Goal: Task Accomplishment & Management: Complete application form

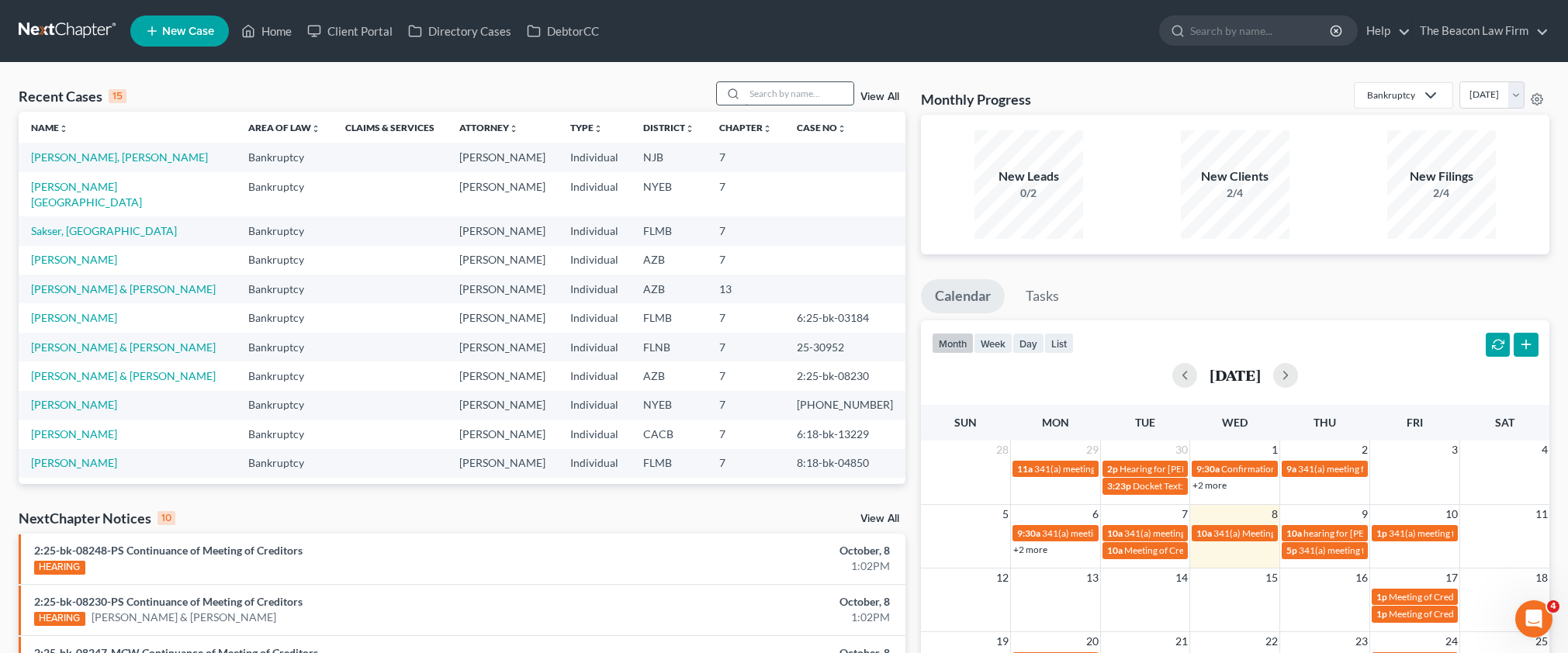
click at [788, 94] on input "search" at bounding box center [799, 93] width 108 height 22
paste input "[PERSON_NAME]"
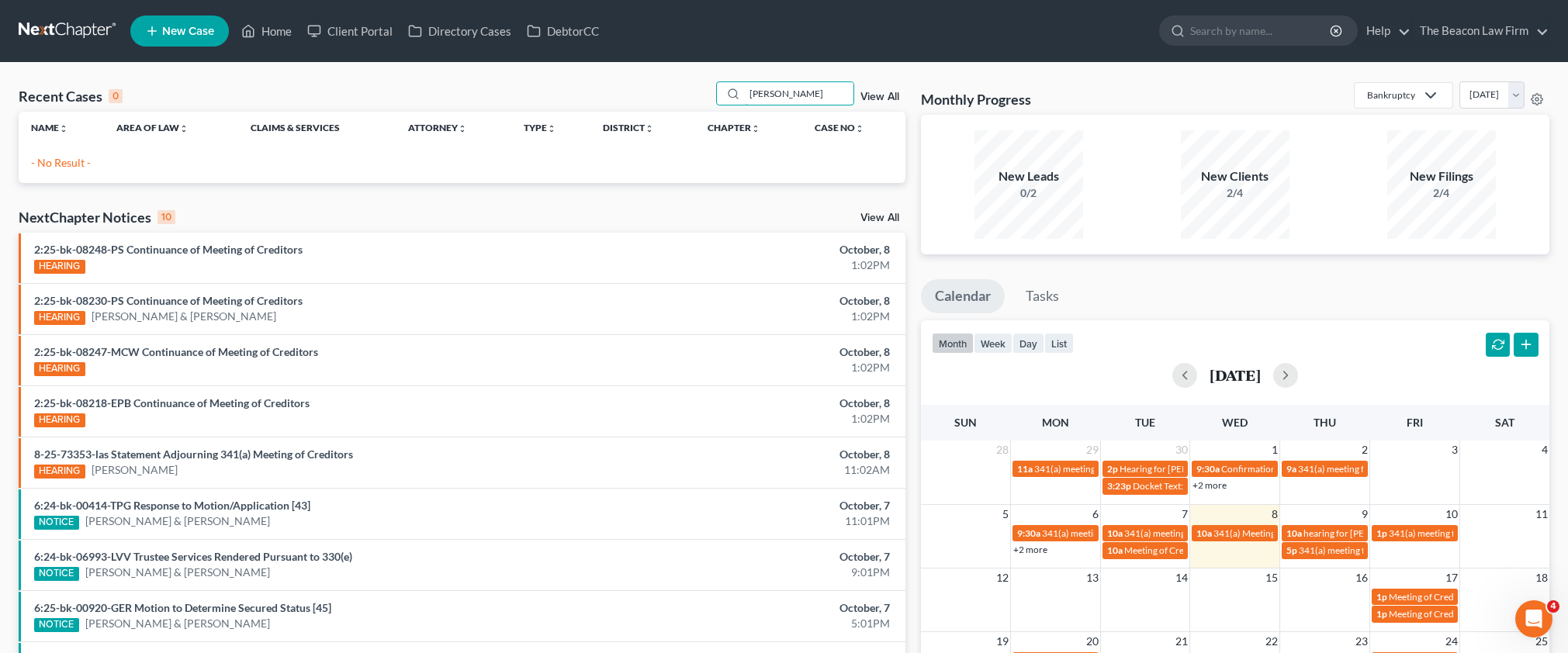
type input "[PERSON_NAME]"
click at [171, 44] on link "New Case" at bounding box center [179, 31] width 98 height 31
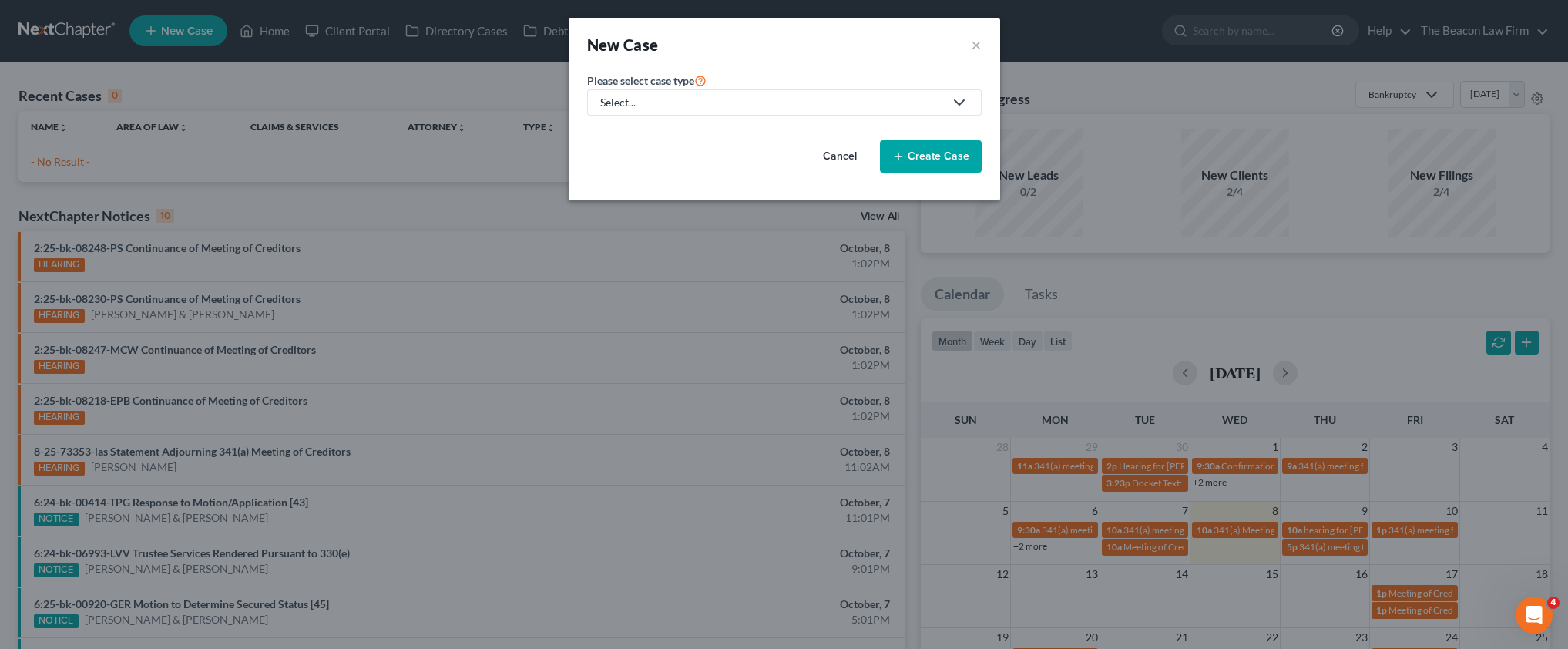
click at [624, 96] on div "Select..." at bounding box center [772, 103] width 344 height 15
click at [643, 135] on div "Bankruptcy" at bounding box center [629, 134] width 55 height 15
select select "15"
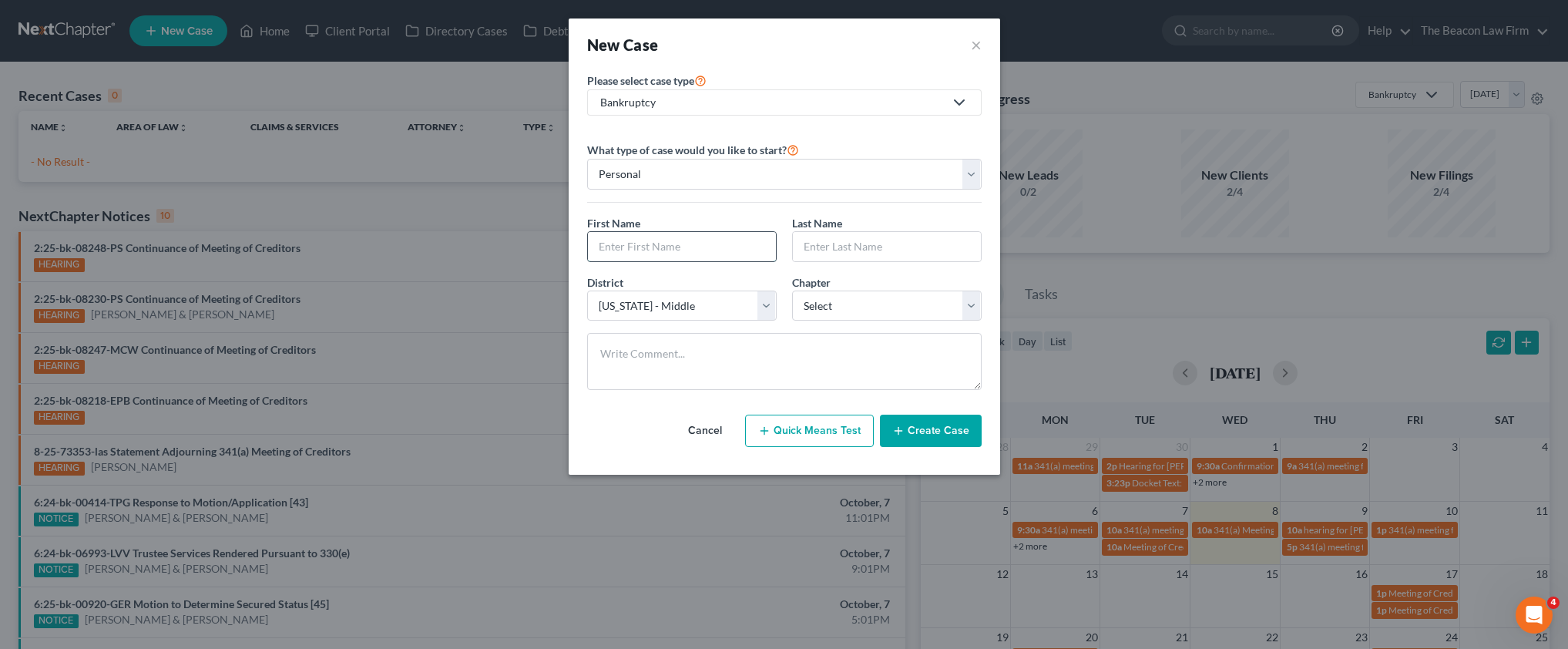
paste input "[PERSON_NAME]"
type input "[PERSON_NAME]"
paste input "[PERSON_NAME]"
click at [841, 246] on input "[PERSON_NAME]" at bounding box center [887, 246] width 188 height 29
type input "[PERSON_NAME]"
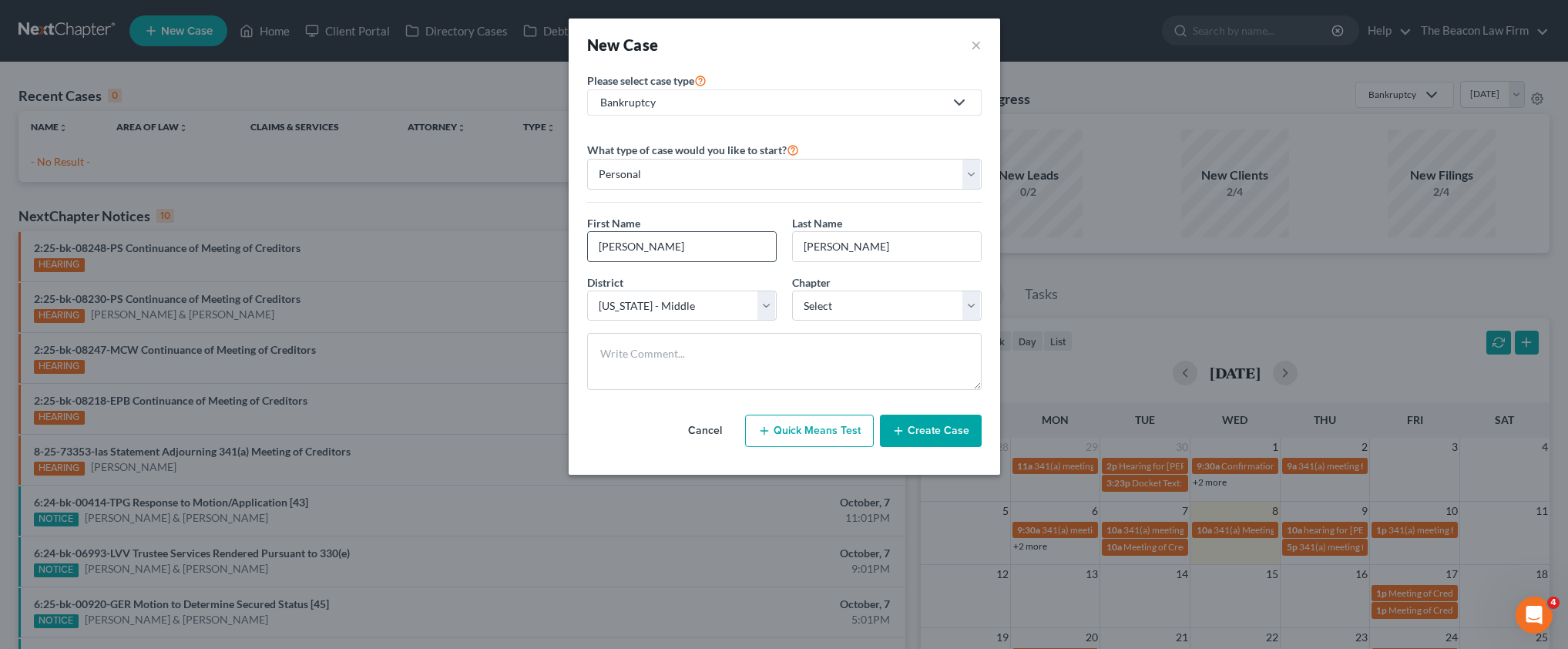
drag, startPoint x: 713, startPoint y: 251, endPoint x: 635, endPoint y: 250, distance: 78.0
click at [635, 250] on input "[PERSON_NAME]" at bounding box center [682, 246] width 188 height 29
type input "[PERSON_NAME]"
select select "0"
click at [935, 427] on button "Create Case" at bounding box center [931, 430] width 102 height 32
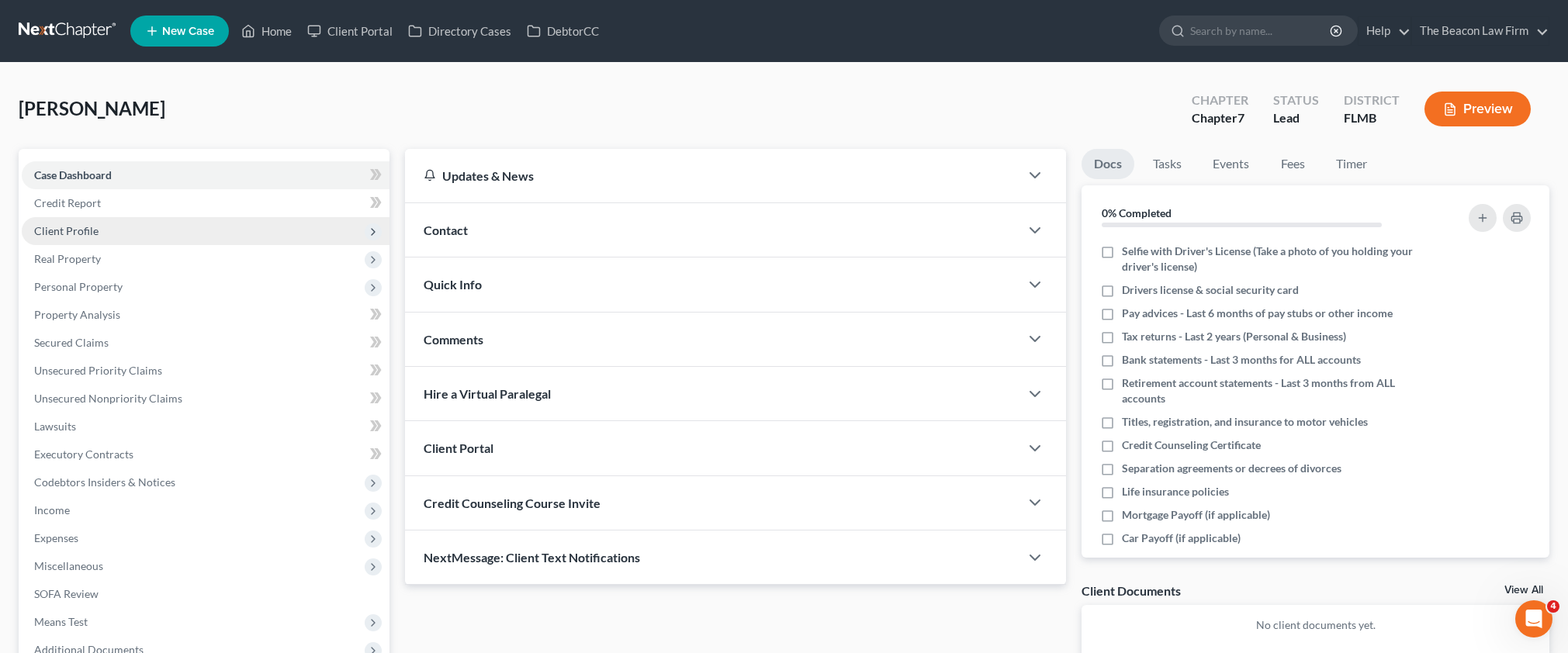
click at [63, 235] on span "Client Profile" at bounding box center [66, 231] width 64 height 14
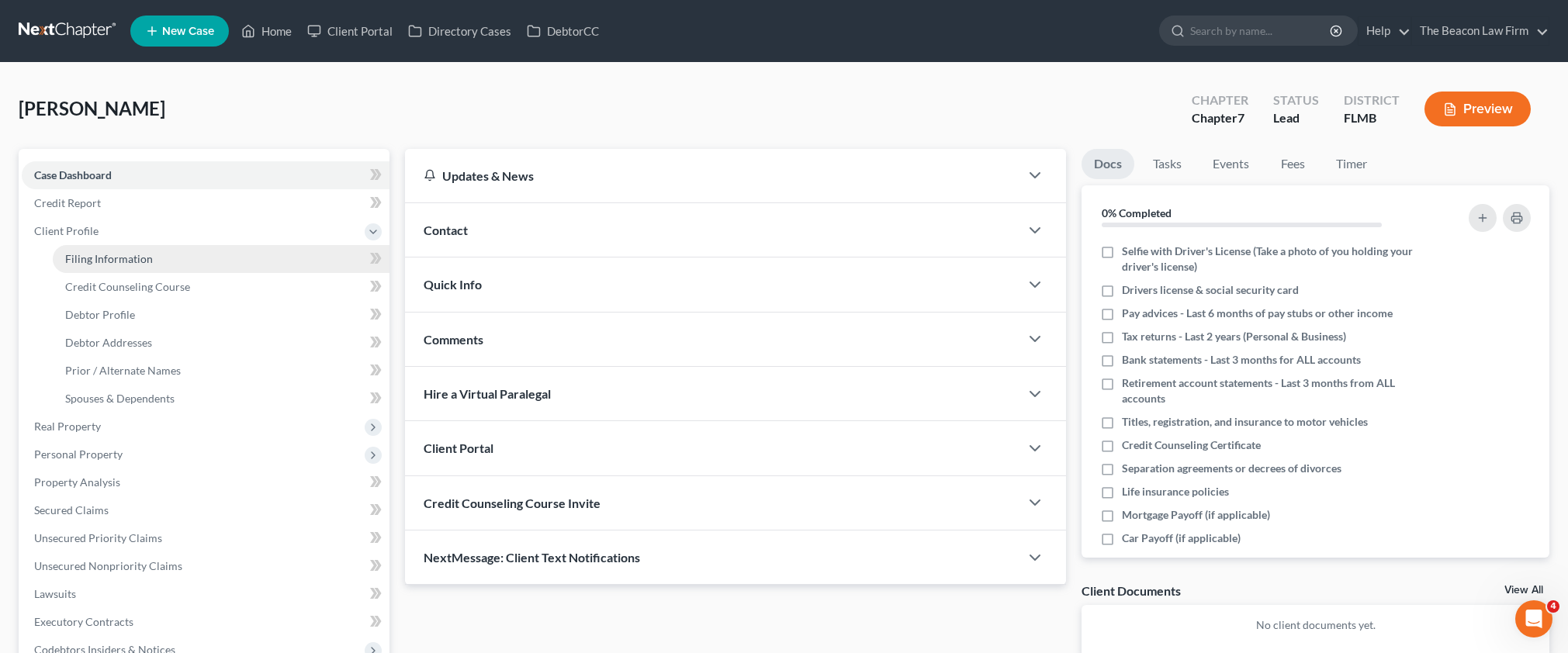
click at [108, 256] on span "Filing Information" at bounding box center [109, 259] width 88 height 14
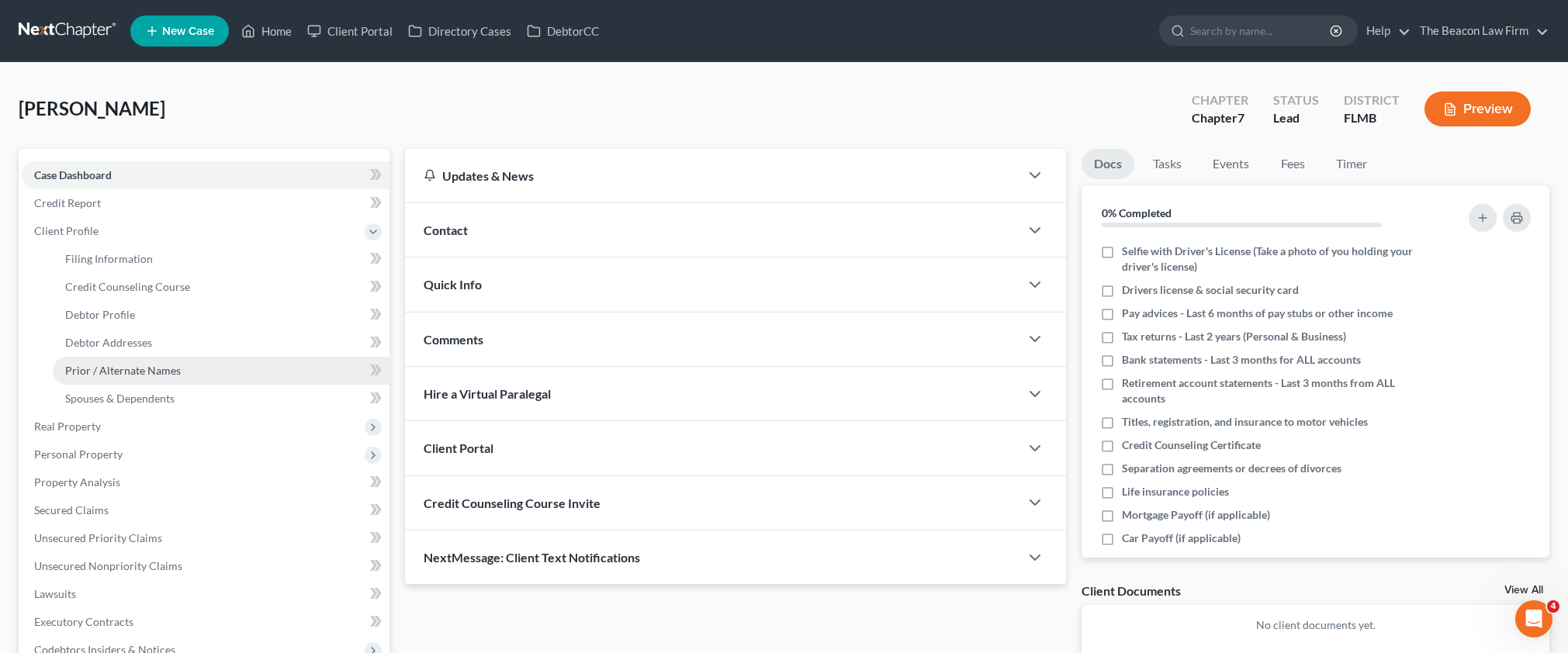
select select "1"
select select "0"
select select "15"
select select "9"
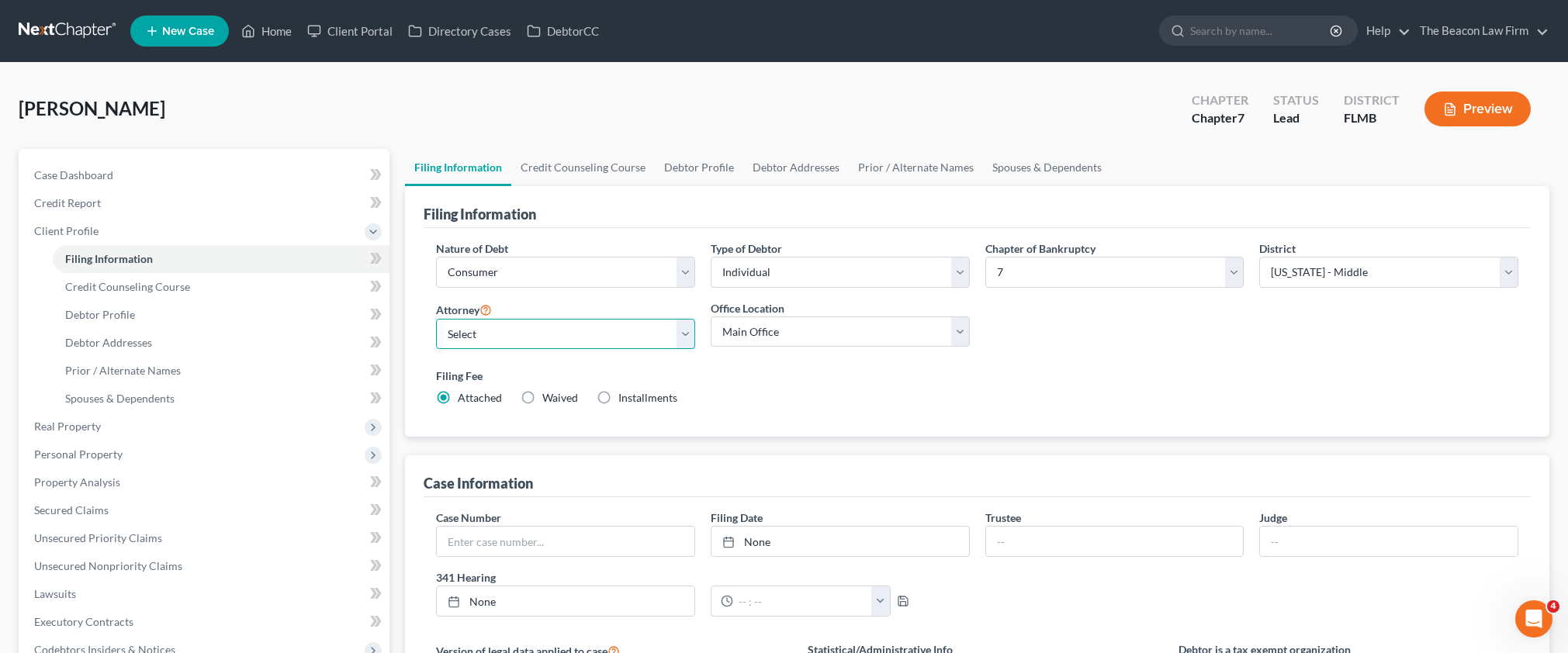
select select "6"
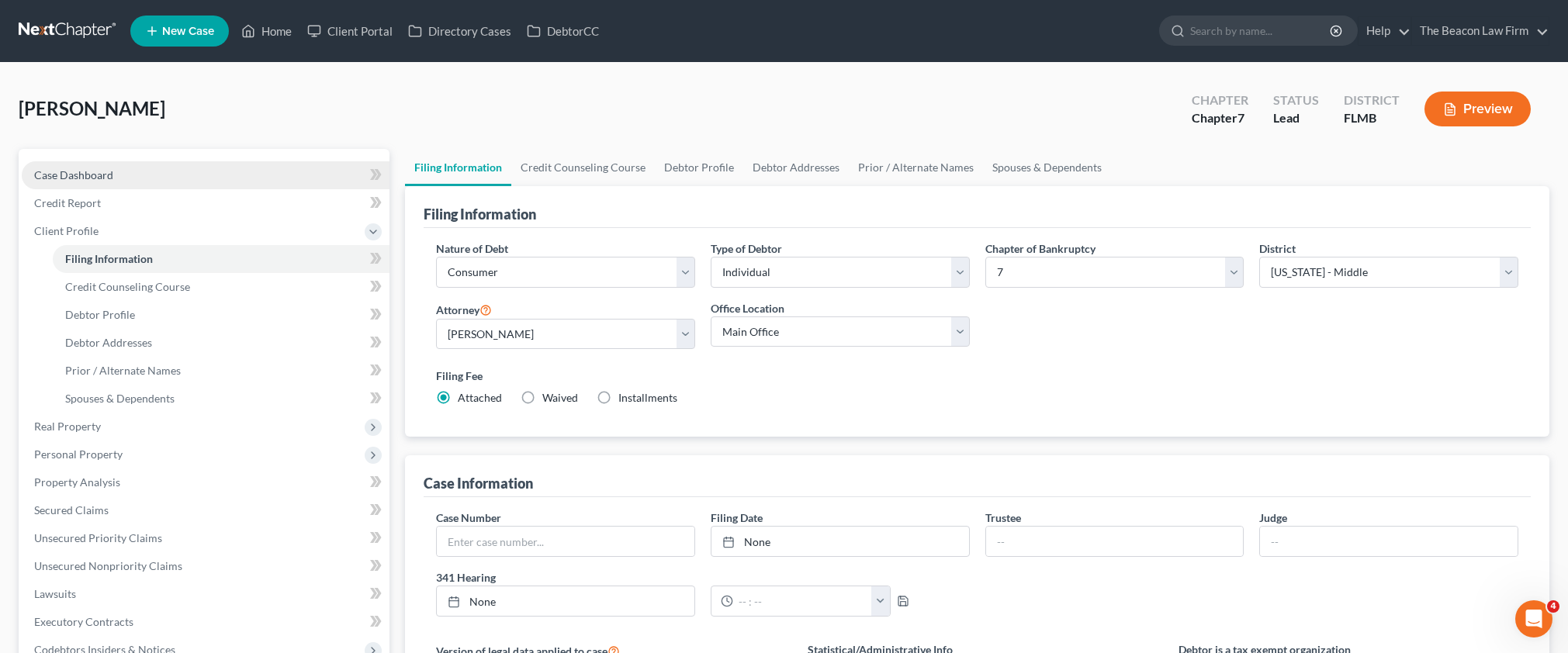
click at [100, 183] on link "Case Dashboard" at bounding box center [205, 174] width 368 height 28
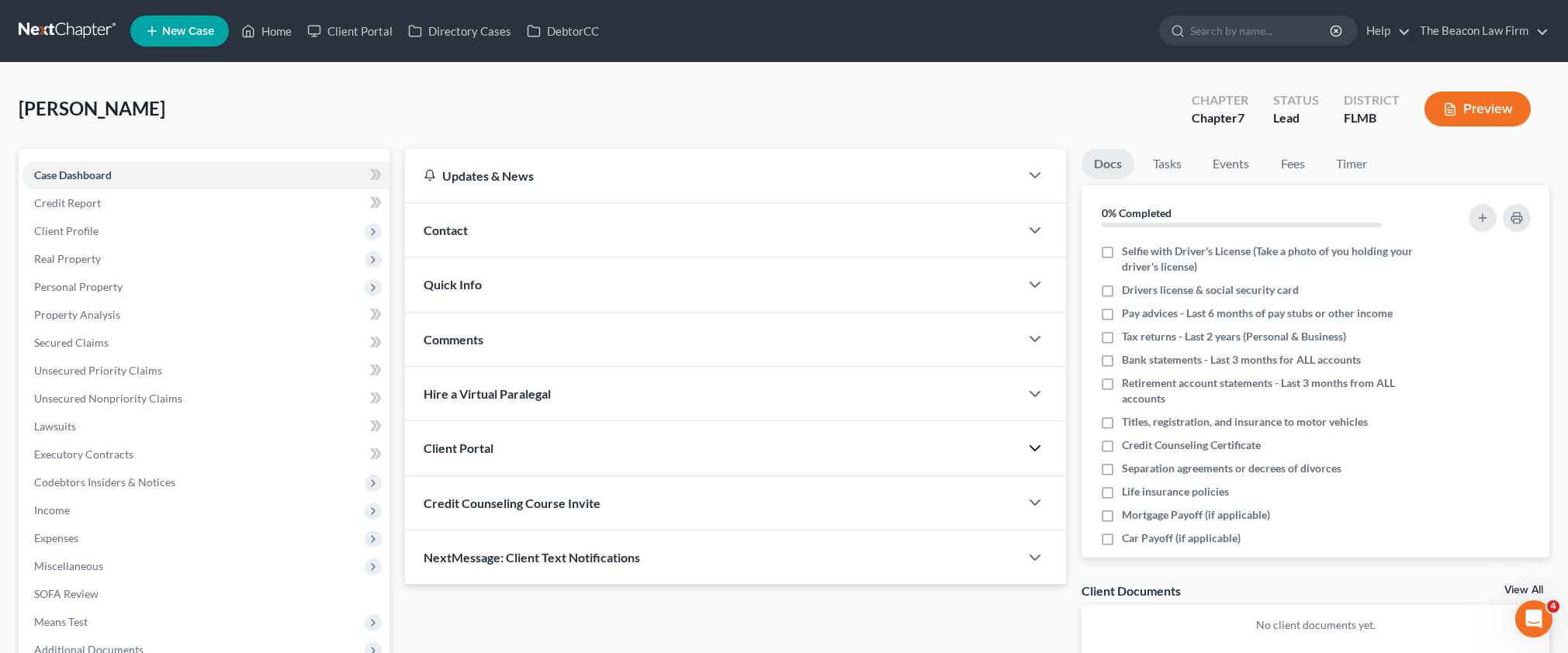
click at [1038, 448] on icon "button" at bounding box center [1035, 447] width 19 height 19
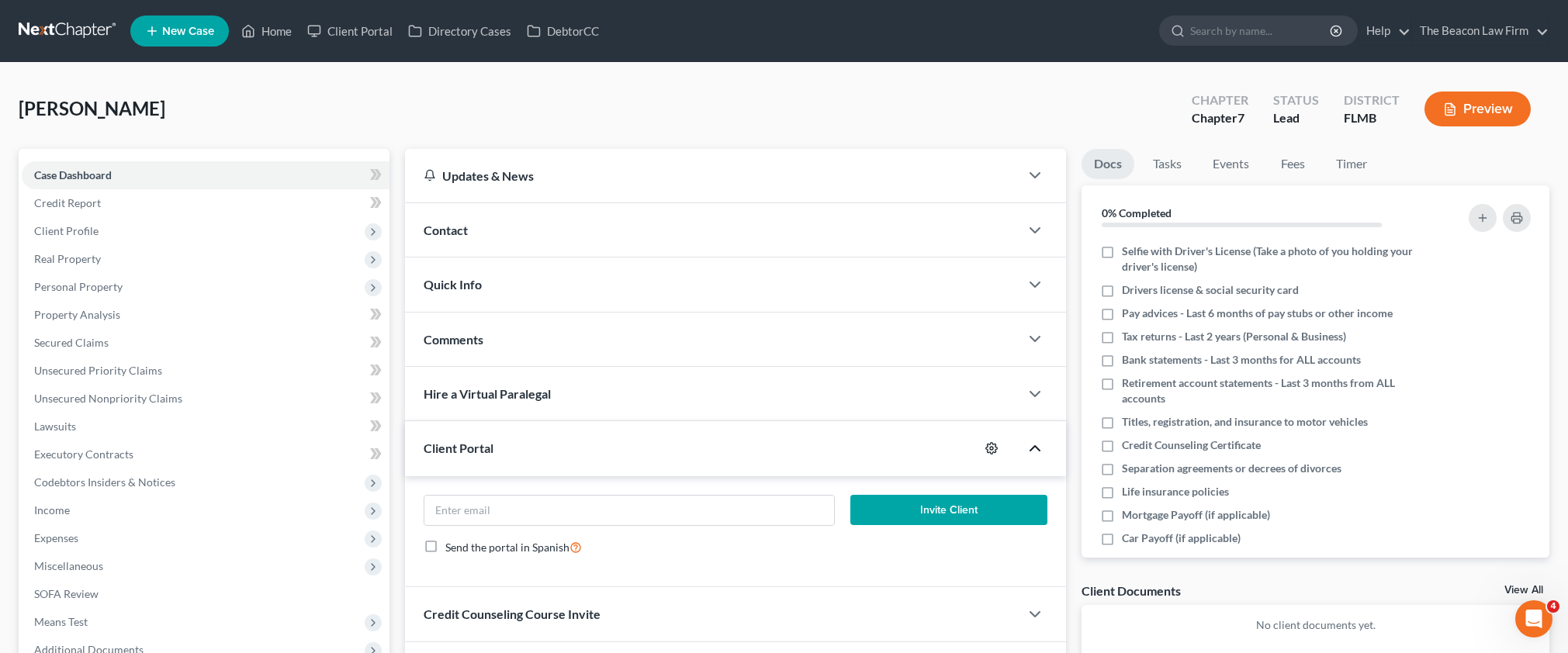
click at [986, 449] on icon "button" at bounding box center [991, 447] width 13 height 13
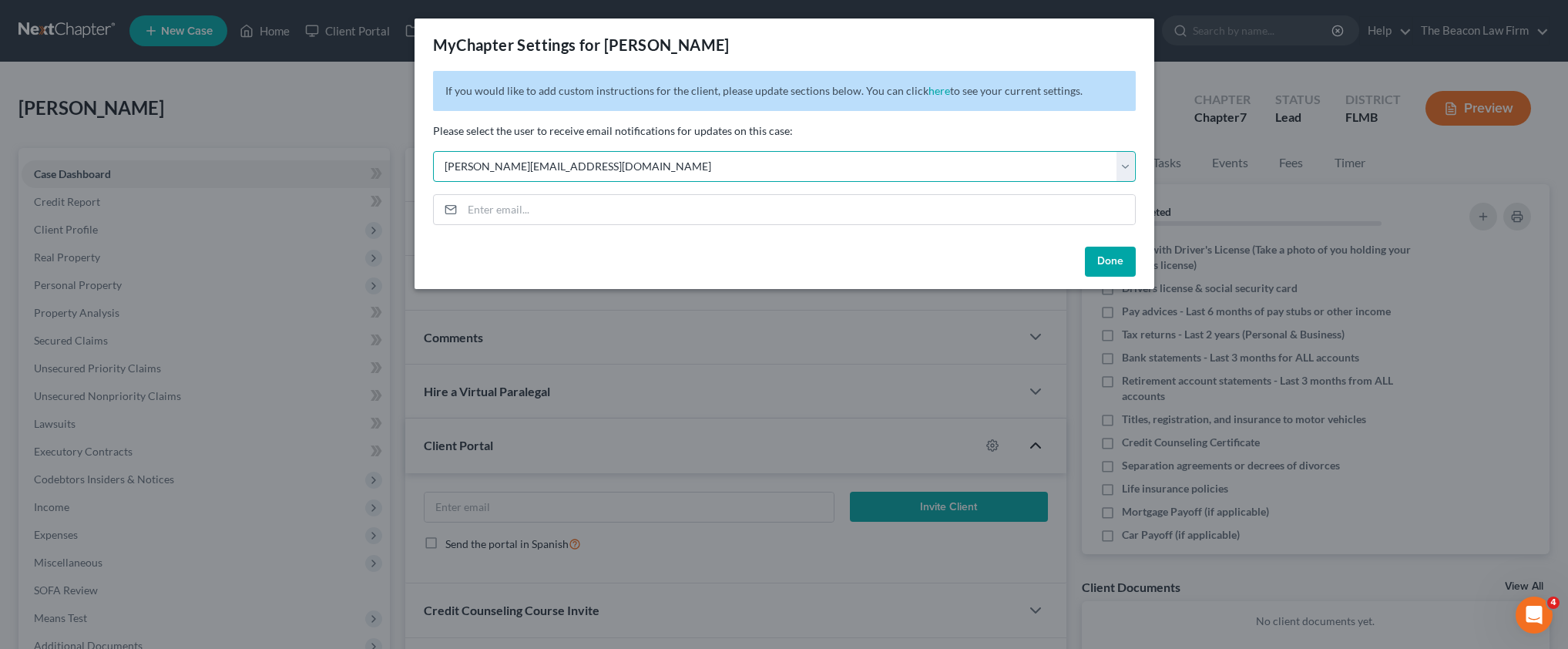
select select "2"
click at [1095, 263] on button "Done" at bounding box center [1110, 263] width 51 height 31
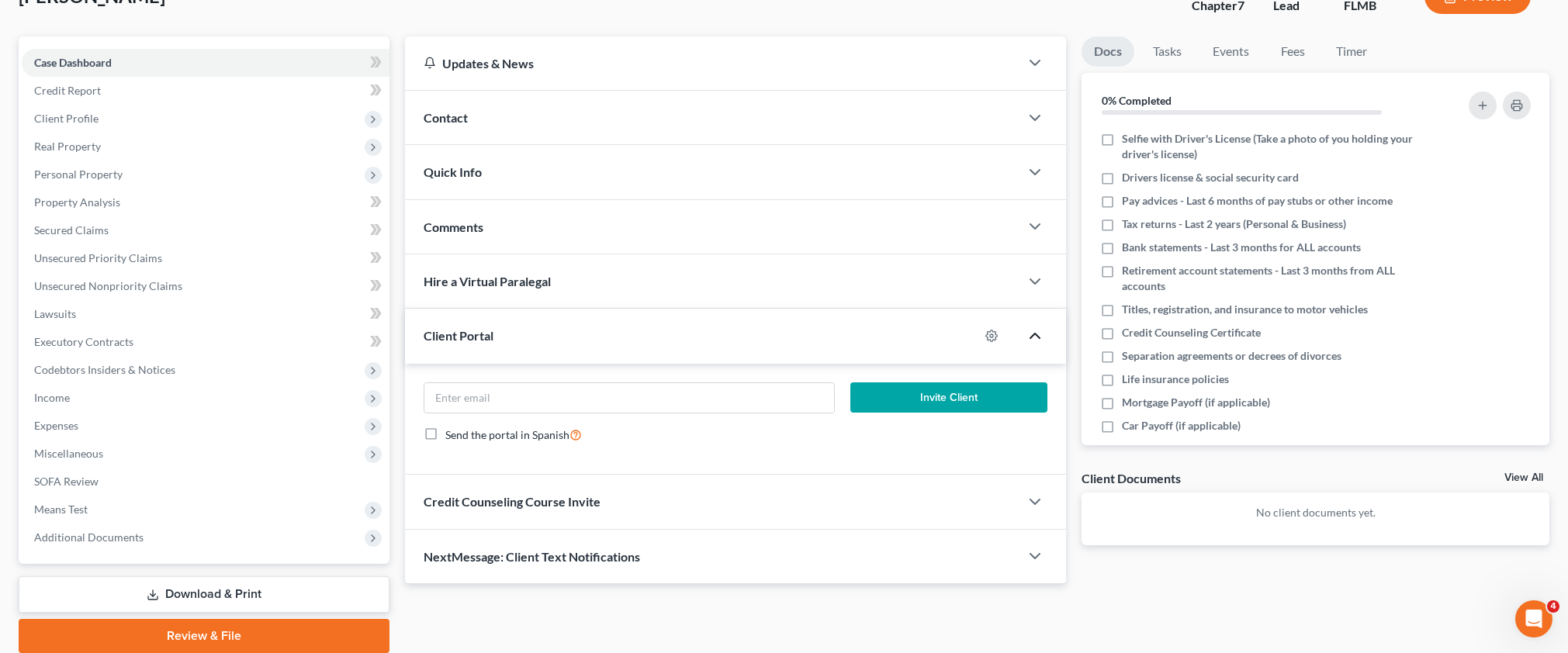
scroll to position [172, 0]
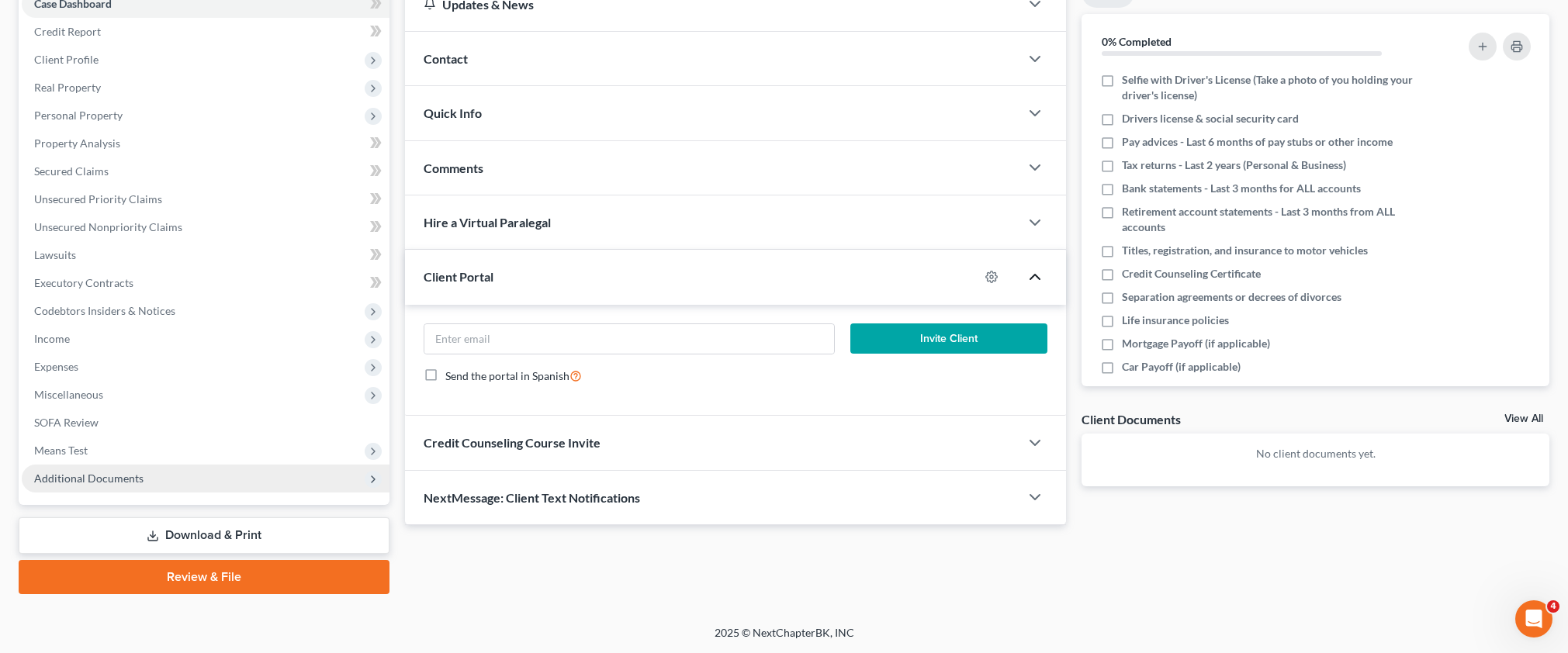
click at [134, 474] on span "Additional Documents" at bounding box center [89, 479] width 109 height 14
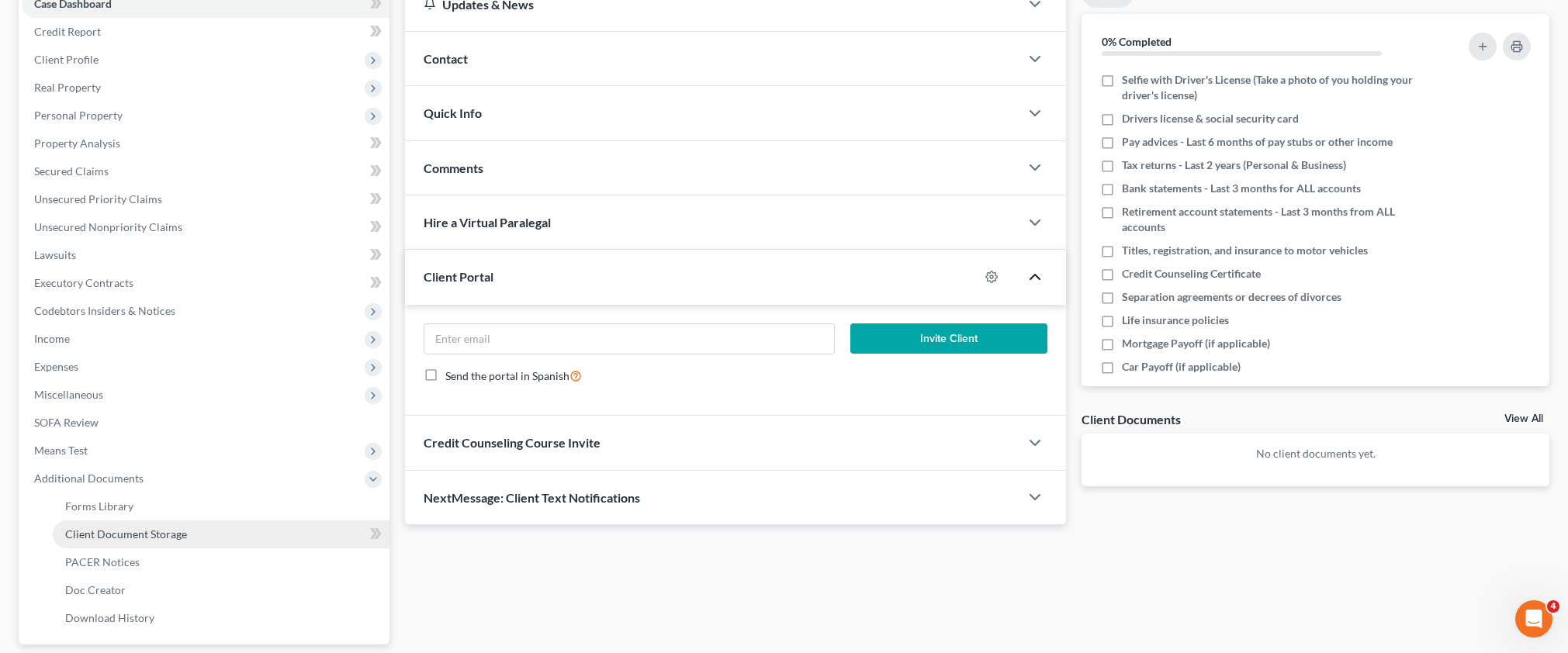
click at [157, 535] on span "Client Document Storage" at bounding box center [126, 534] width 122 height 14
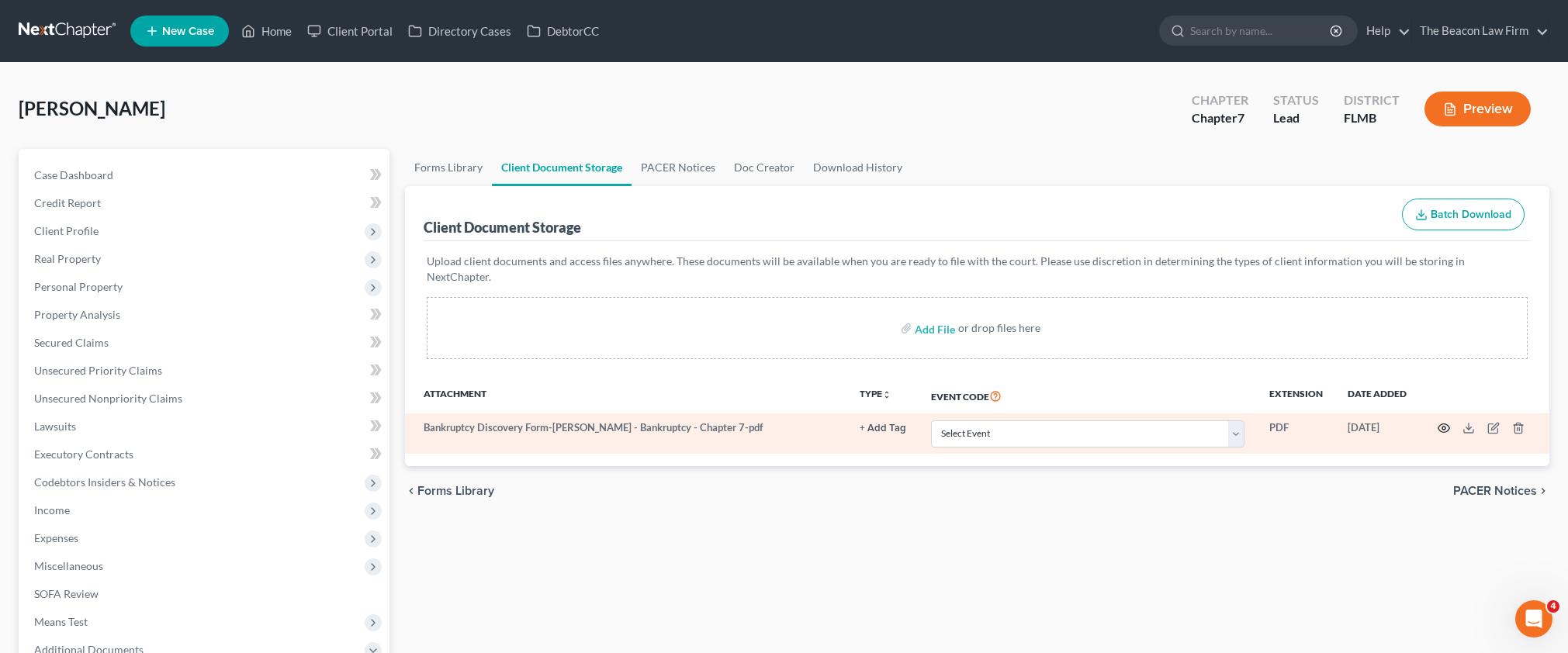
click at [1445, 427] on circle "button" at bounding box center [1443, 428] width 3 height 3
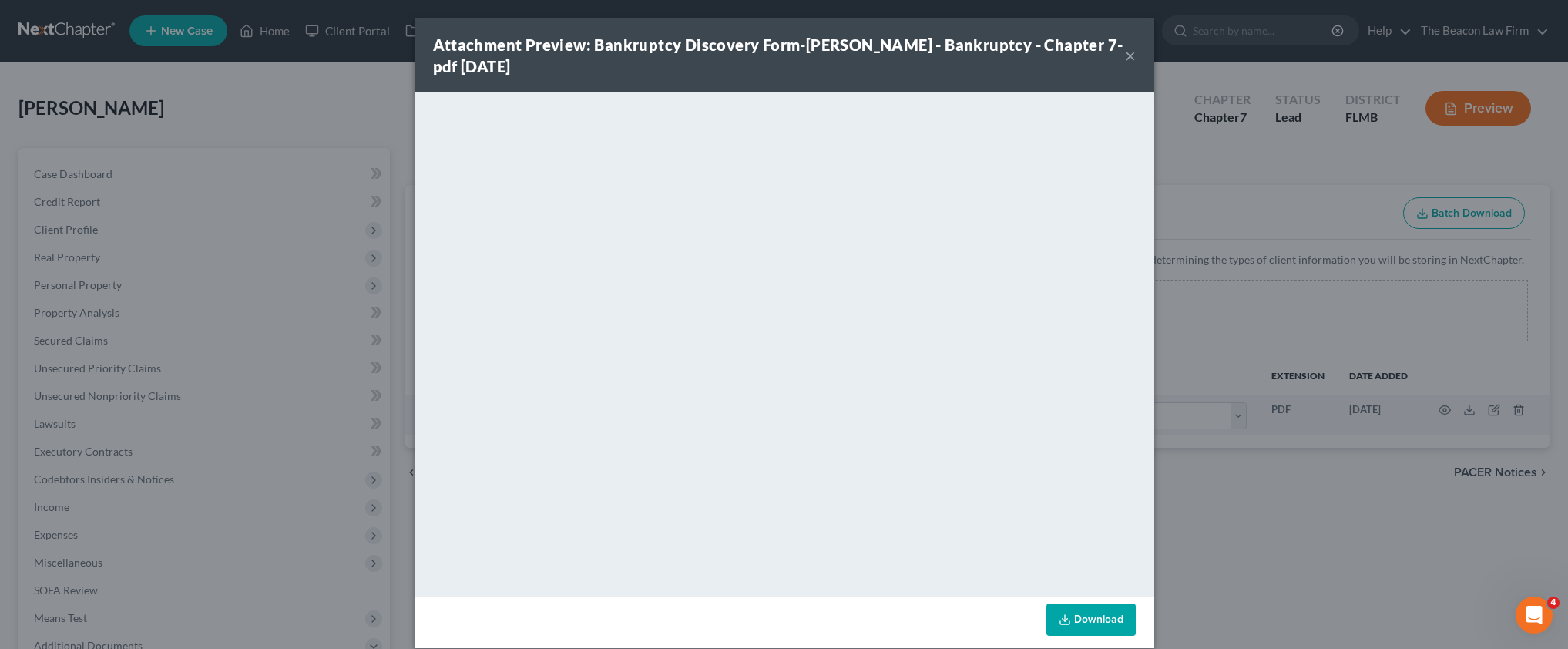
click at [1127, 52] on button "×" at bounding box center [1130, 55] width 11 height 18
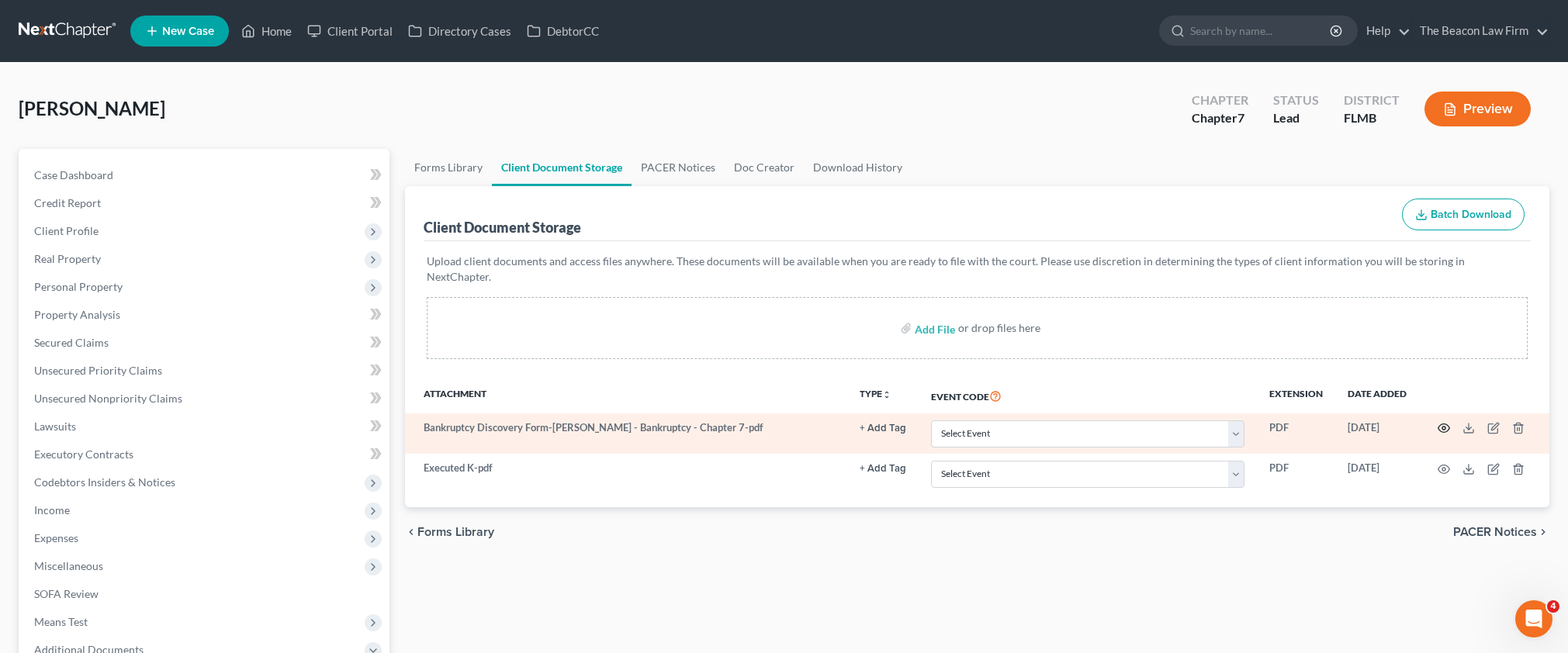
click at [1444, 422] on icon "button" at bounding box center [1443, 428] width 13 height 13
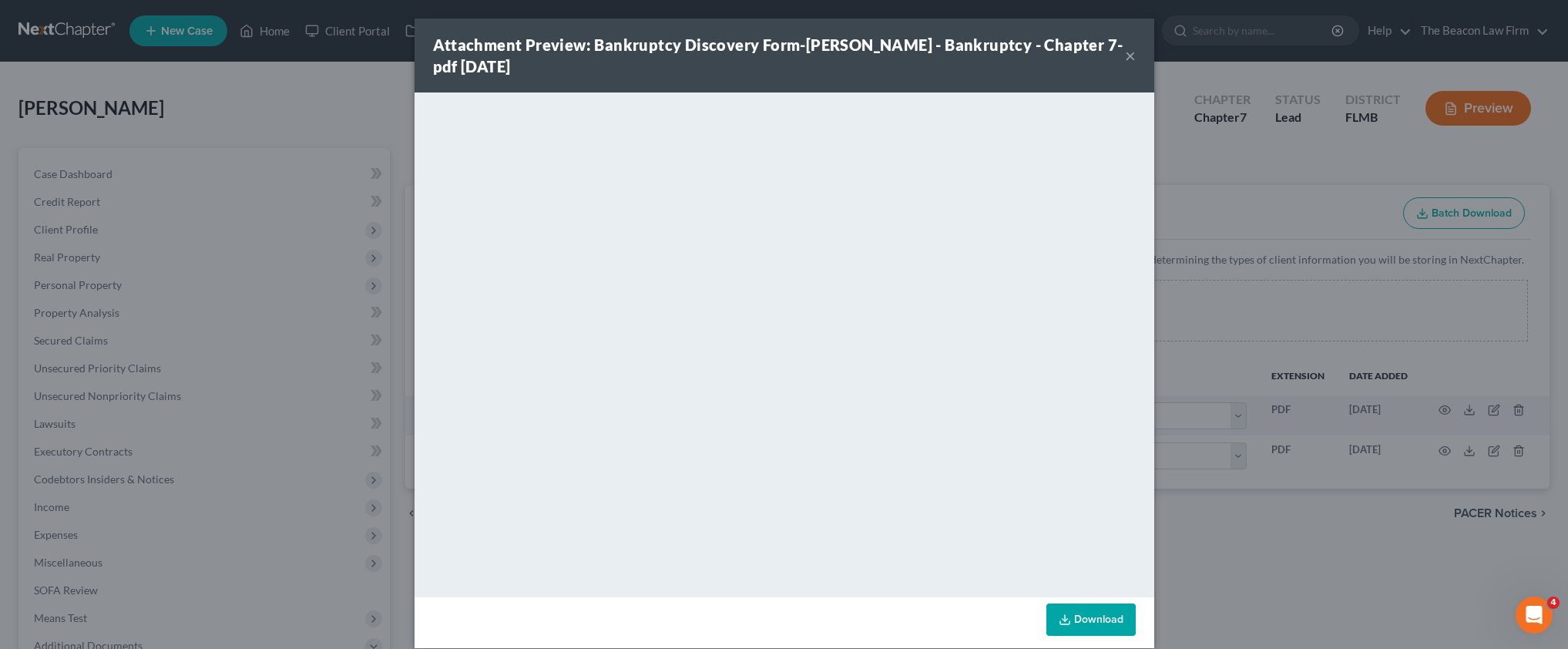
drag, startPoint x: 1125, startPoint y: 59, endPoint x: 1143, endPoint y: 63, distance: 18.4
click at [1125, 58] on button "×" at bounding box center [1130, 55] width 11 height 18
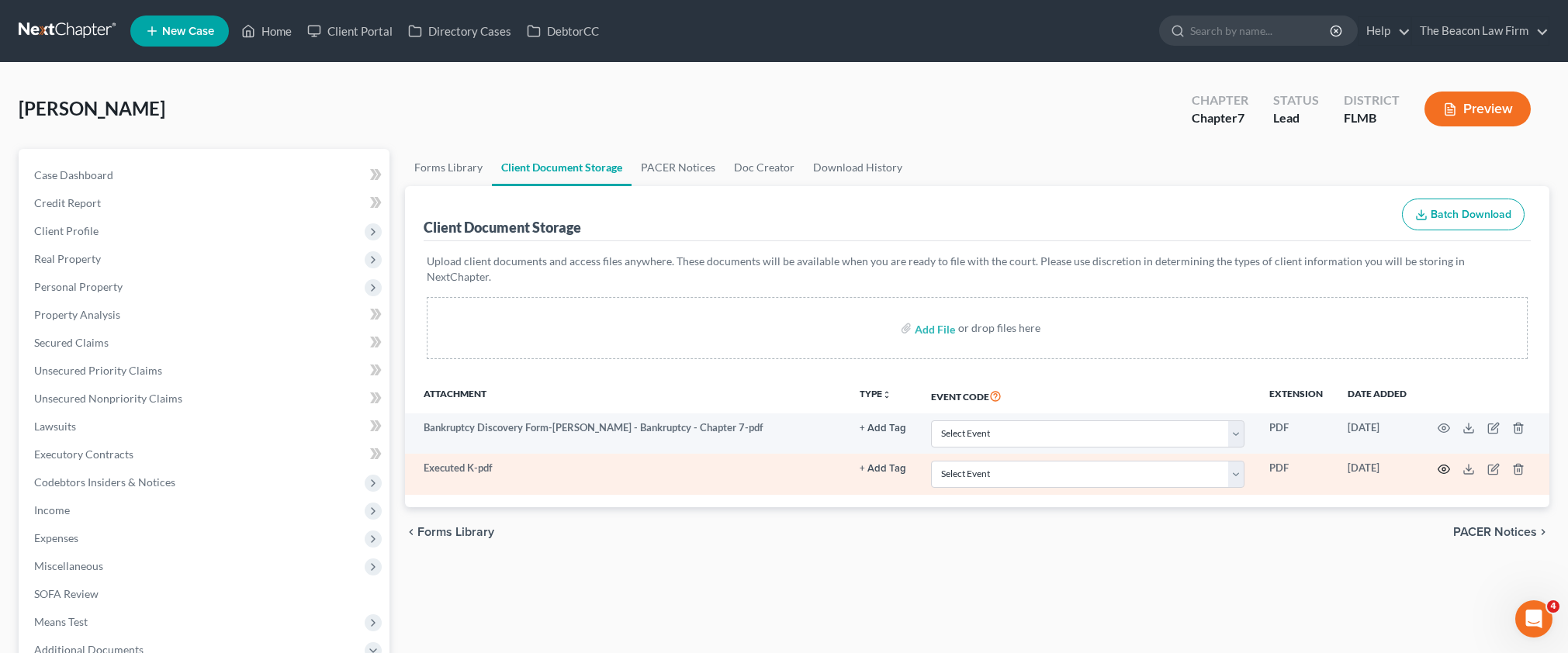
click at [1444, 465] on icon "button" at bounding box center [1444, 469] width 12 height 9
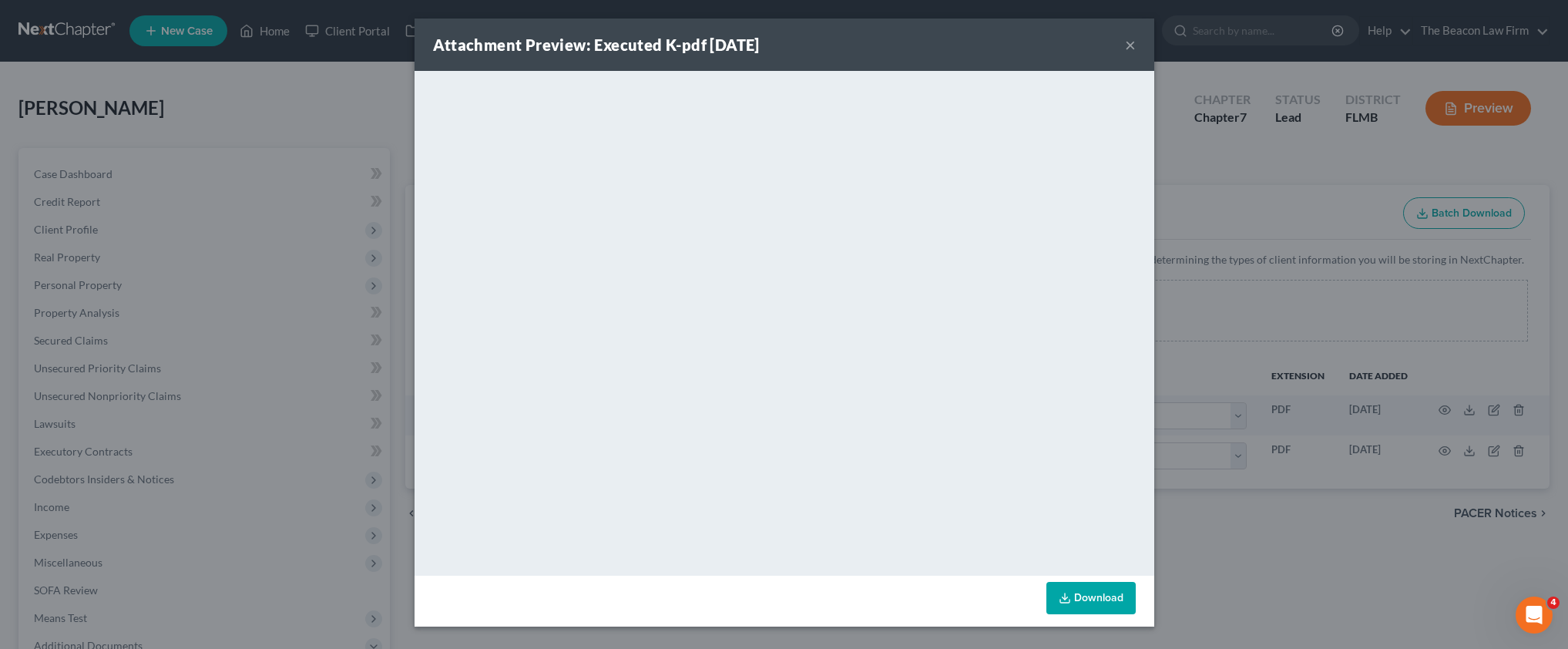
click at [1131, 44] on button "×" at bounding box center [1130, 45] width 11 height 18
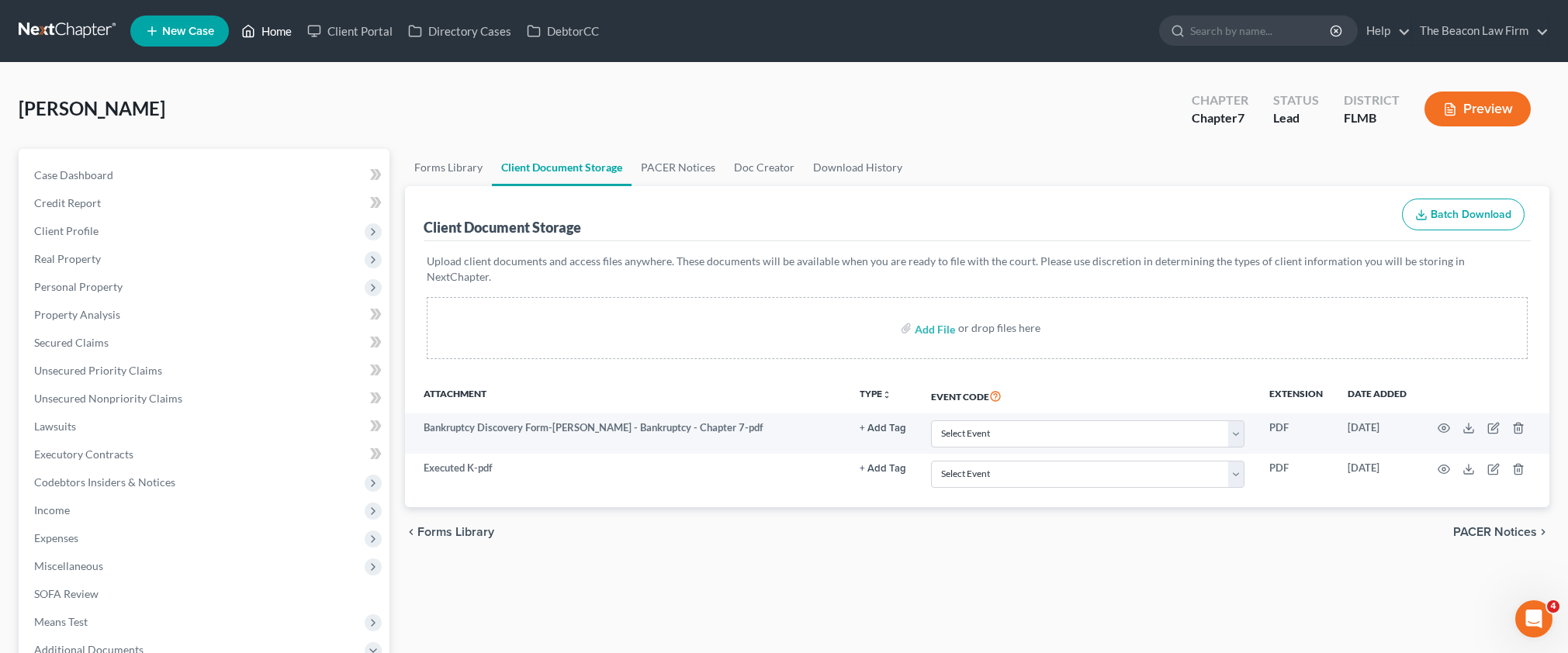
click at [287, 40] on link "Home" at bounding box center [266, 31] width 66 height 28
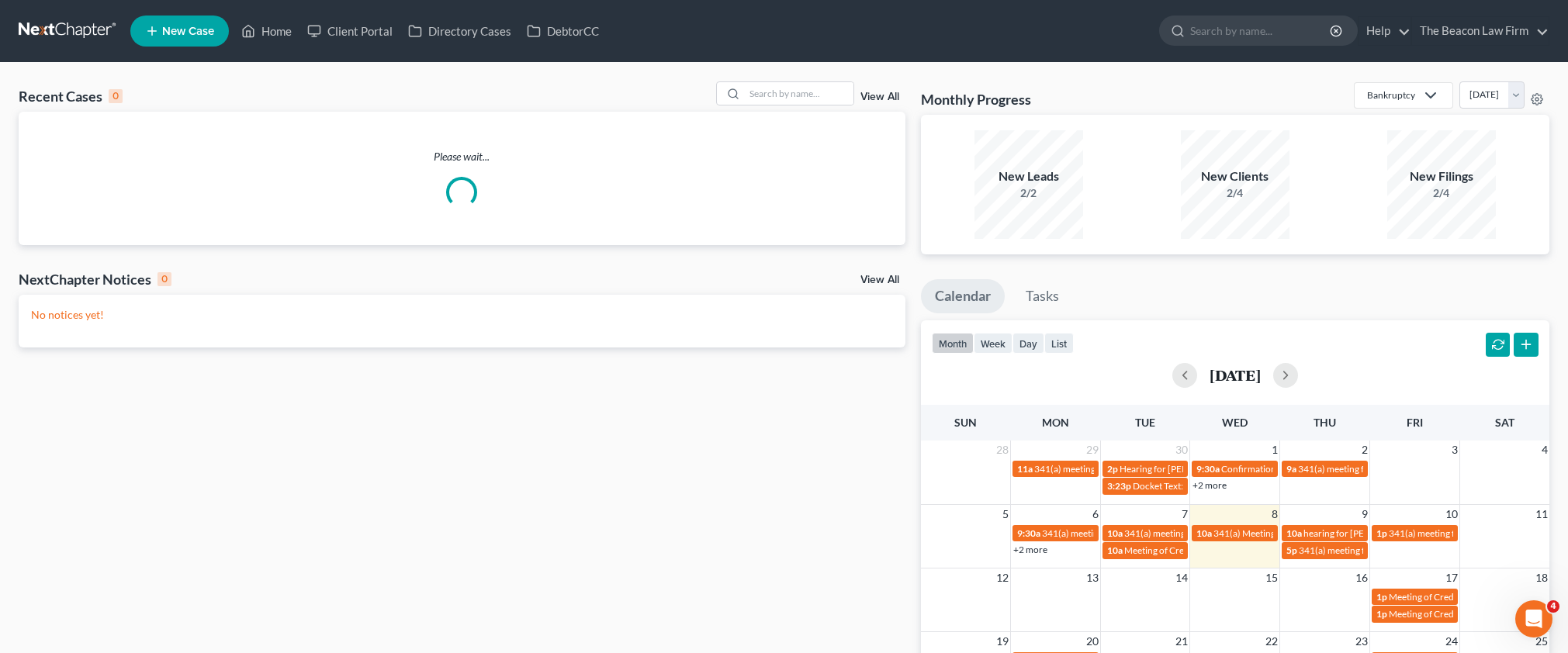
click at [91, 173] on div "Please wait..." at bounding box center [461, 178] width 886 height 58
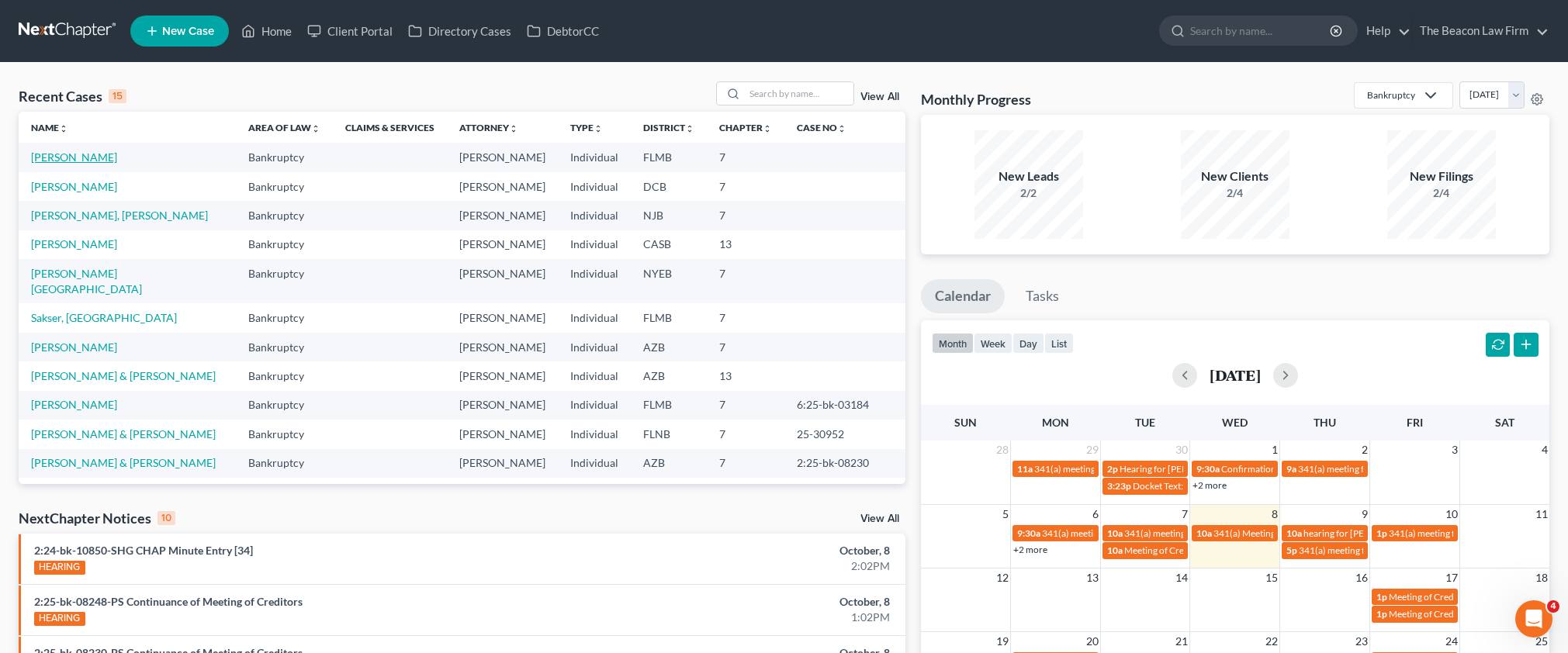
click at [87, 152] on link "[PERSON_NAME]" at bounding box center [74, 157] width 86 height 14
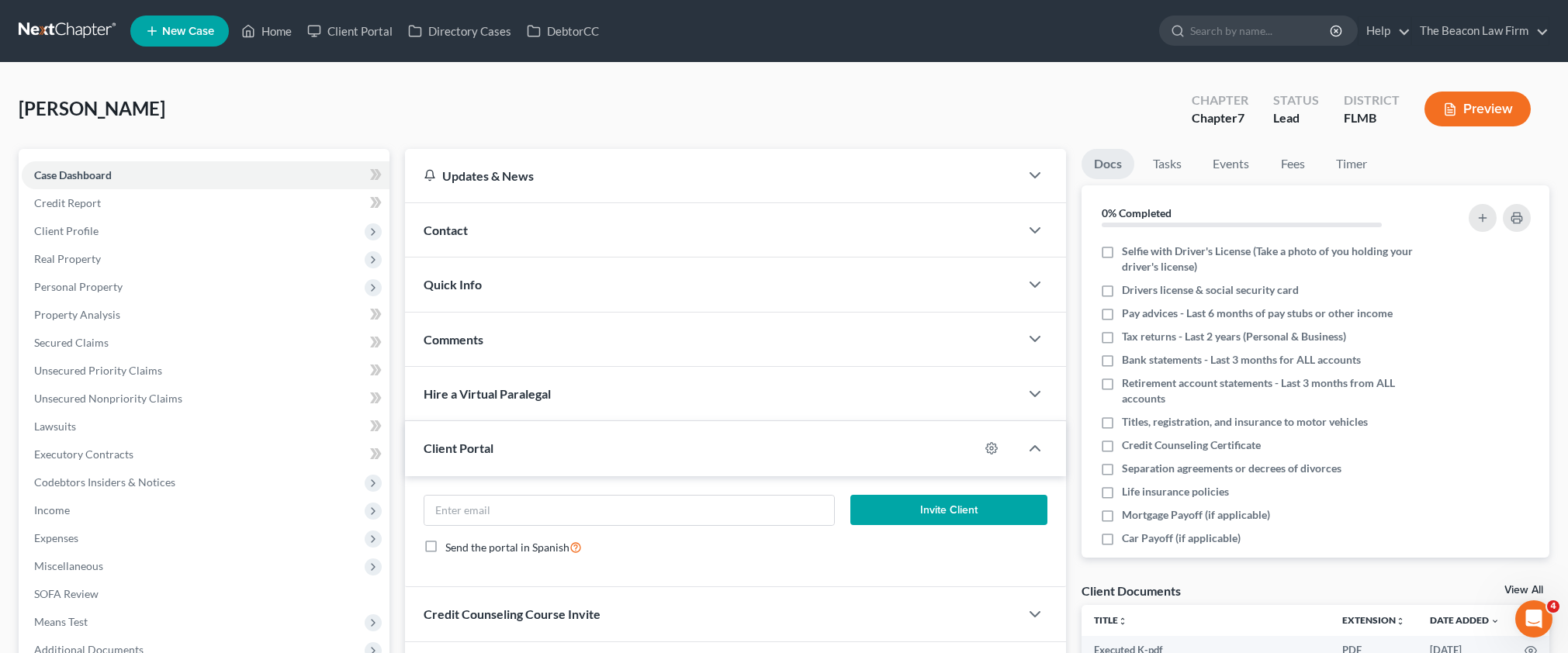
scroll to position [172, 0]
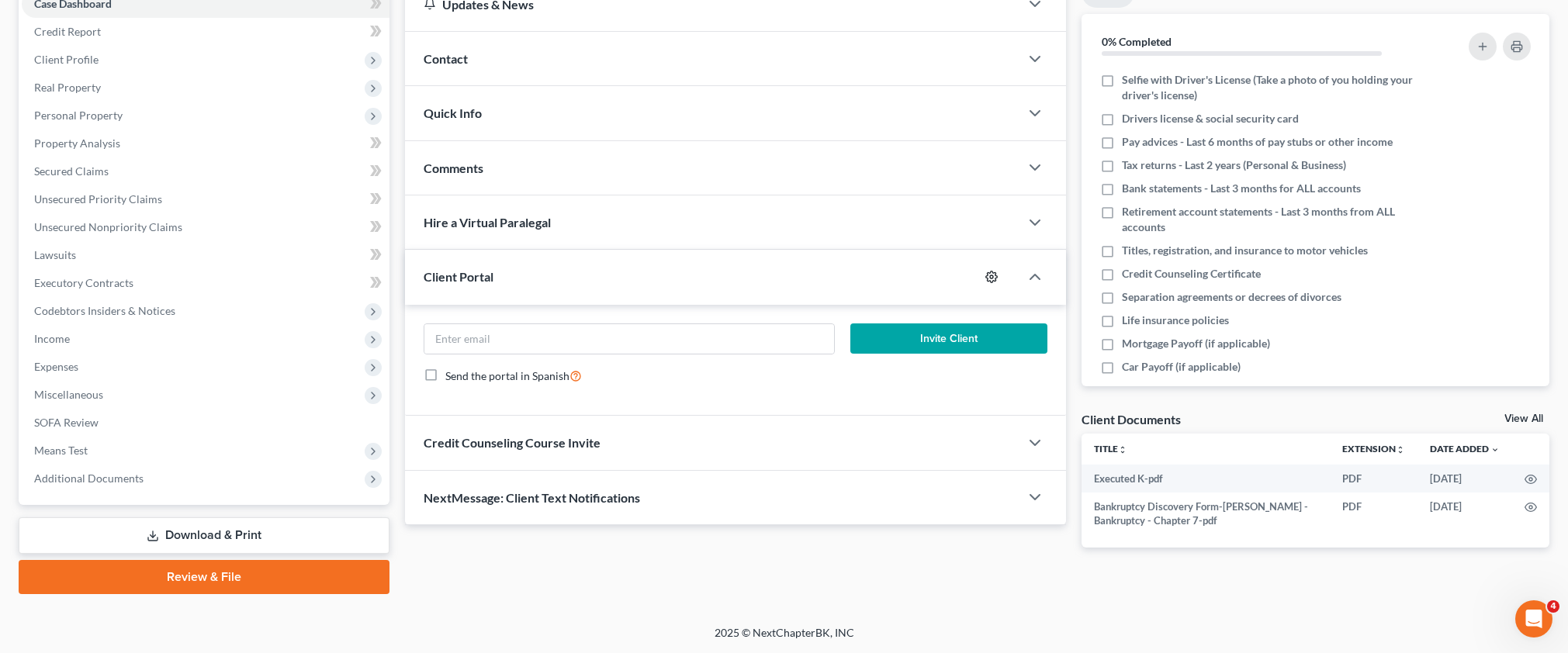
click at [994, 277] on icon "button" at bounding box center [991, 277] width 13 height 13
select select "2"
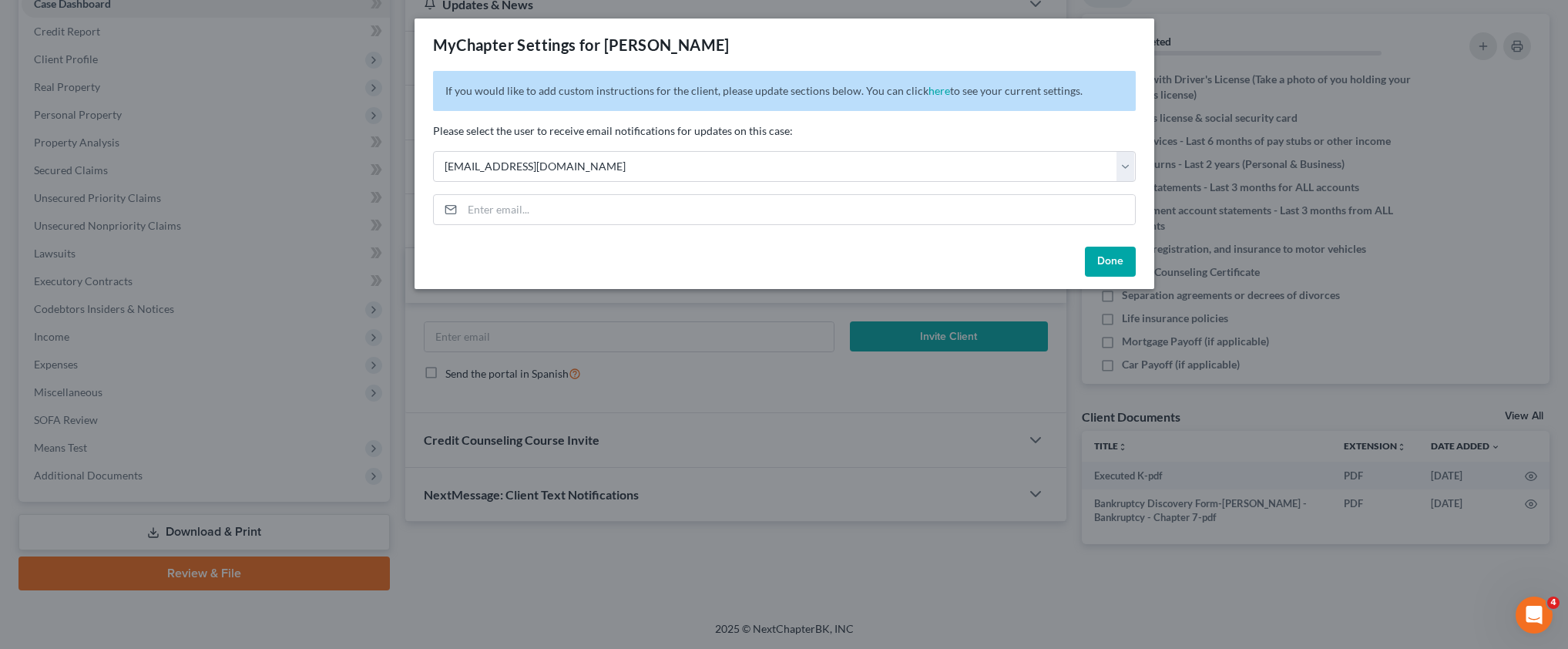
click at [1111, 258] on button "Done" at bounding box center [1110, 263] width 51 height 31
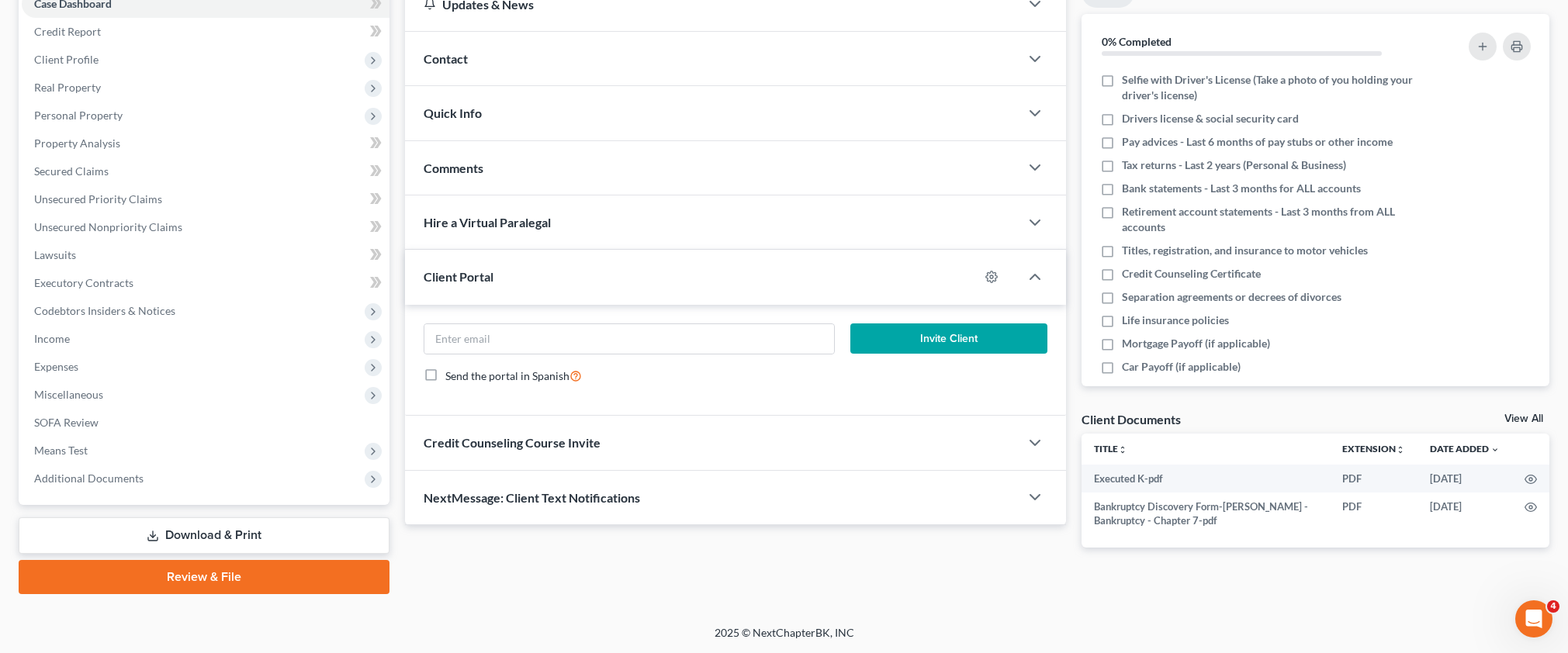
scroll to position [0, 0]
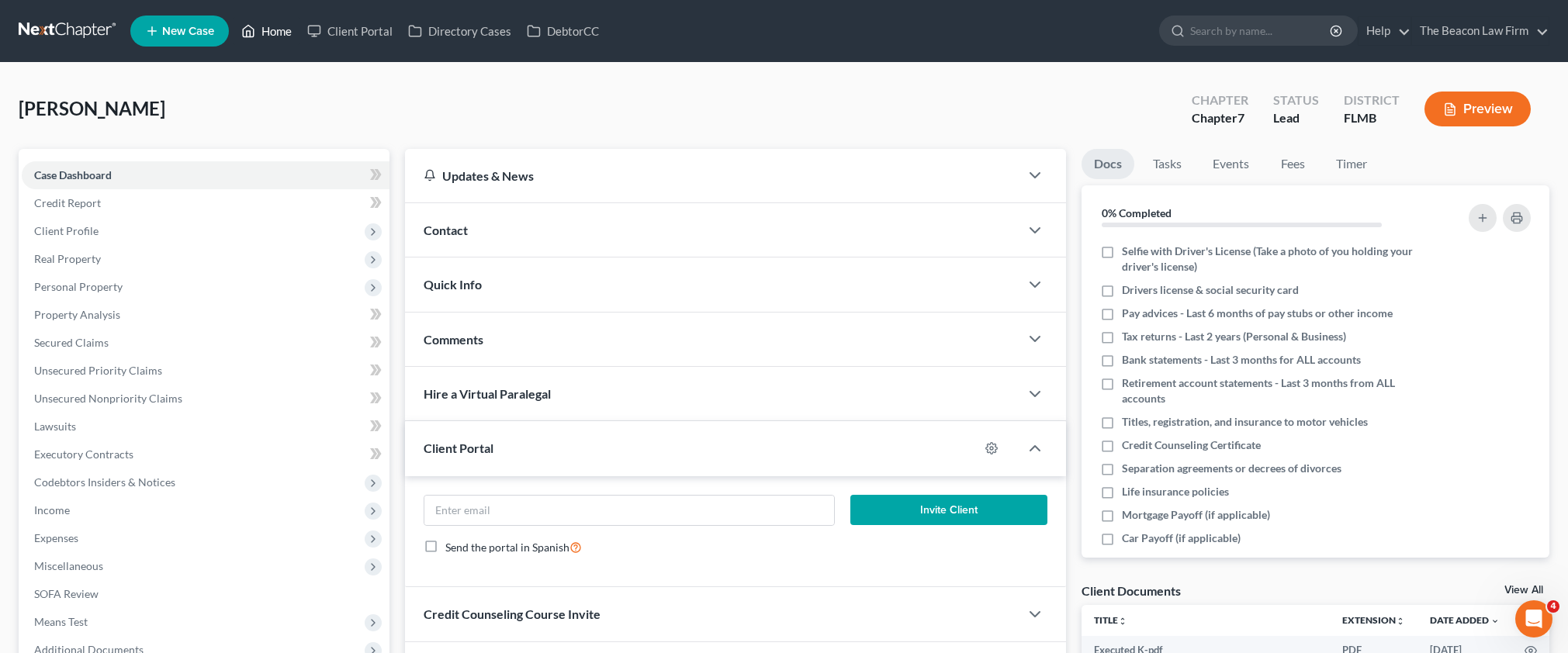
click at [270, 32] on link "Home" at bounding box center [266, 31] width 66 height 28
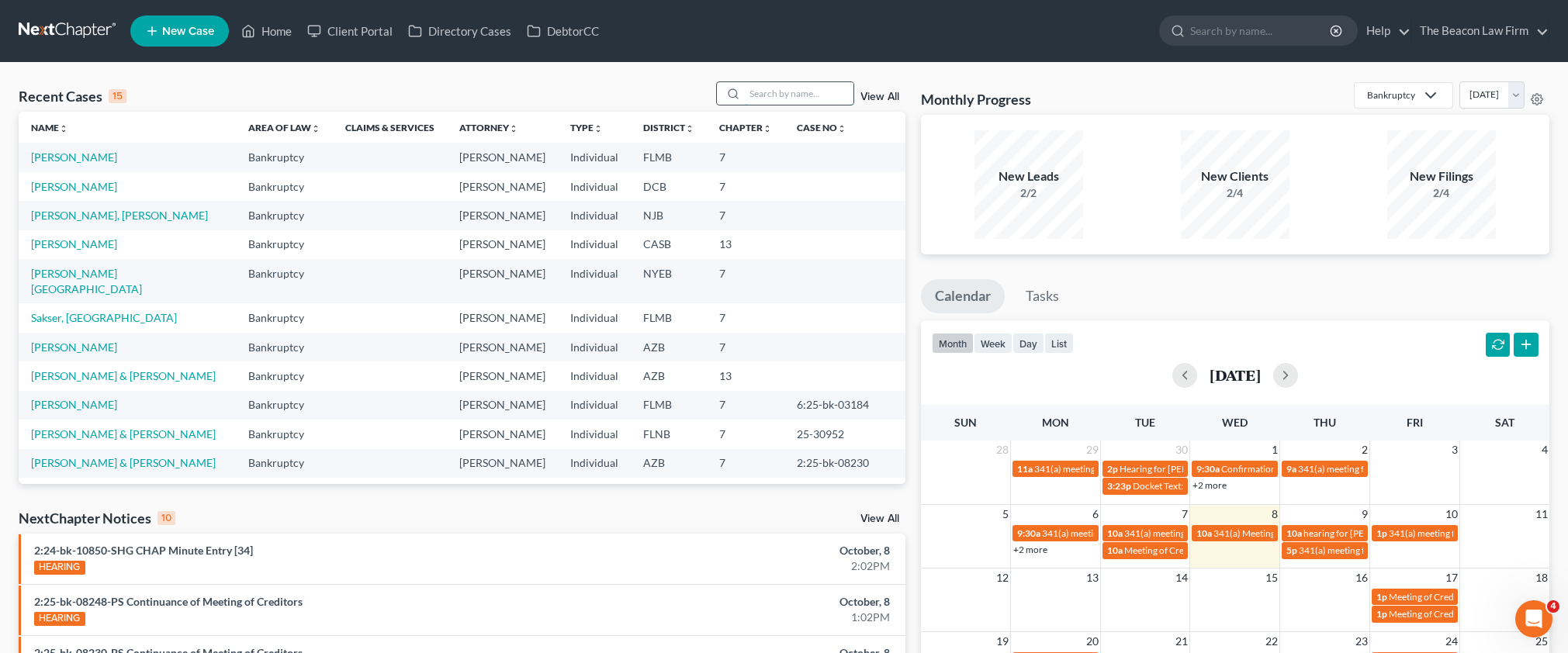
click at [799, 93] on input "search" at bounding box center [799, 93] width 108 height 22
type input "[PERSON_NAME]"
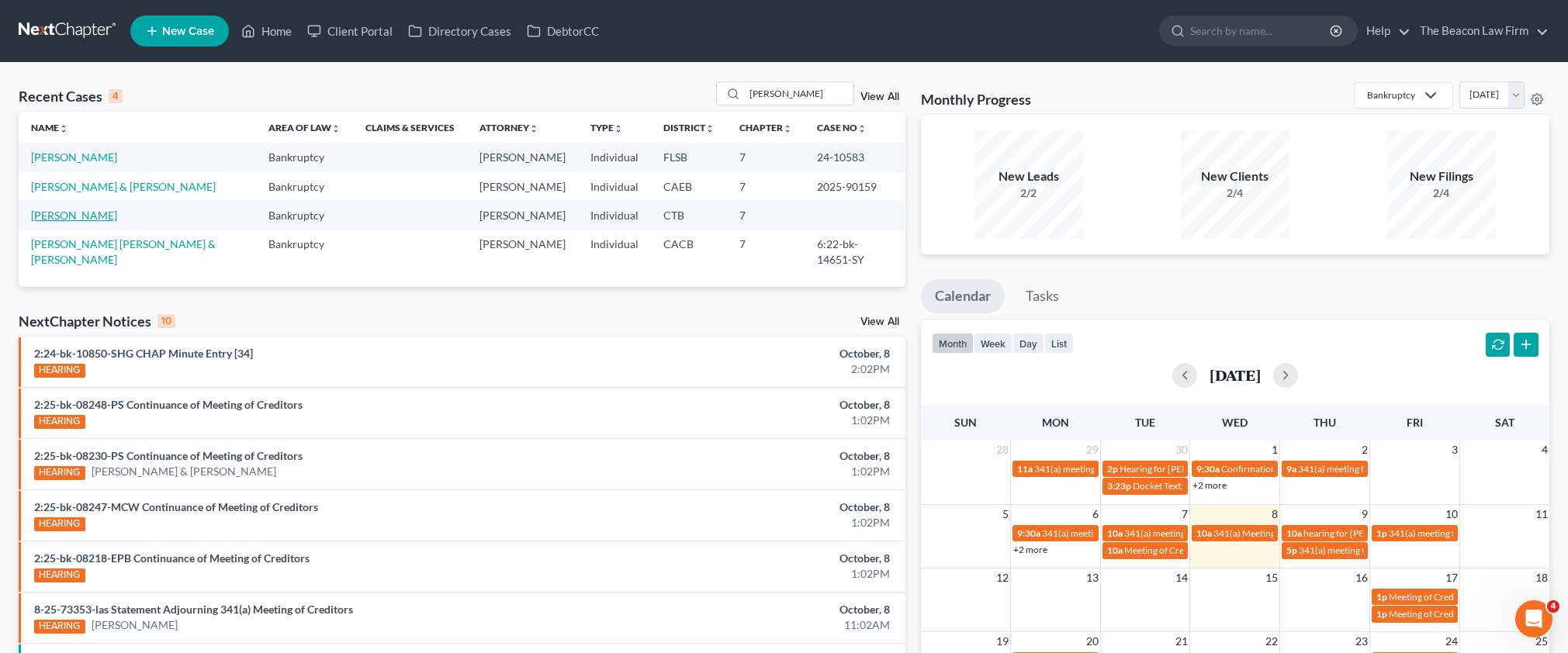
click at [98, 213] on link "[PERSON_NAME]" at bounding box center [74, 215] width 86 height 14
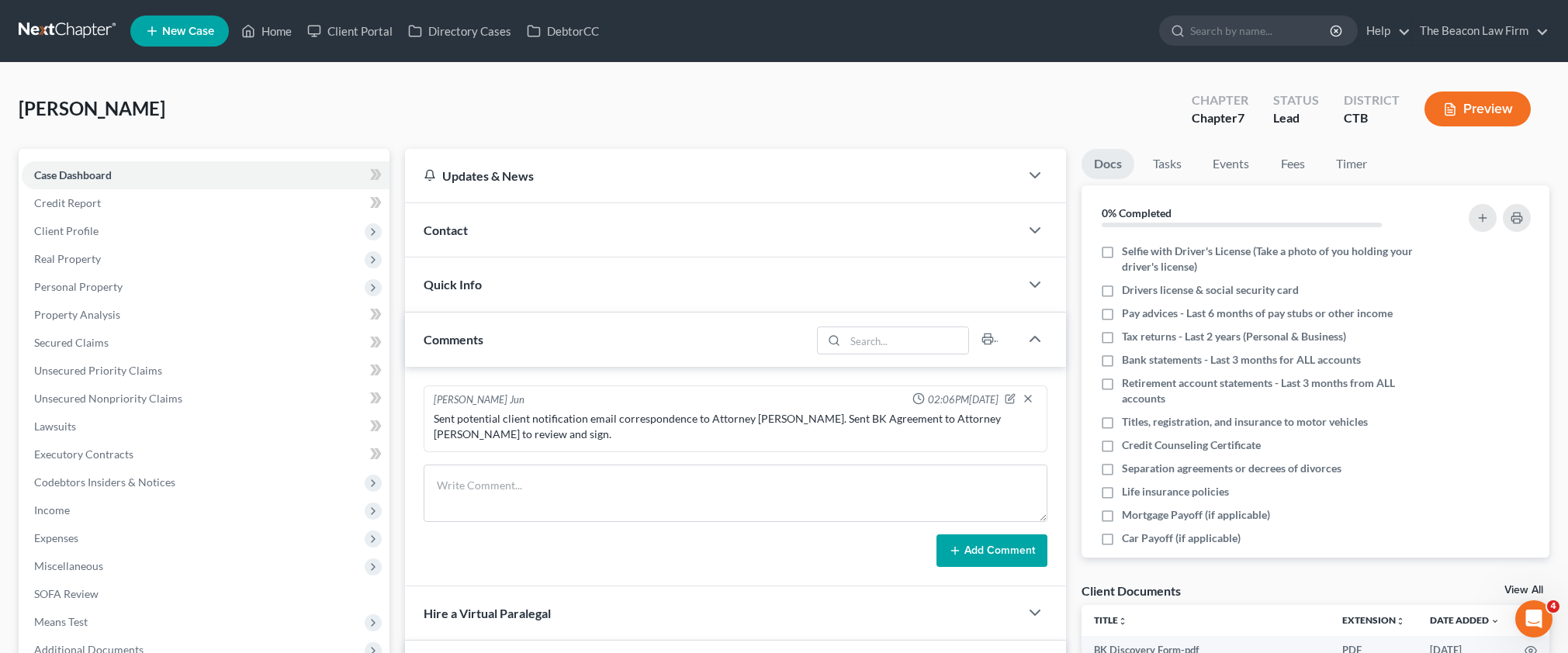
drag, startPoint x: 1565, startPoint y: 207, endPoint x: 1566, endPoint y: 245, distance: 38.0
click at [1566, 245] on div "[PERSON_NAME] Upgraded Chapter Chapter 7 Status Lead District CTB Preview Petit…" at bounding box center [784, 504] width 1568 height 884
click at [501, 481] on textarea at bounding box center [735, 493] width 624 height 58
click at [490, 482] on textarea "She wrote email stating "" at bounding box center [735, 493] width 624 height 58
click at [592, 483] on textarea "She wrote us an email stating "" at bounding box center [735, 493] width 624 height 58
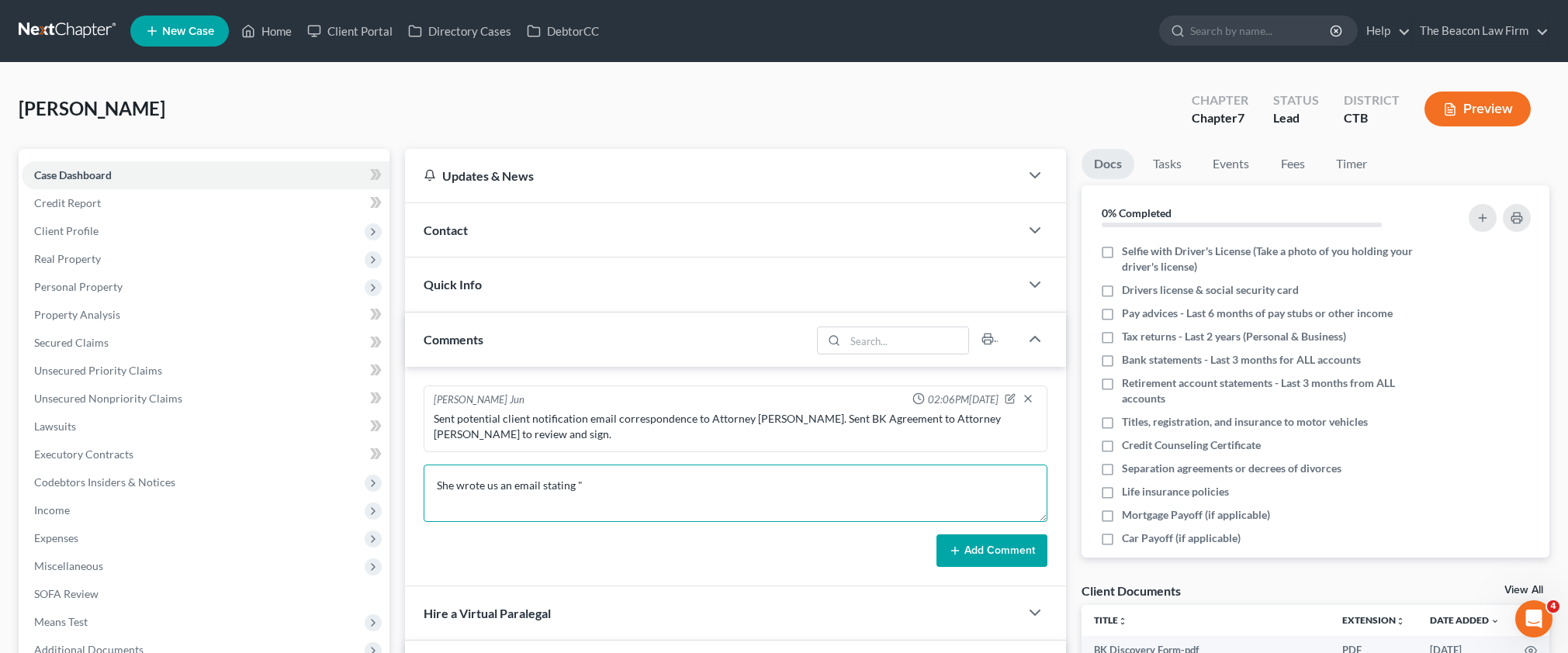
paste textarea ""I am still undecided if this was the best course of action to deal with my out…"
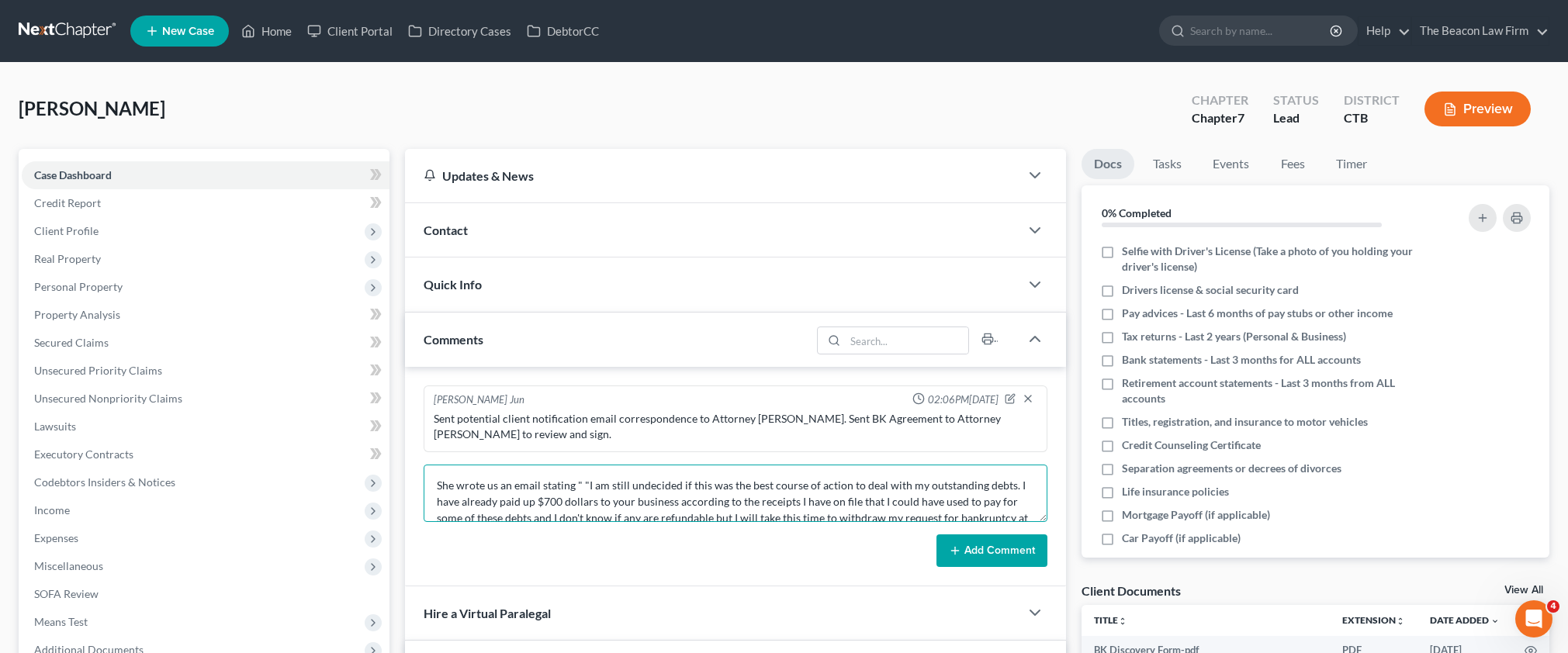
click at [588, 483] on textarea "She wrote us an email stating " "I am still undecided if this was the best cour…" at bounding box center [735, 493] width 624 height 58
type textarea "She wrote us an email stating "I am still undecided if this was the best course…"
click at [1003, 542] on button "Add Comment" at bounding box center [992, 550] width 111 height 32
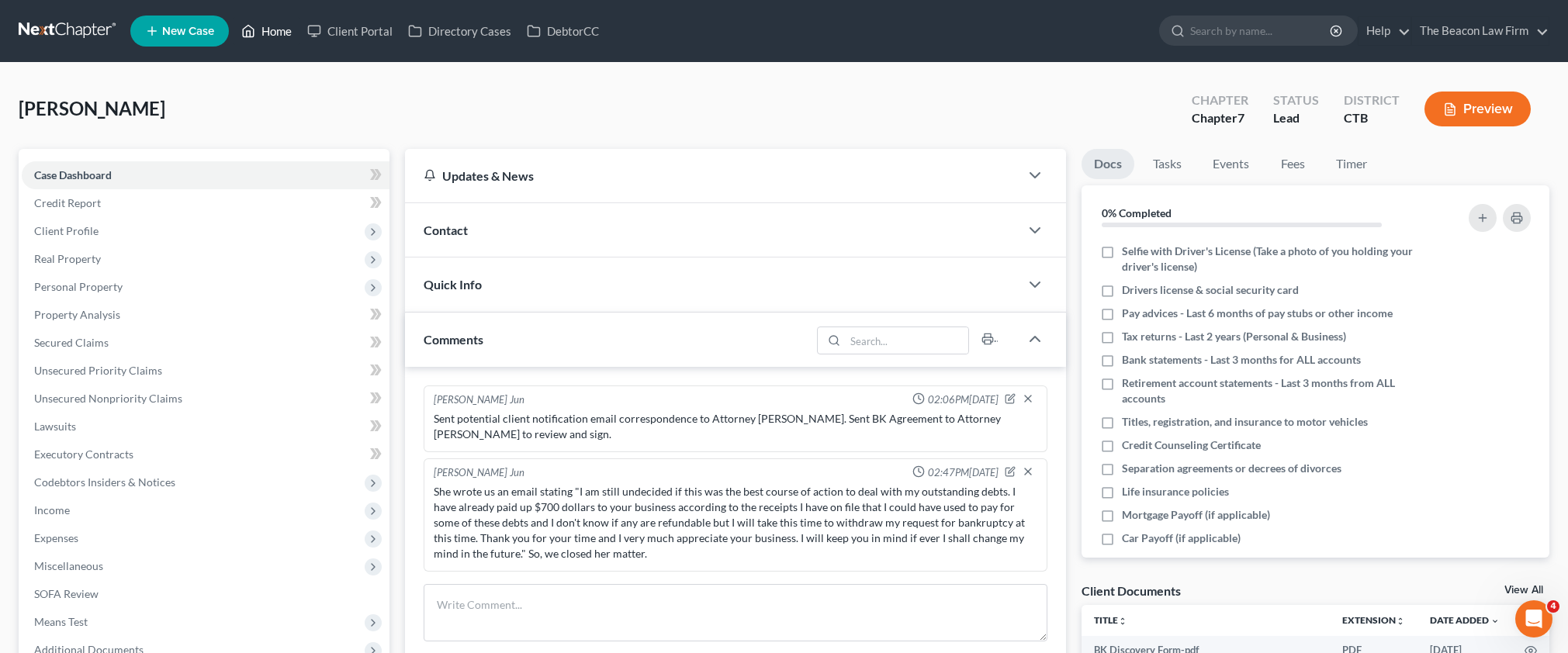
click at [289, 38] on link "Home" at bounding box center [266, 31] width 66 height 28
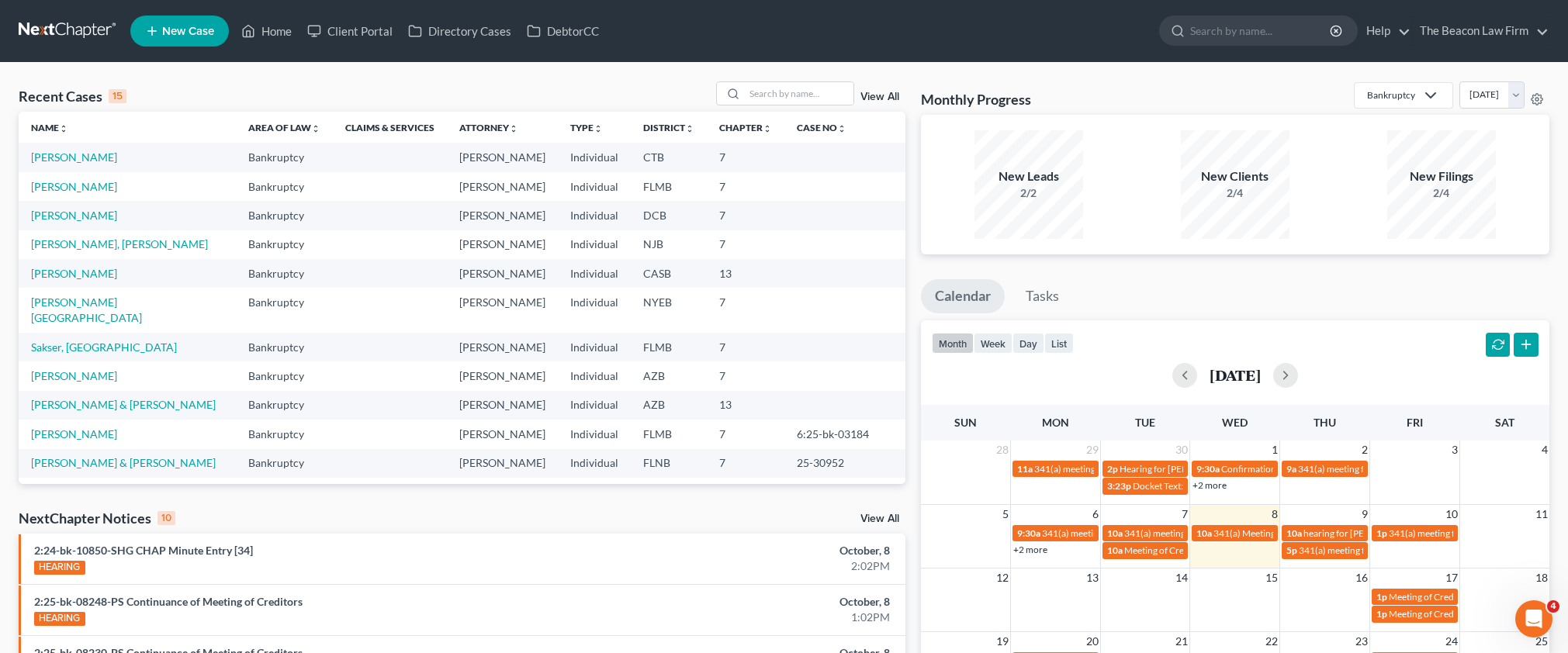
click at [203, 23] on link "New Case" at bounding box center [179, 31] width 98 height 31
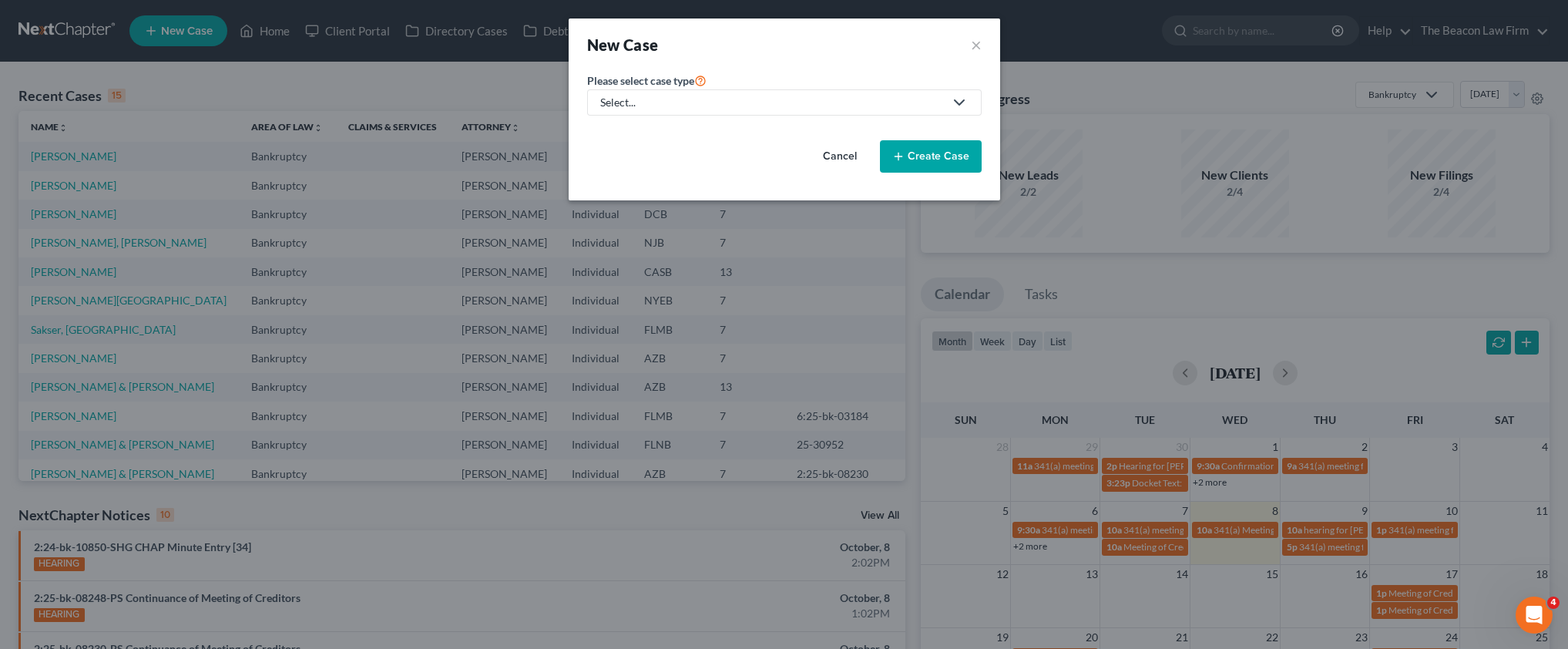
click at [843, 150] on button "Cancel" at bounding box center [840, 157] width 68 height 31
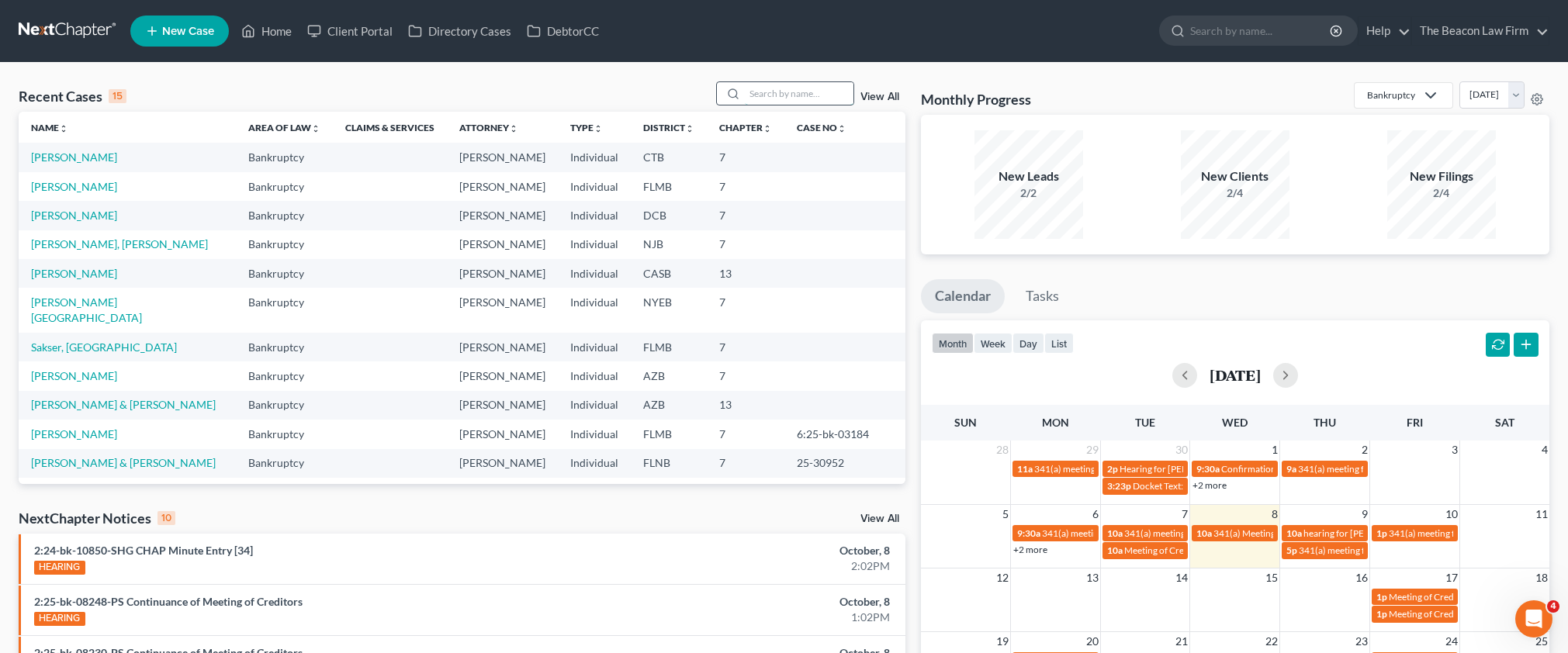
paste input "[PERSON_NAME]"
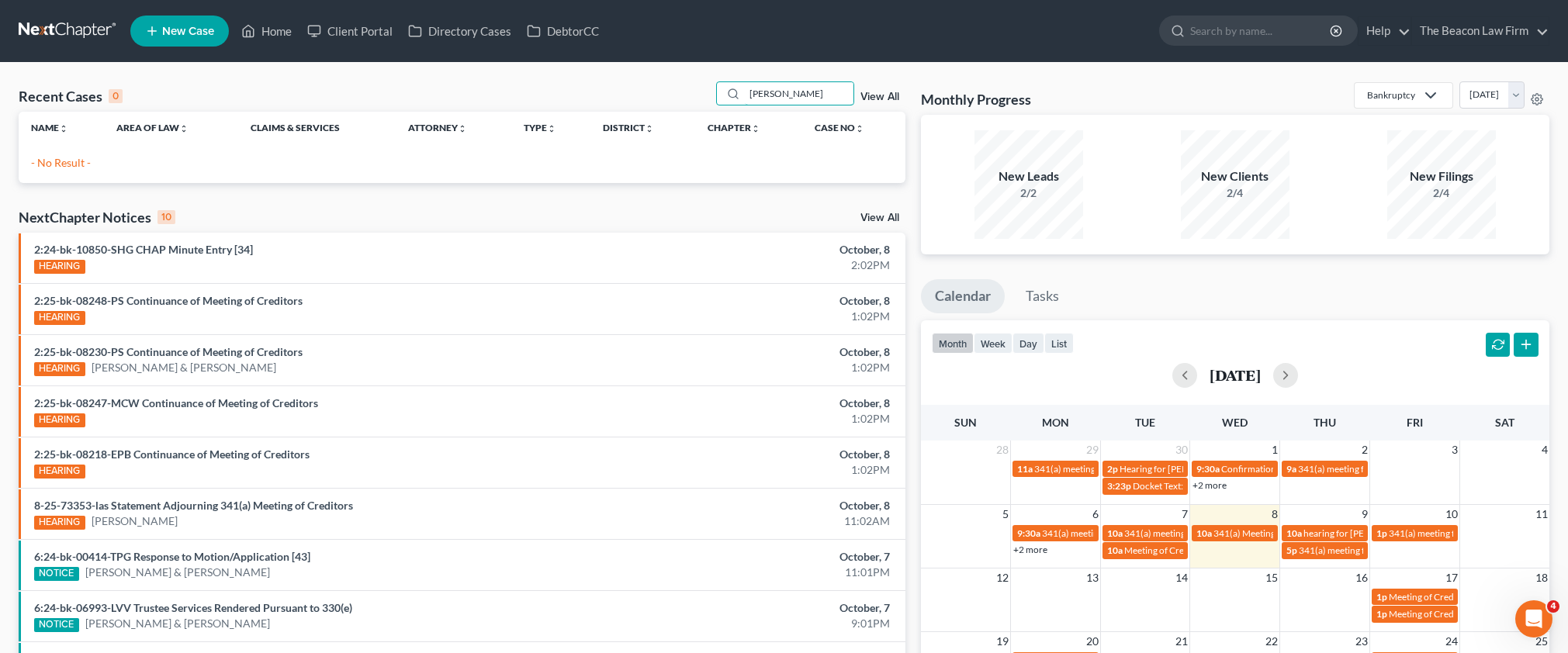
type input "[PERSON_NAME]"
click at [173, 40] on link "New Case" at bounding box center [179, 31] width 98 height 31
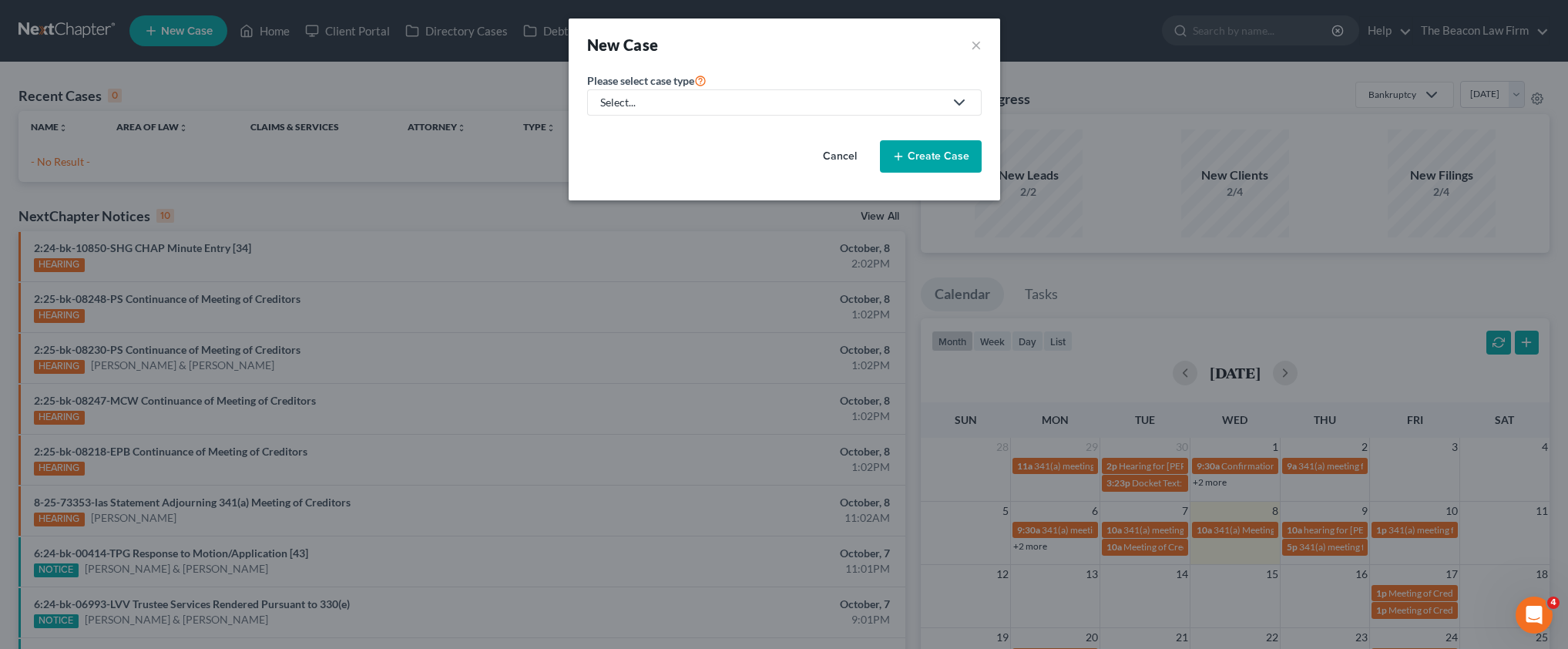
click at [692, 107] on div "Select..." at bounding box center [772, 103] width 344 height 15
click at [649, 134] on div "Bankruptcy" at bounding box center [629, 134] width 55 height 15
select select "15"
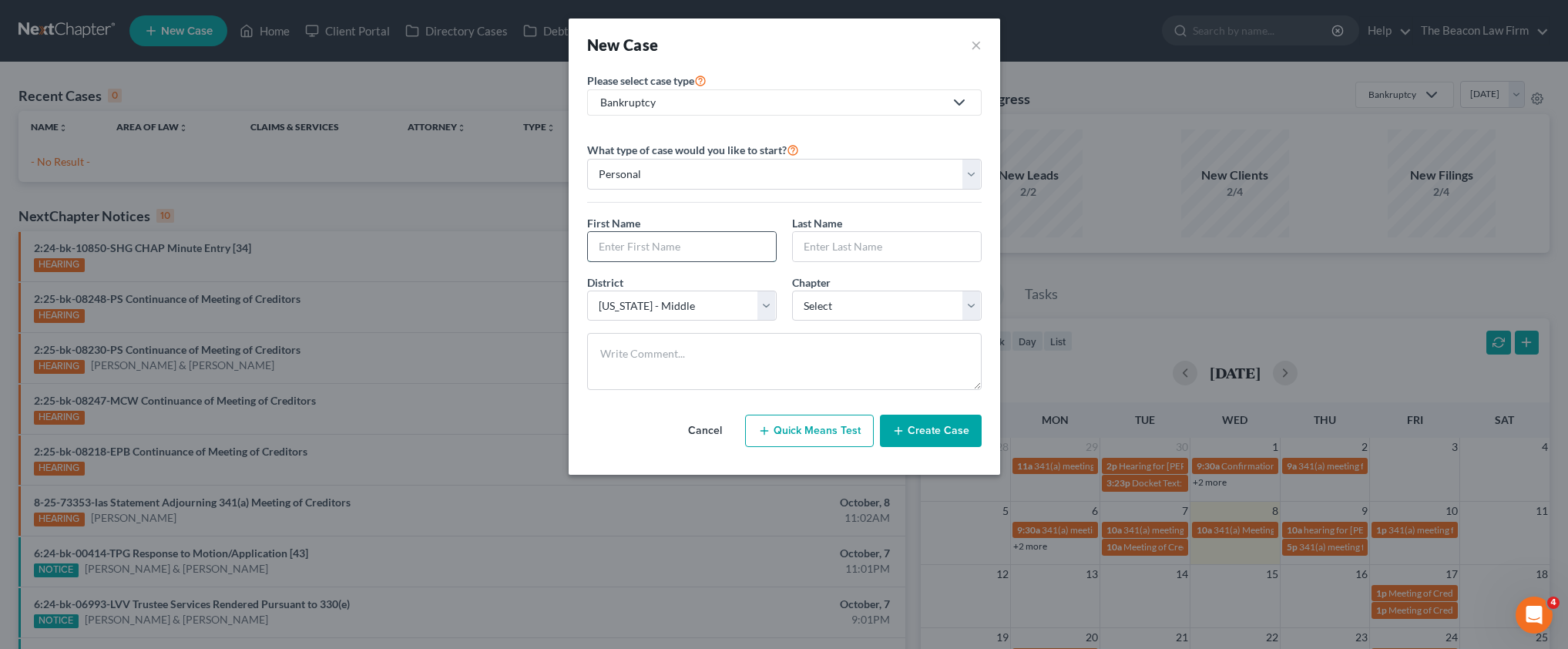
paste input "[PERSON_NAME]"
type input "[PERSON_NAME]"
paste input "[PERSON_NAME]"
click at [843, 246] on input "[PERSON_NAME]" at bounding box center [887, 246] width 188 height 29
type input "[PERSON_NAME]"
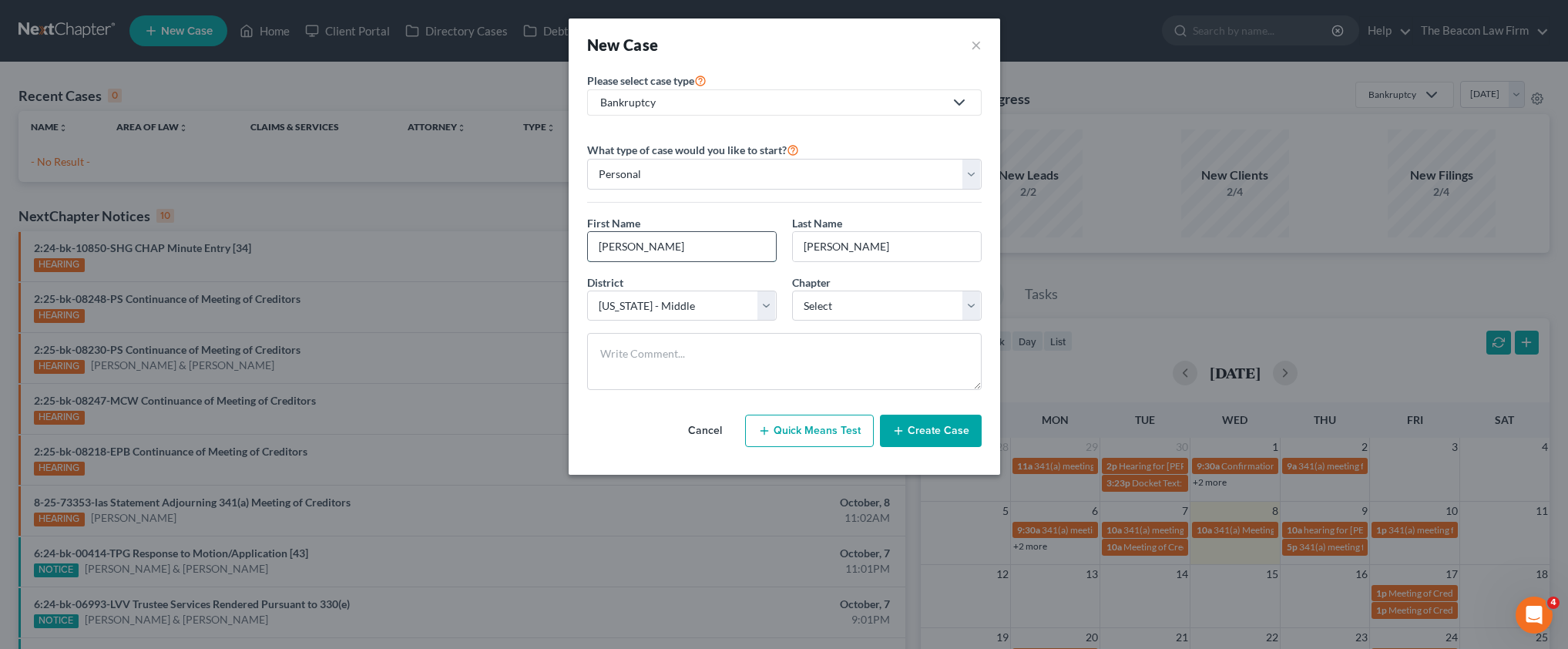
click at [672, 243] on input "[PERSON_NAME]" at bounding box center [682, 246] width 188 height 29
type input "Latreca"
select select "0"
click at [926, 422] on button "Create Case" at bounding box center [931, 430] width 102 height 32
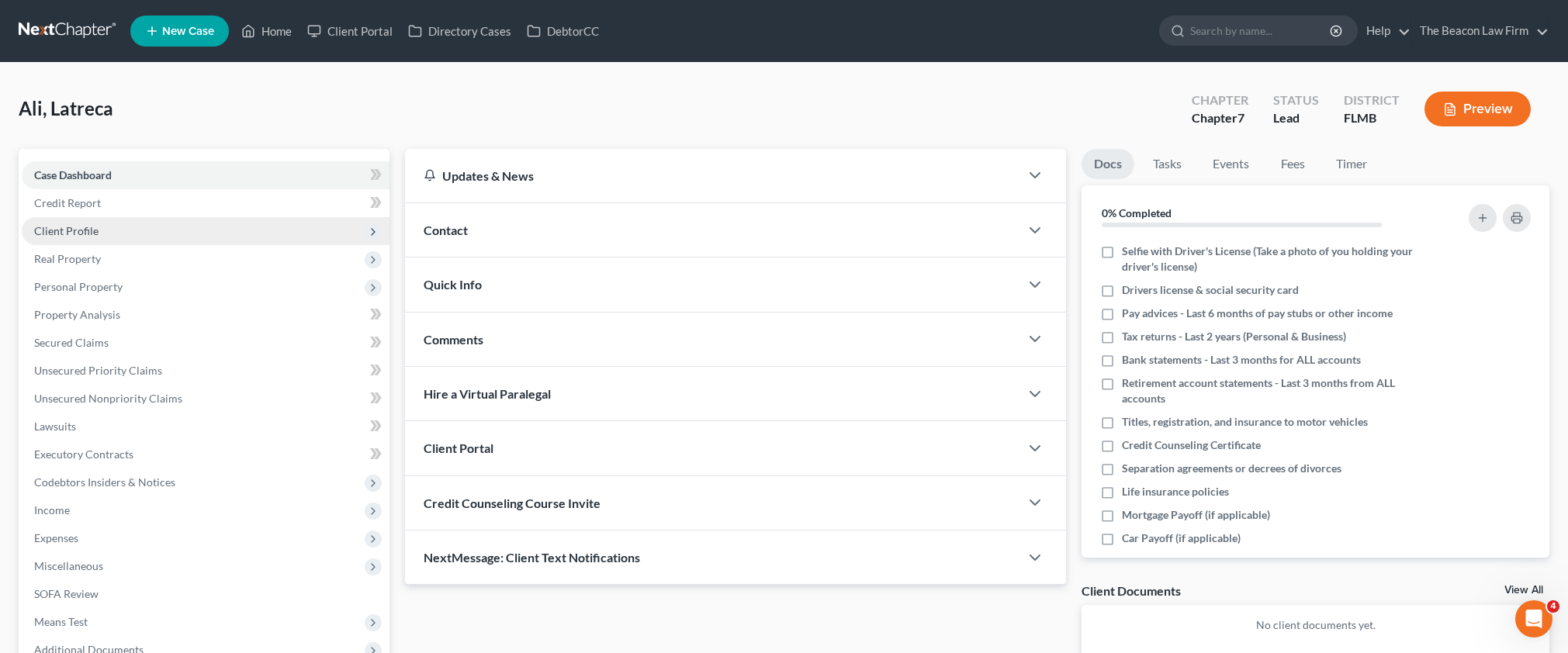
click at [78, 233] on span "Client Profile" at bounding box center [66, 231] width 64 height 14
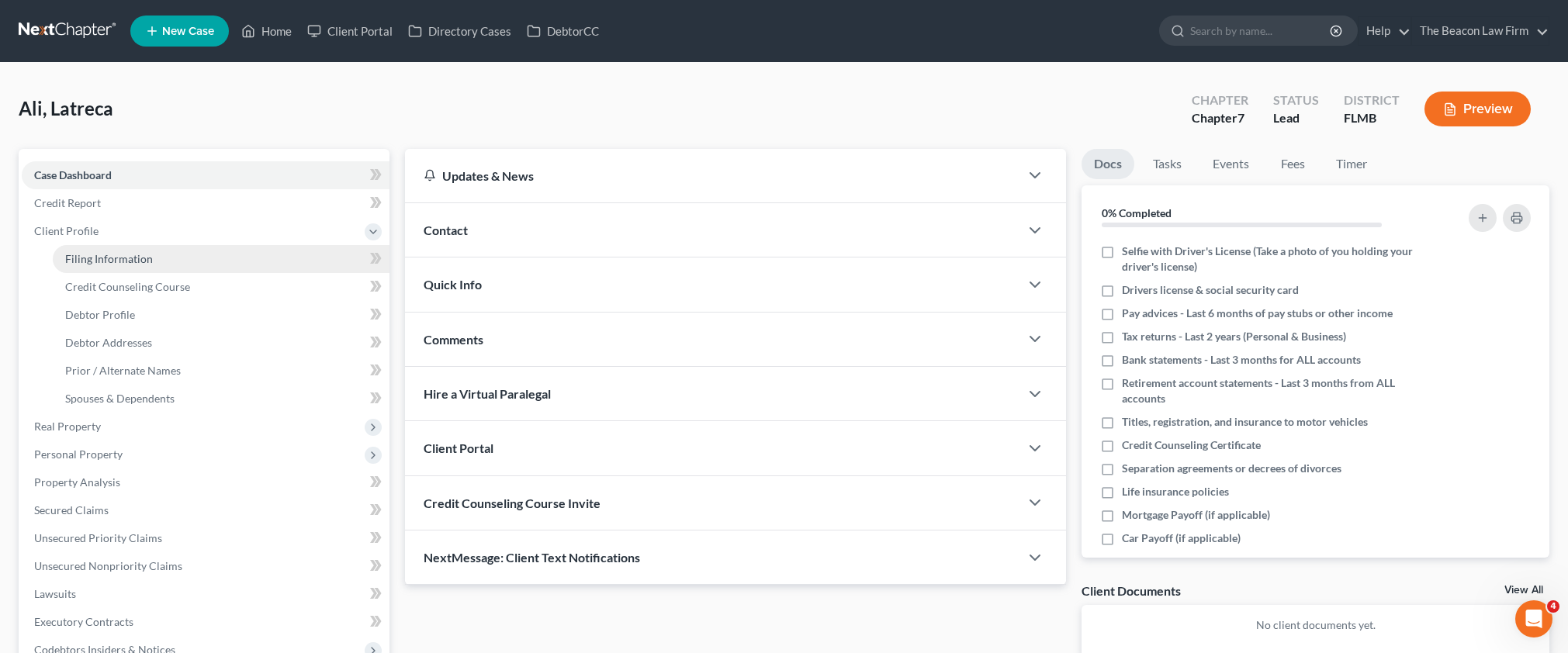
click at [117, 252] on span "Filing Information" at bounding box center [109, 259] width 88 height 14
select select "1"
select select "0"
select select "15"
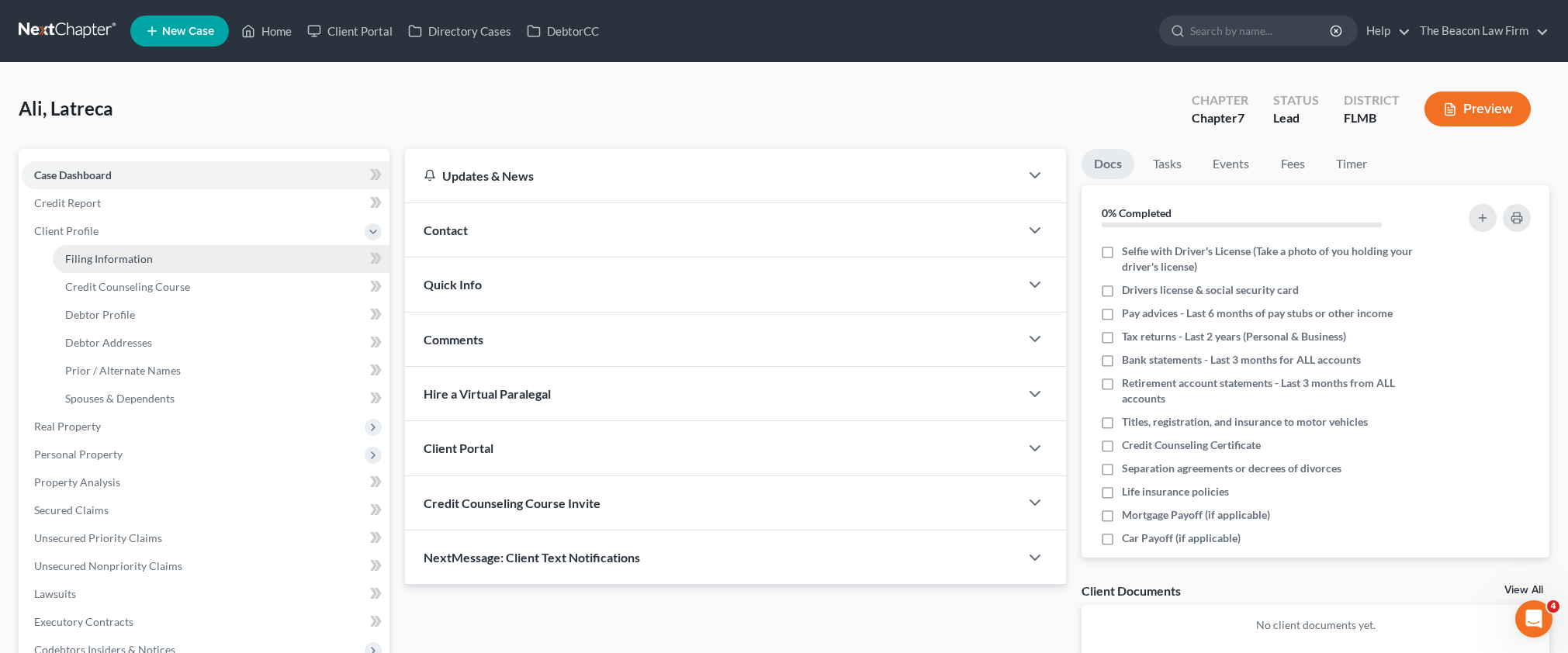
select select "9"
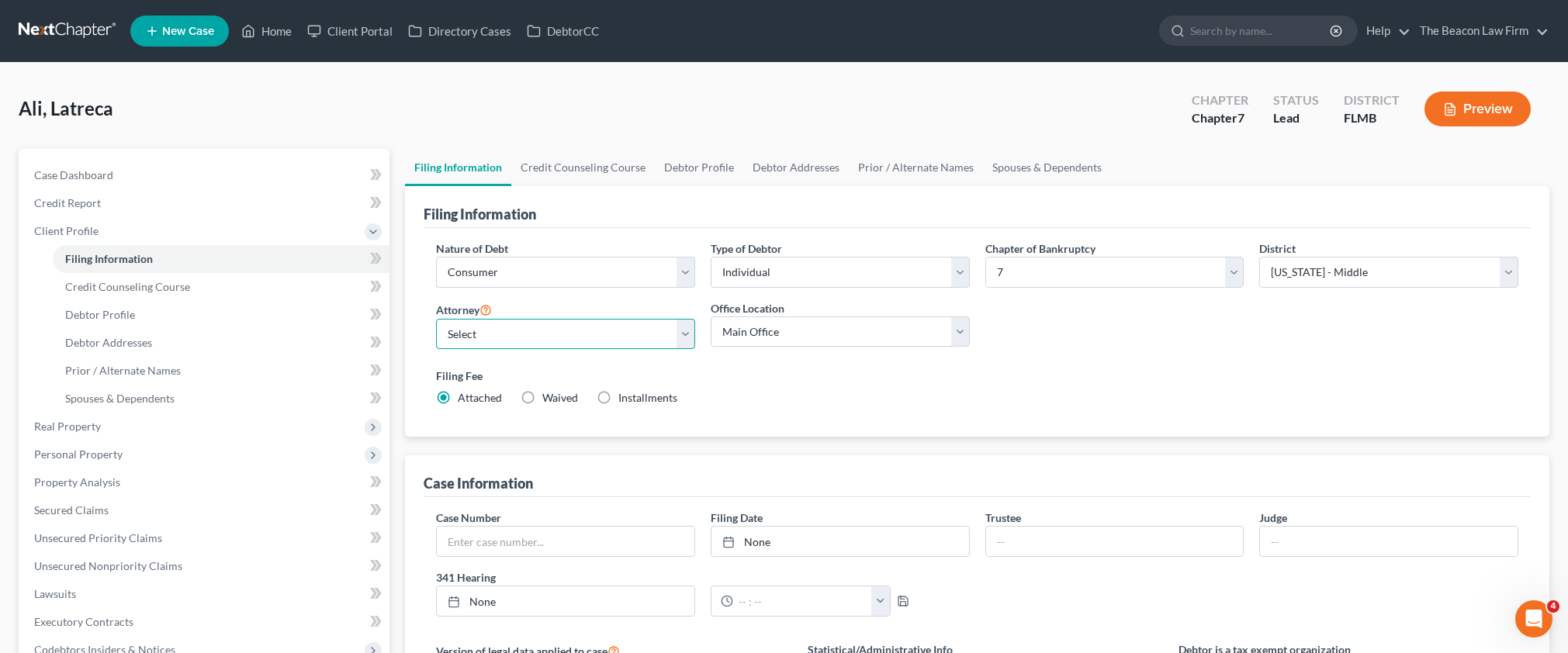
select select "6"
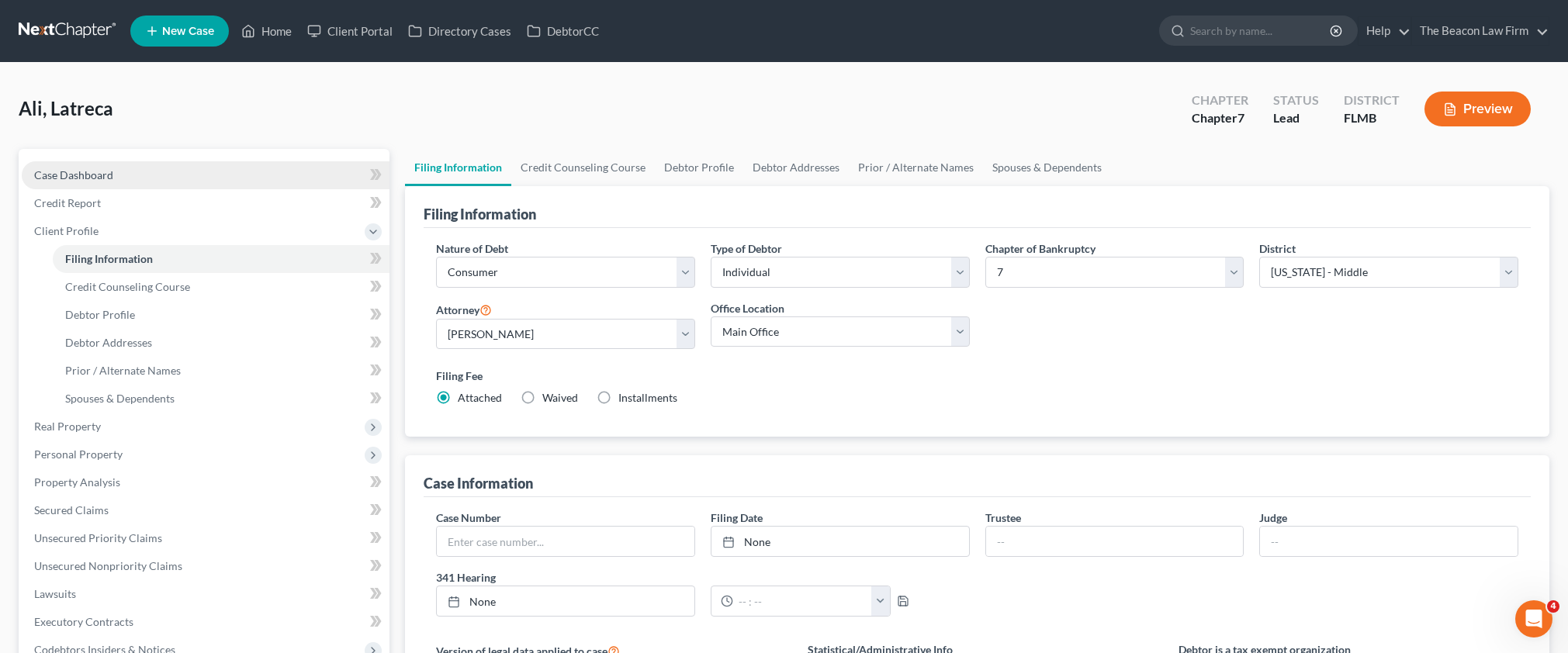
drag, startPoint x: 98, startPoint y: 180, endPoint x: 174, endPoint y: 187, distance: 76.3
click at [98, 180] on span "Case Dashboard" at bounding box center [73, 175] width 79 height 14
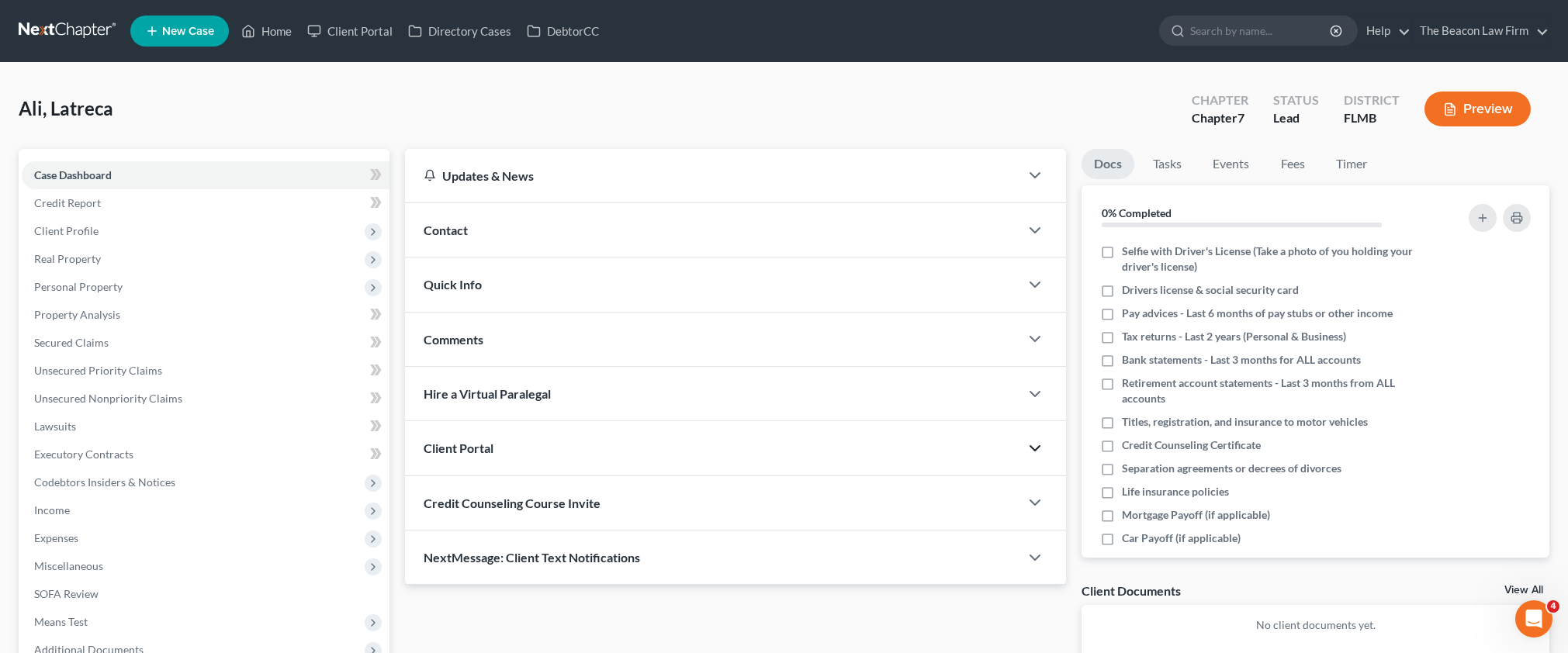
click at [1039, 445] on polyline "button" at bounding box center [1036, 447] width 10 height 5
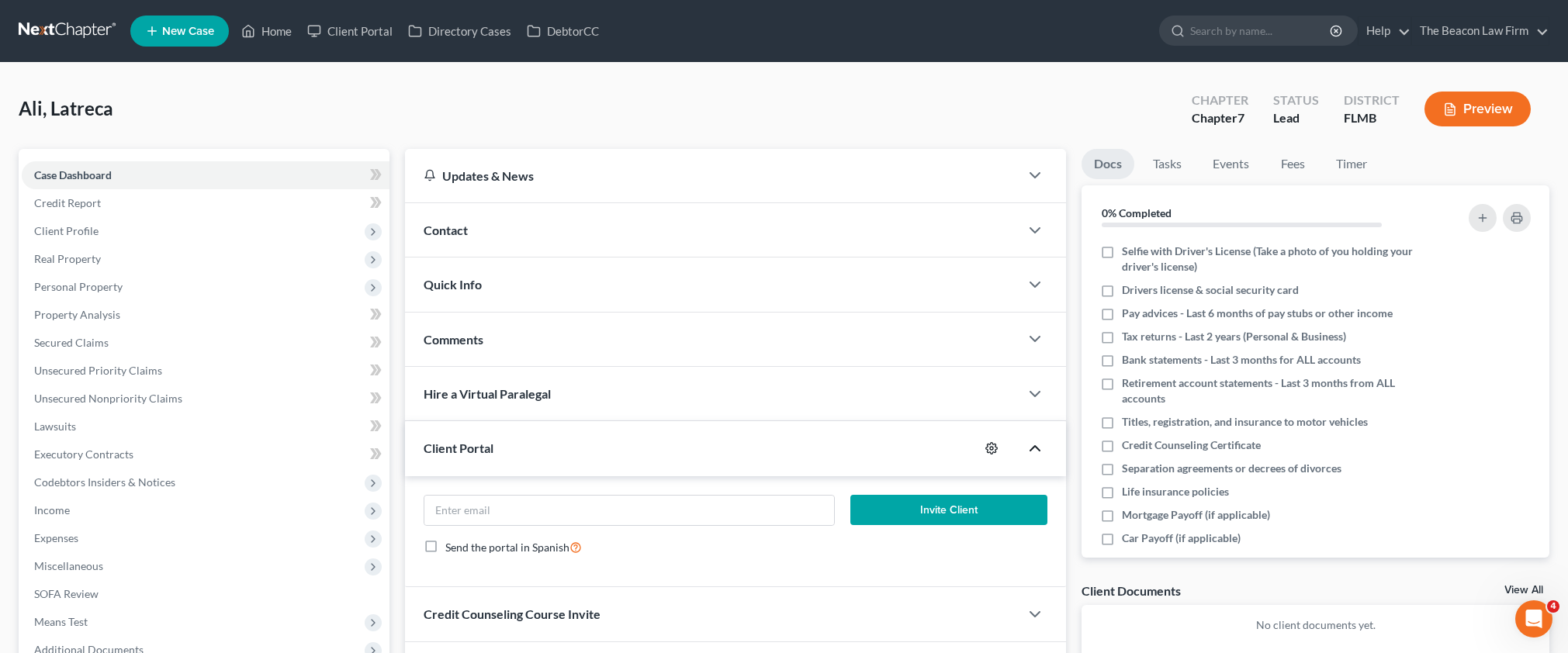
click at [996, 444] on icon "button" at bounding box center [992, 448] width 12 height 12
select select "2"
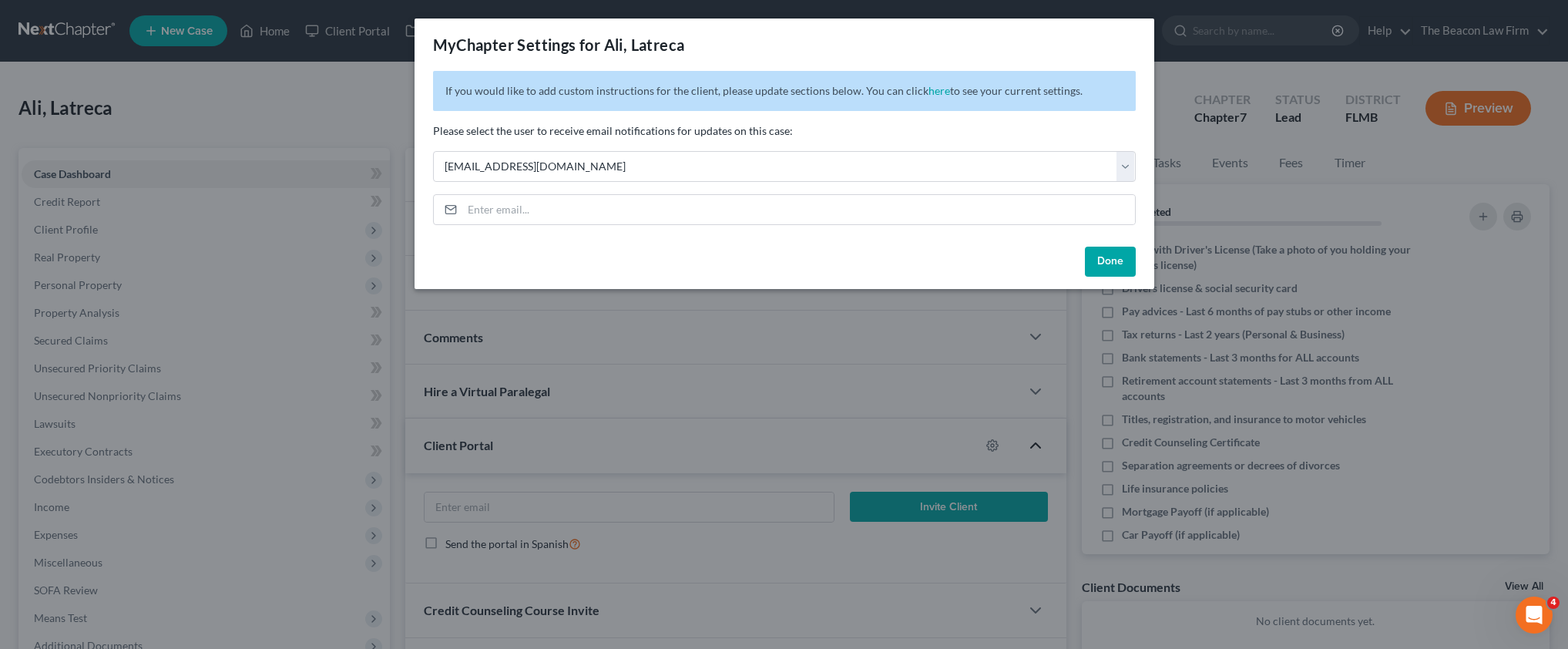
click at [1116, 259] on button "Done" at bounding box center [1110, 263] width 51 height 31
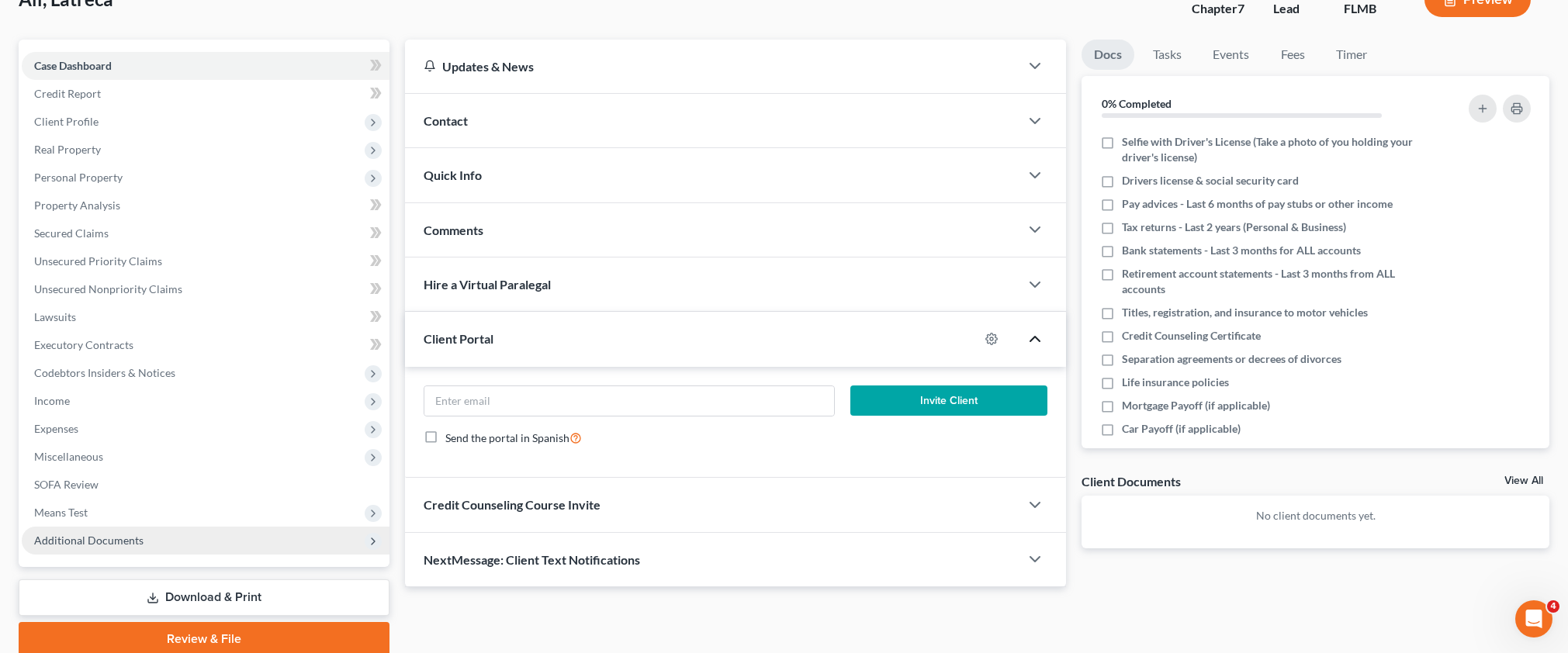
scroll to position [172, 0]
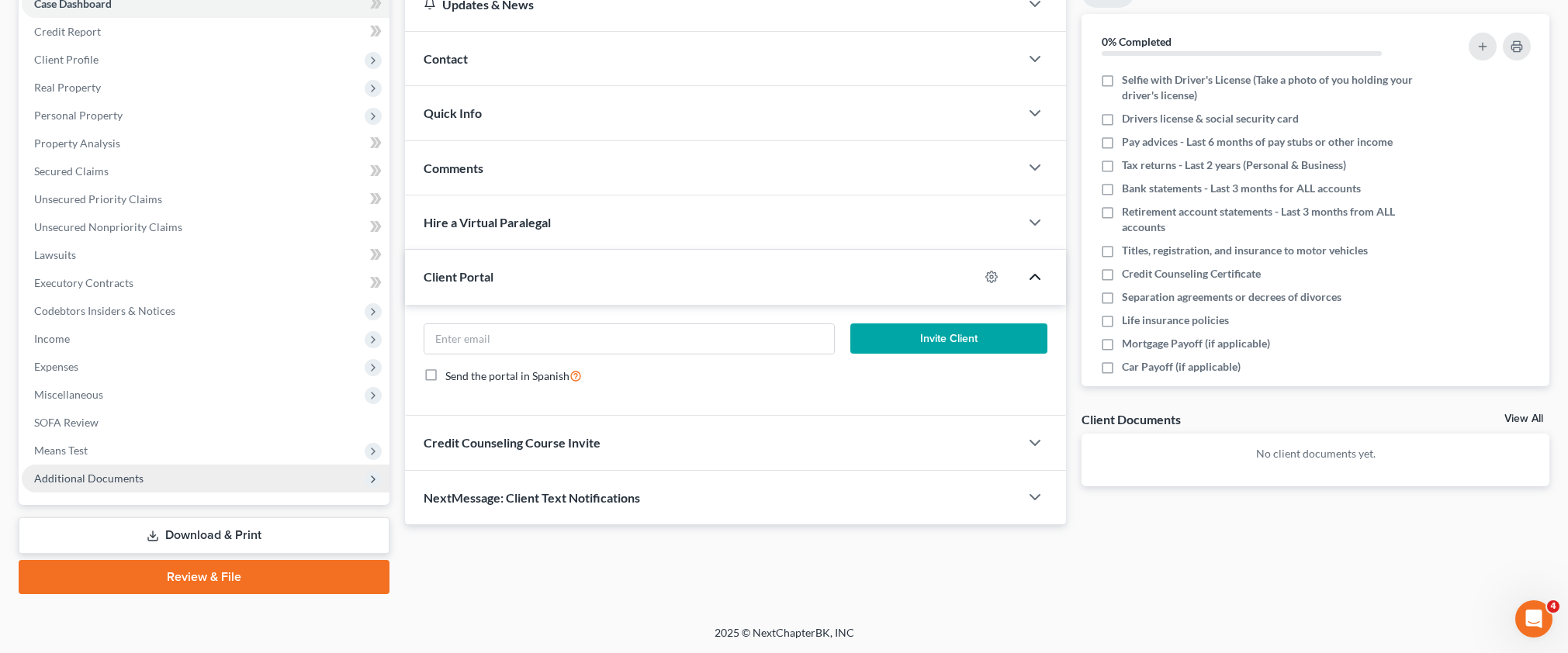
click at [97, 475] on span "Additional Documents" at bounding box center [89, 479] width 109 height 14
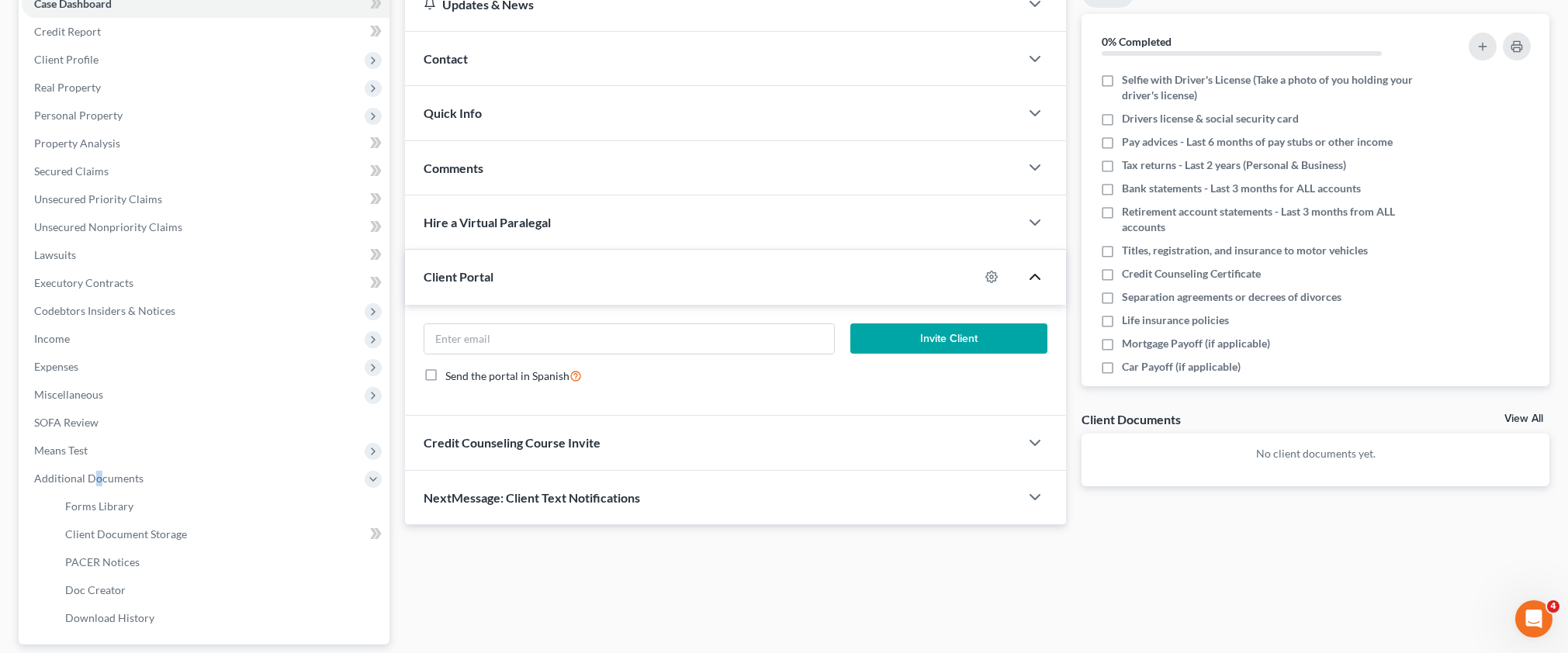
drag, startPoint x: 121, startPoint y: 533, endPoint x: 583, endPoint y: 514, distance: 462.4
click at [122, 533] on span "Client Document Storage" at bounding box center [126, 534] width 122 height 14
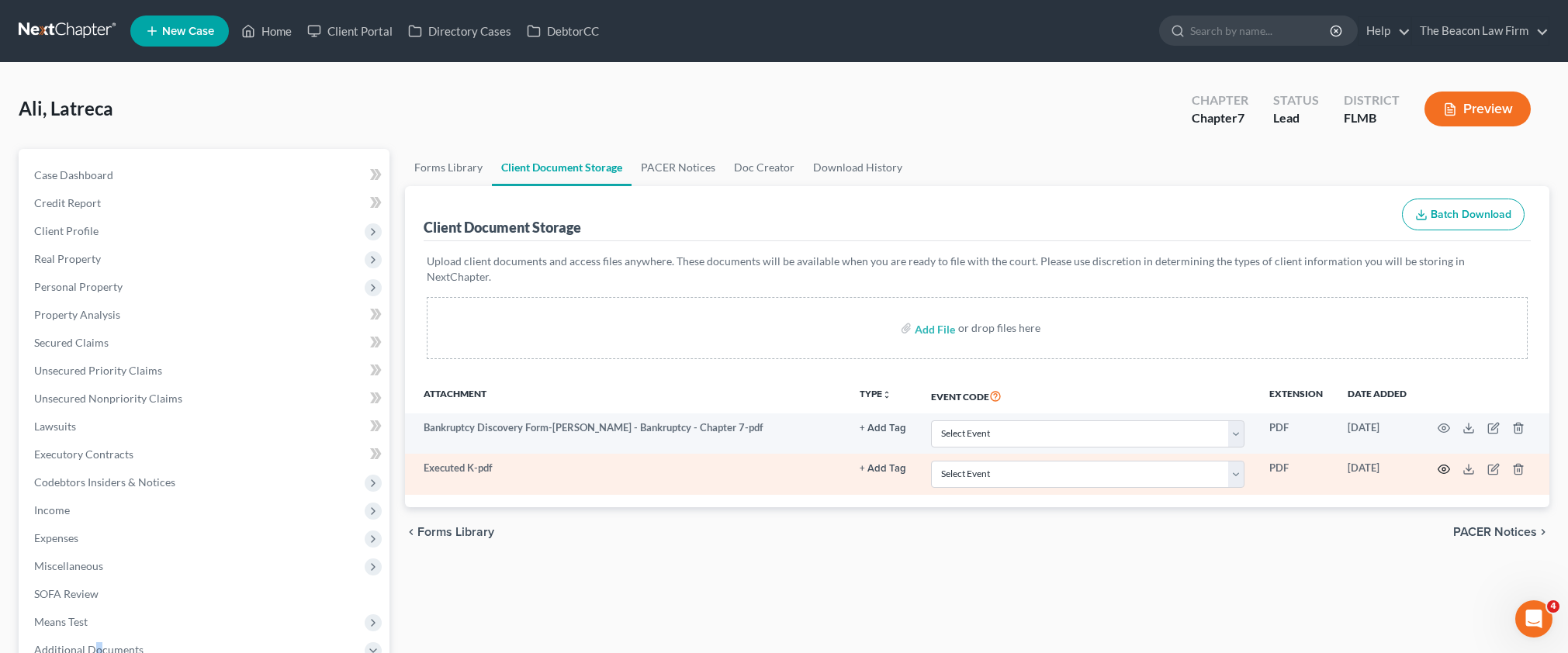
click at [1440, 463] on icon "button" at bounding box center [1443, 469] width 13 height 13
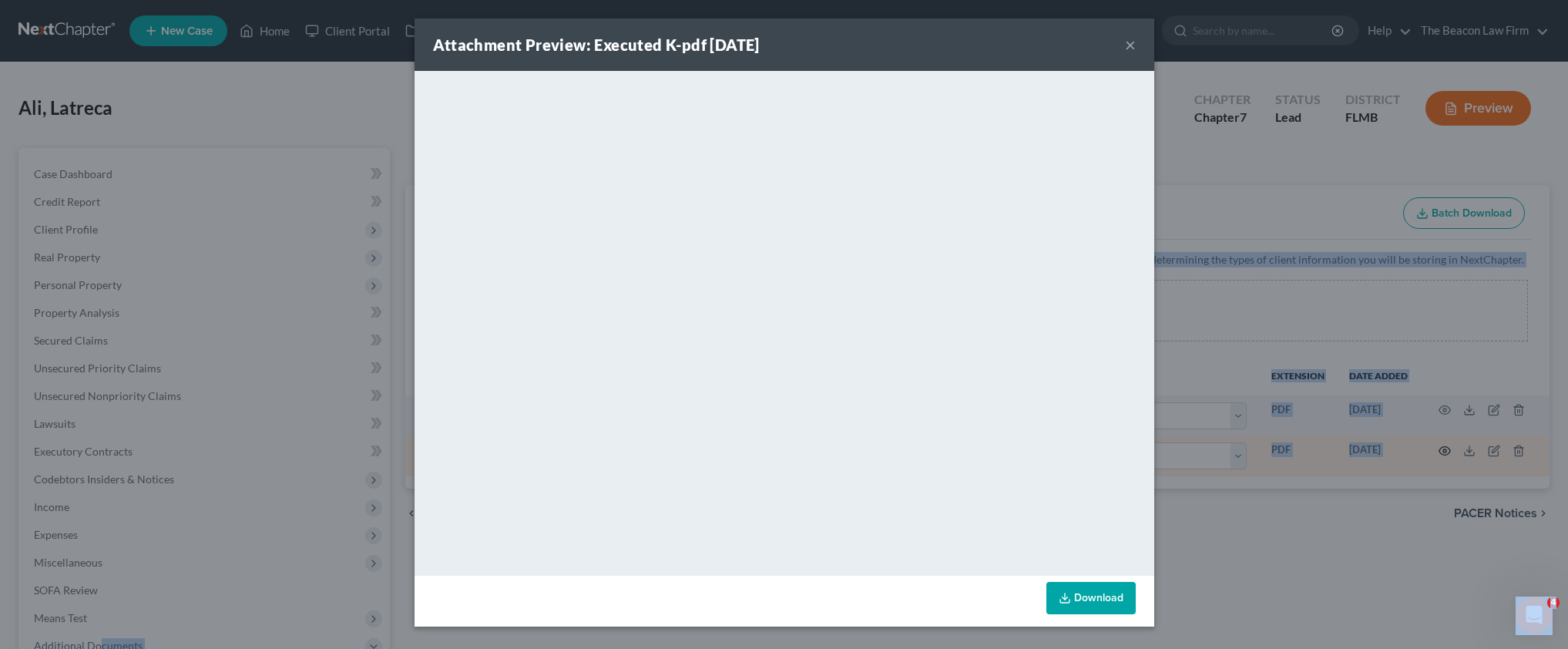
click at [1430, 449] on div "Attachment Preview: Executed K-pdf [DATE] × <object ng-attr-data='[URL][DOMAIN_…" at bounding box center [784, 324] width 1568 height 649
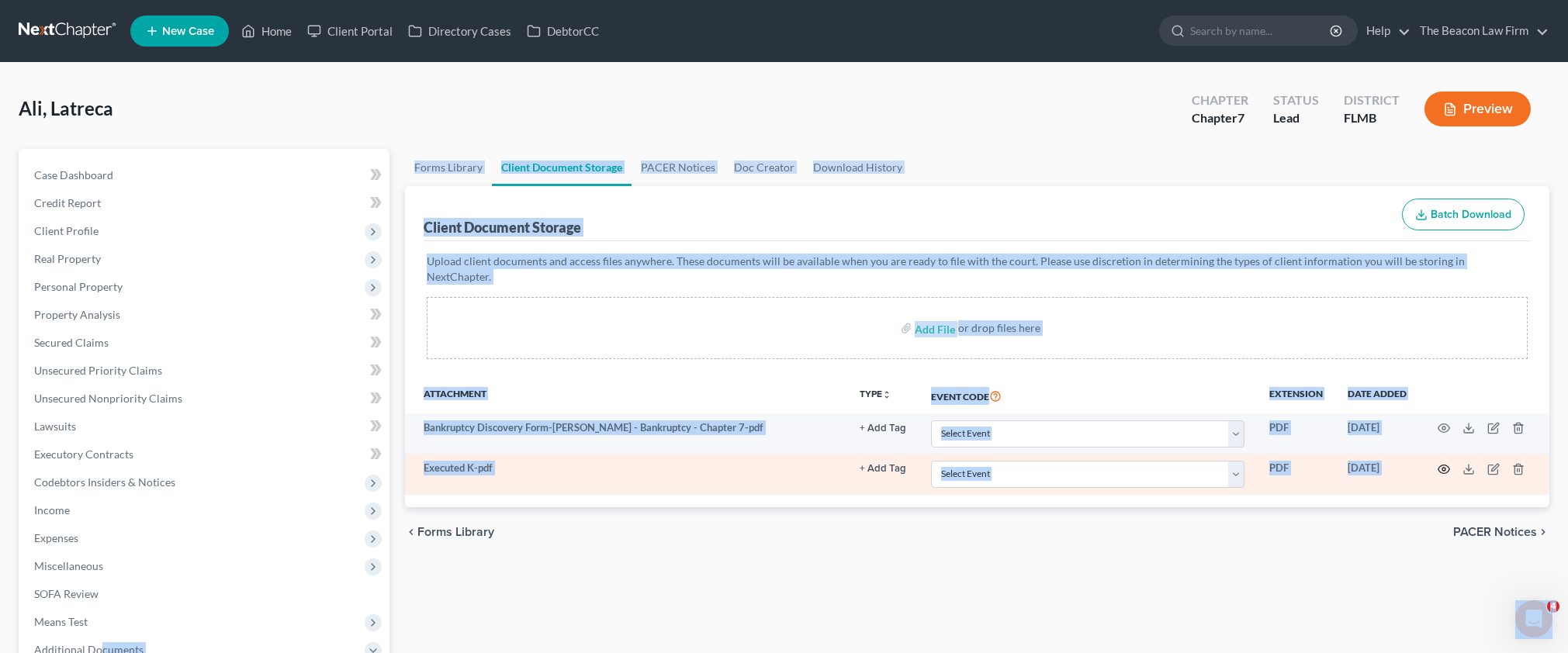
click at [1440, 463] on icon "button" at bounding box center [1443, 469] width 13 height 13
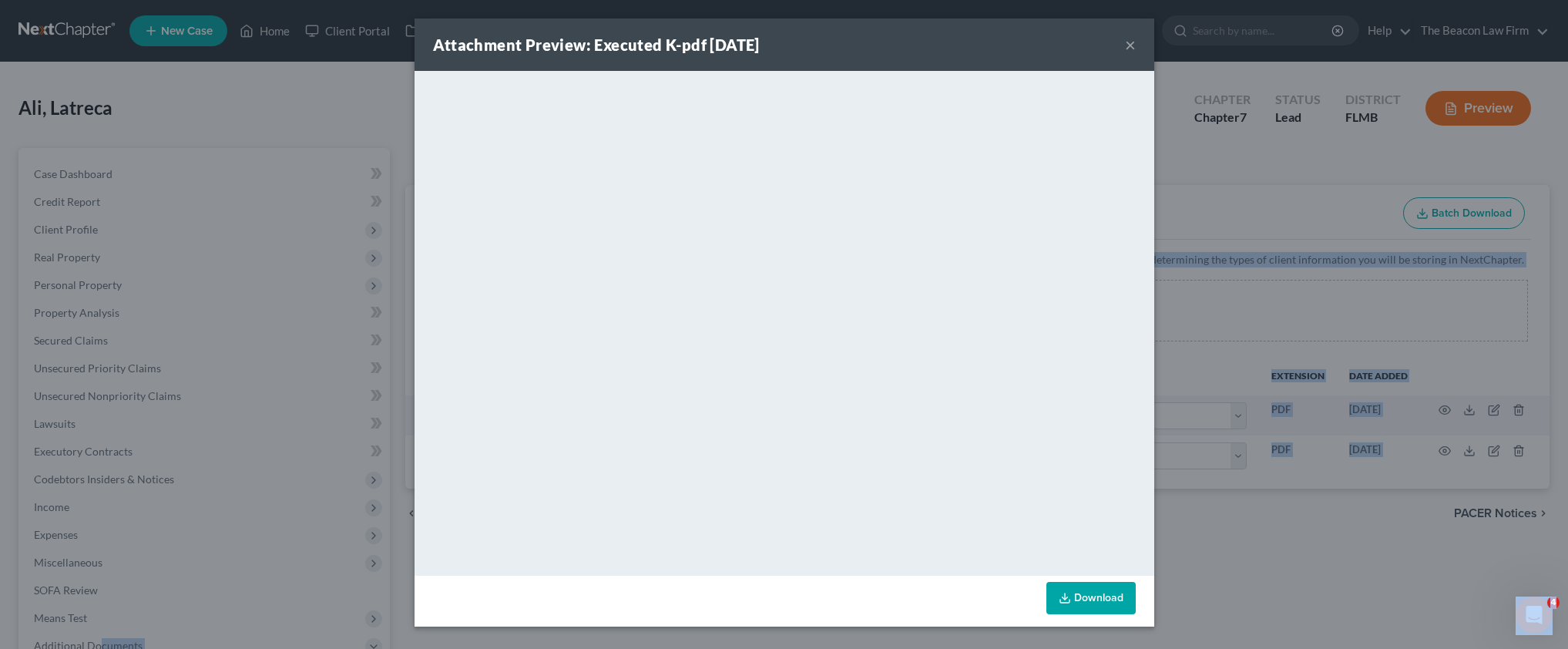
click at [1134, 51] on button "×" at bounding box center [1130, 45] width 11 height 18
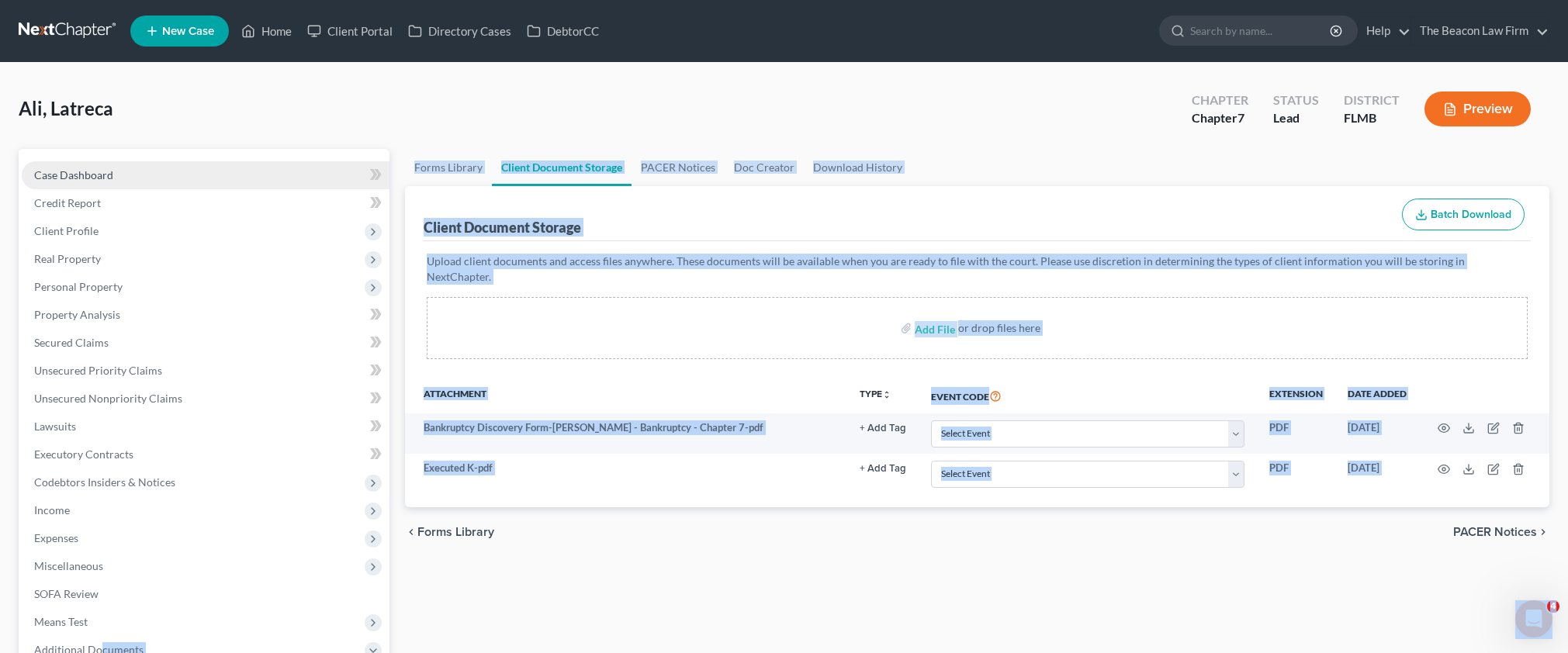
drag, startPoint x: 89, startPoint y: 175, endPoint x: 139, endPoint y: 181, distance: 50.4
click at [89, 176] on span "Case Dashboard" at bounding box center [73, 175] width 79 height 14
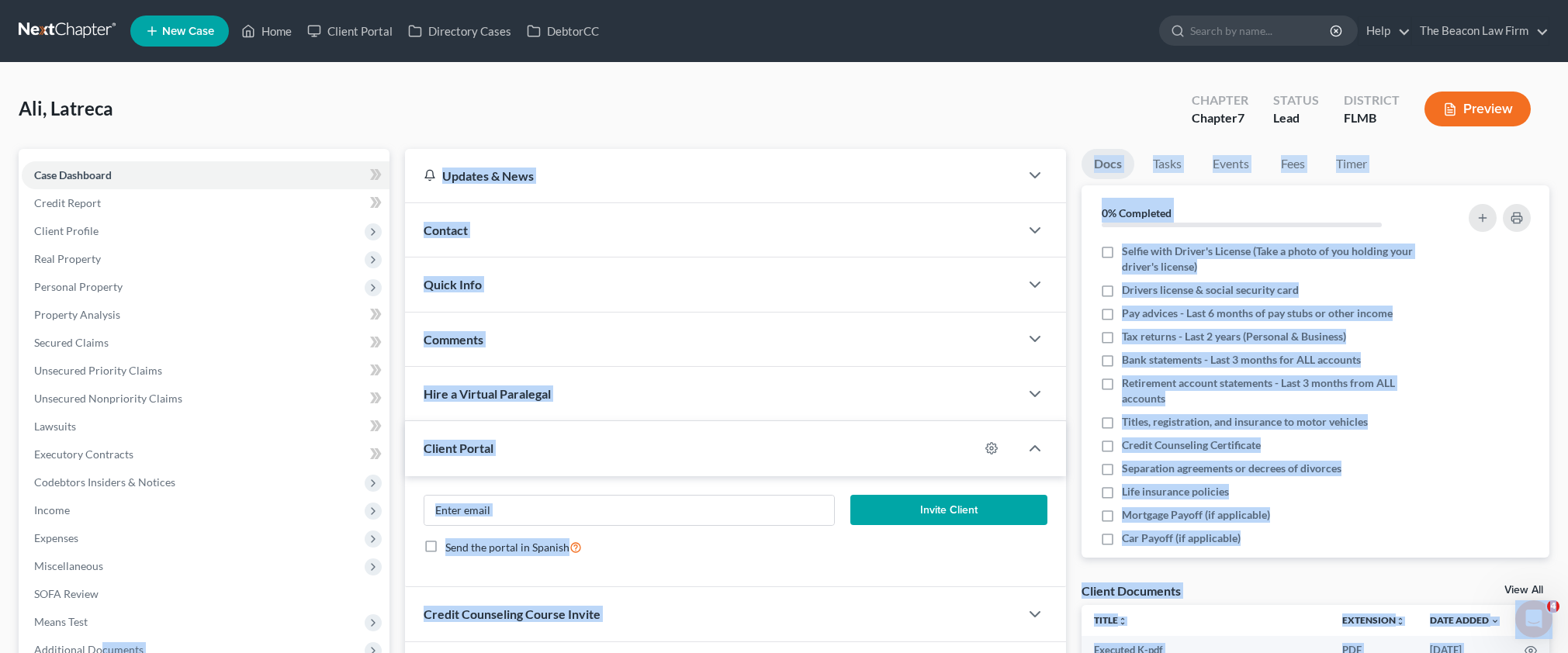
scroll to position [123, 0]
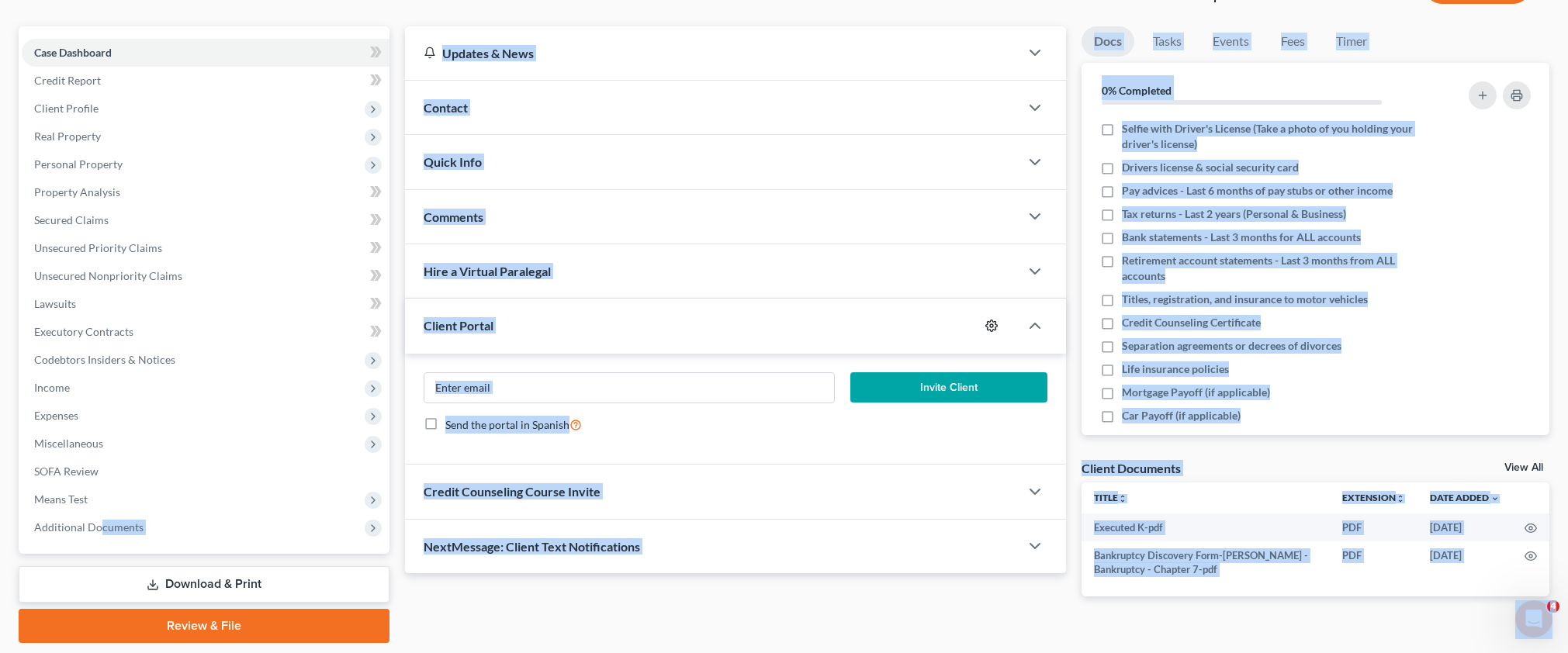
click at [990, 321] on icon "button" at bounding box center [992, 326] width 12 height 12
select select "2"
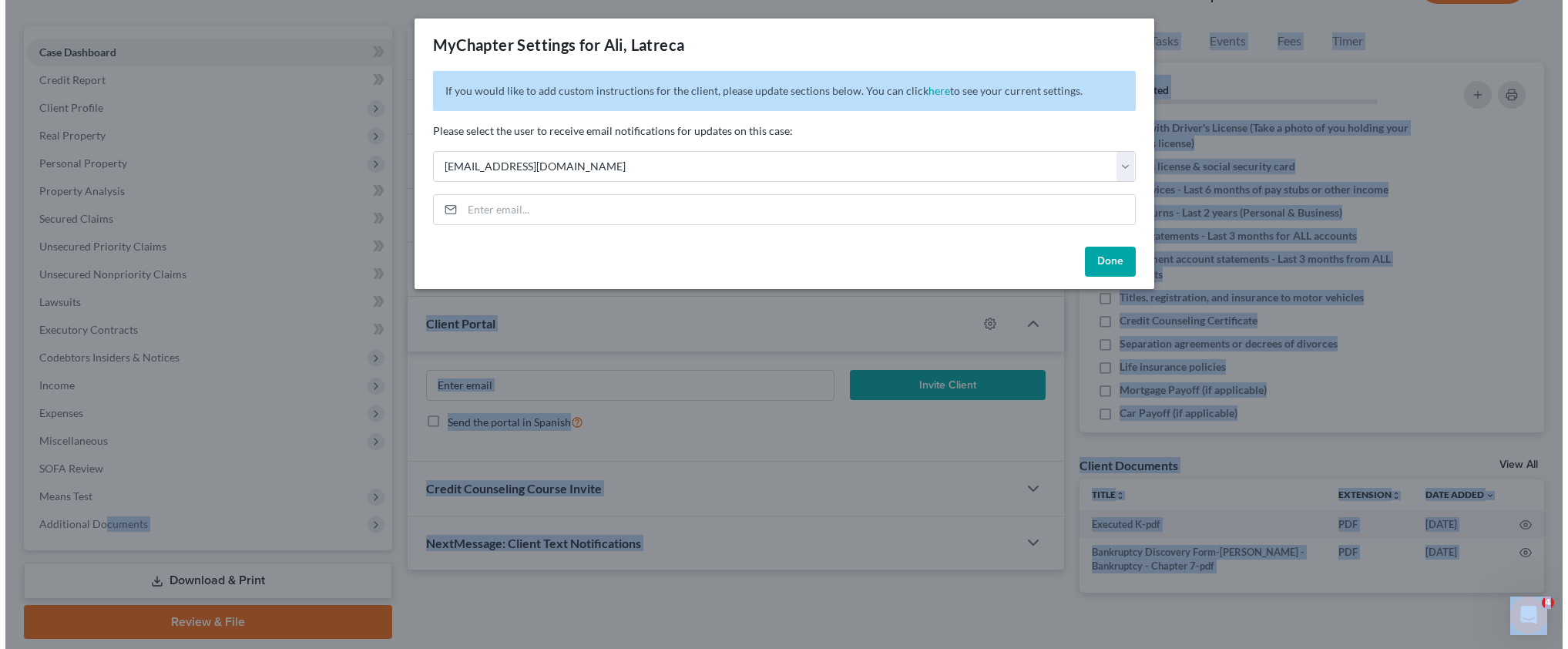
scroll to position [130, 0]
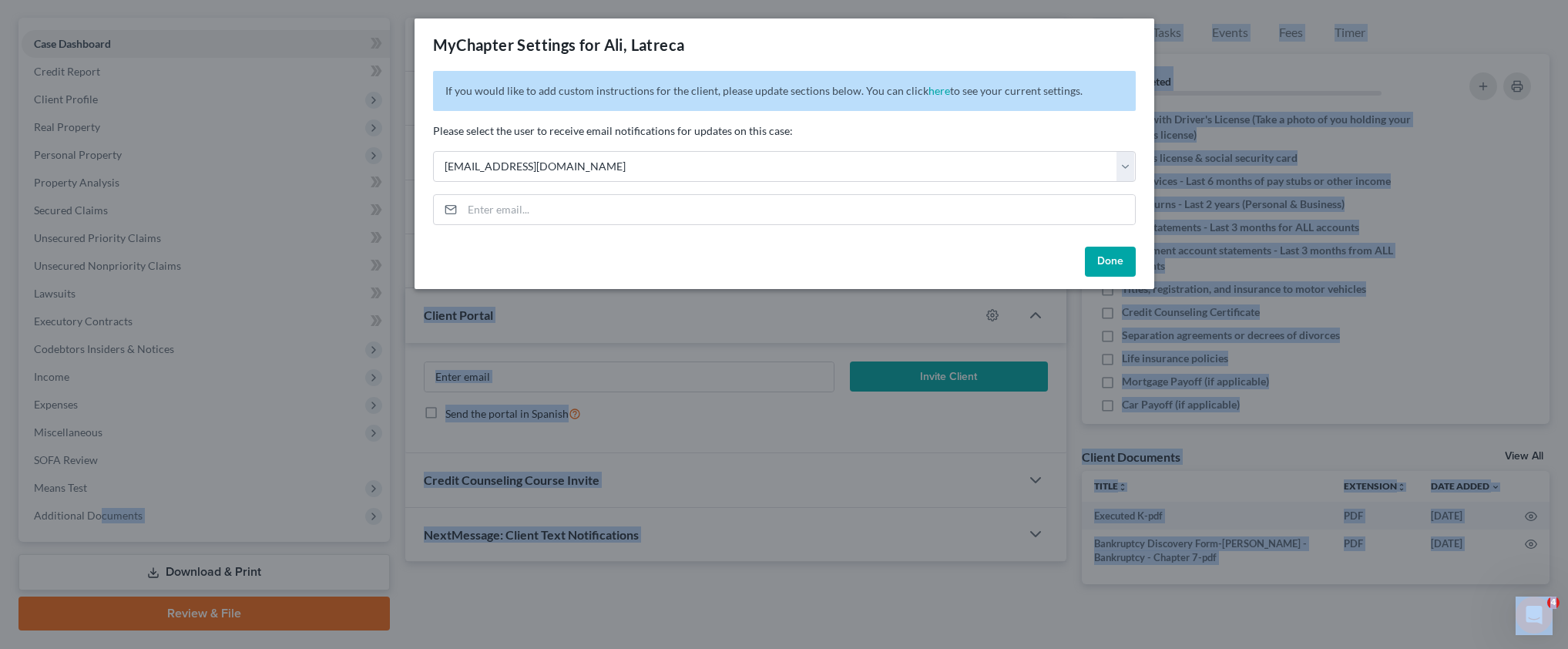
drag, startPoint x: 1107, startPoint y: 261, endPoint x: 1317, endPoint y: 131, distance: 247.0
click at [1110, 259] on button "Done" at bounding box center [1110, 263] width 51 height 31
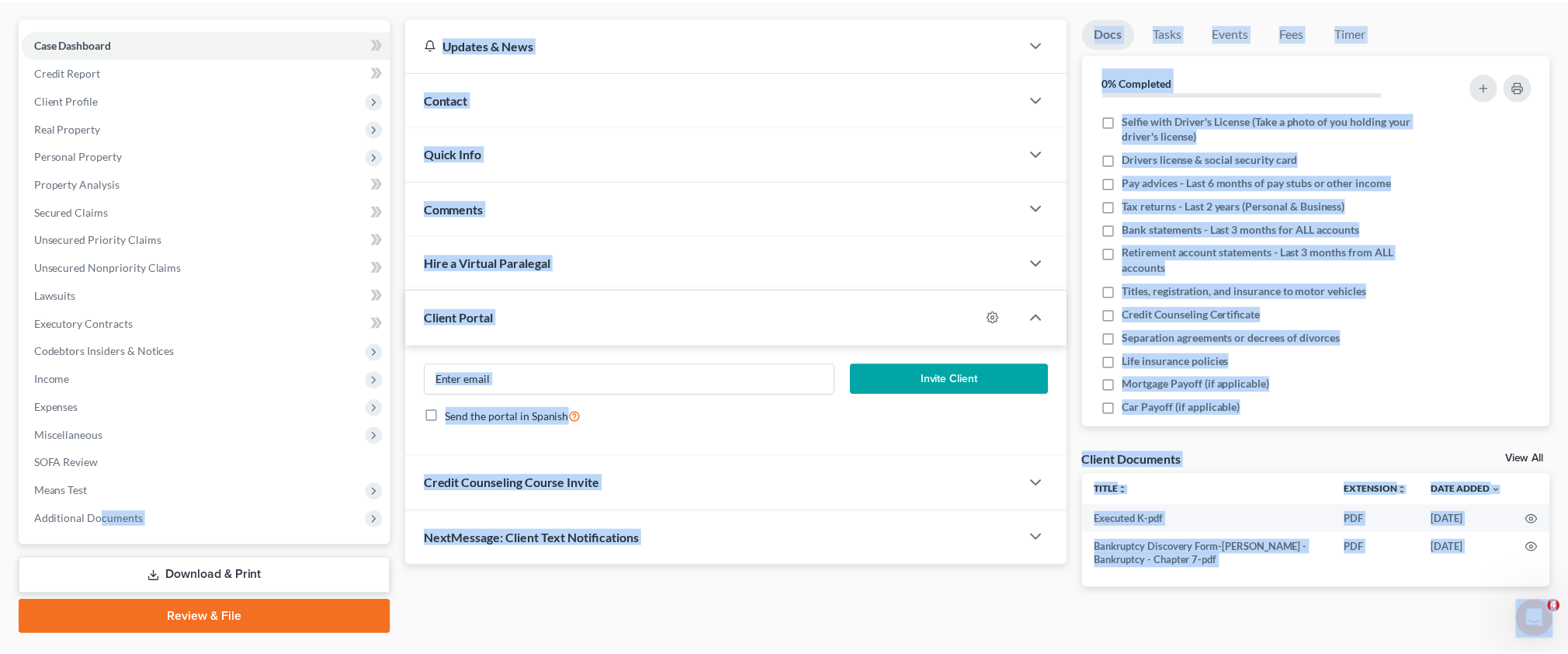
scroll to position [0, 0]
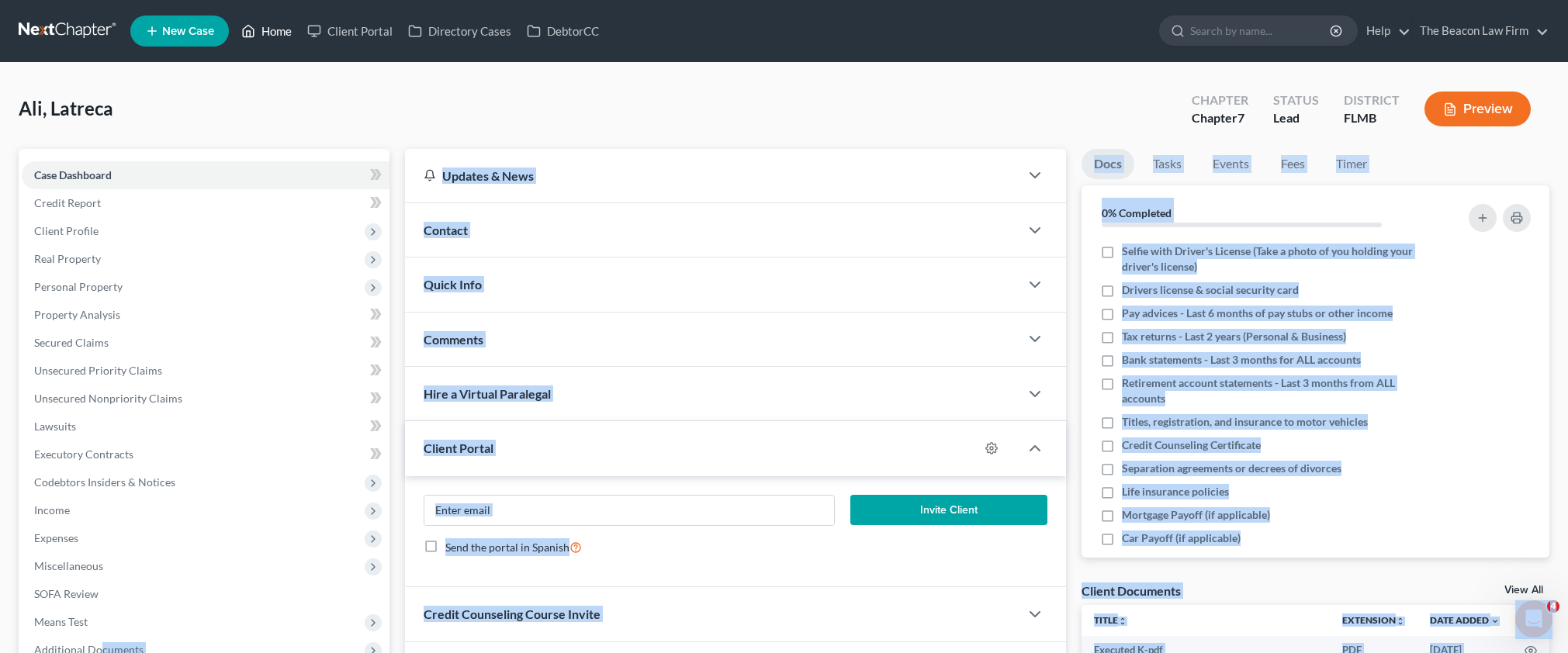
drag, startPoint x: 258, startPoint y: 36, endPoint x: 251, endPoint y: 32, distance: 8.1
click at [255, 36] on link "Home" at bounding box center [266, 31] width 66 height 28
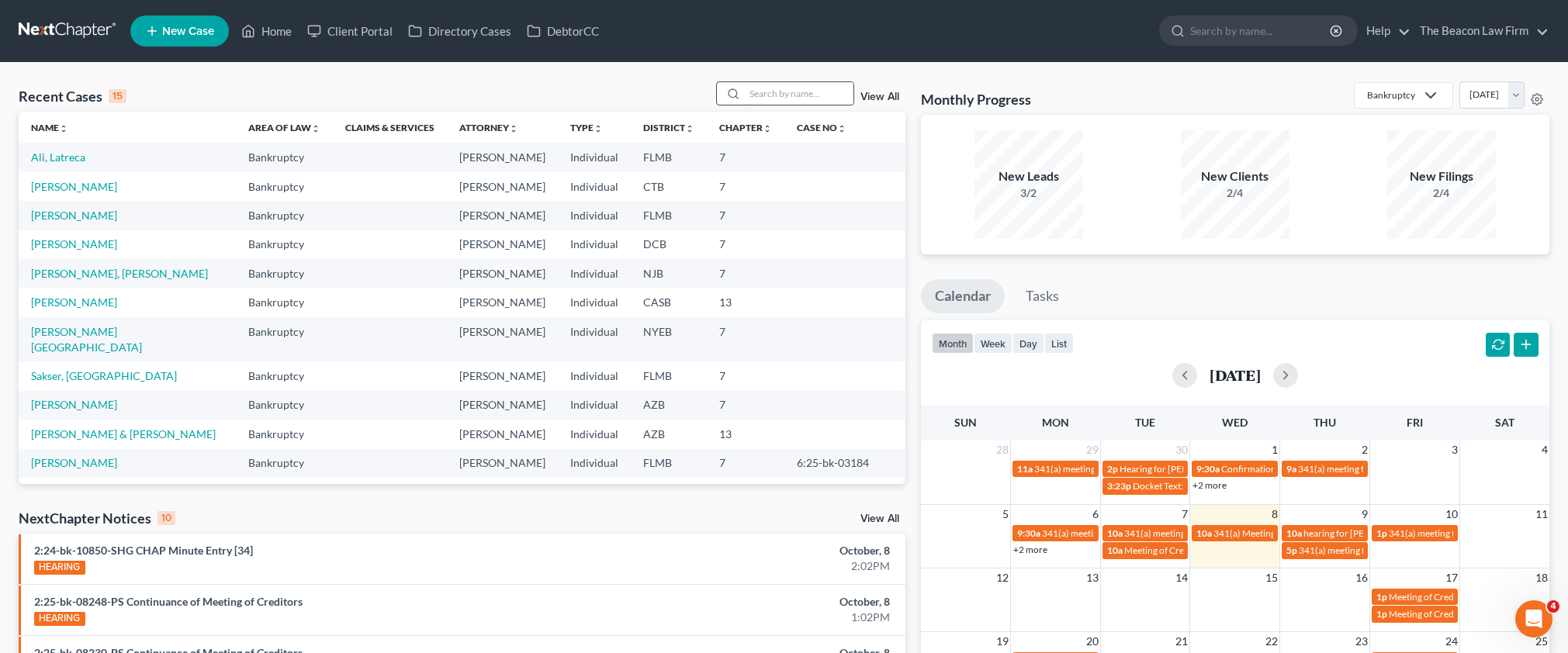
click at [757, 96] on input "search" at bounding box center [799, 93] width 108 height 22
paste input "[PERSON_NAME]"
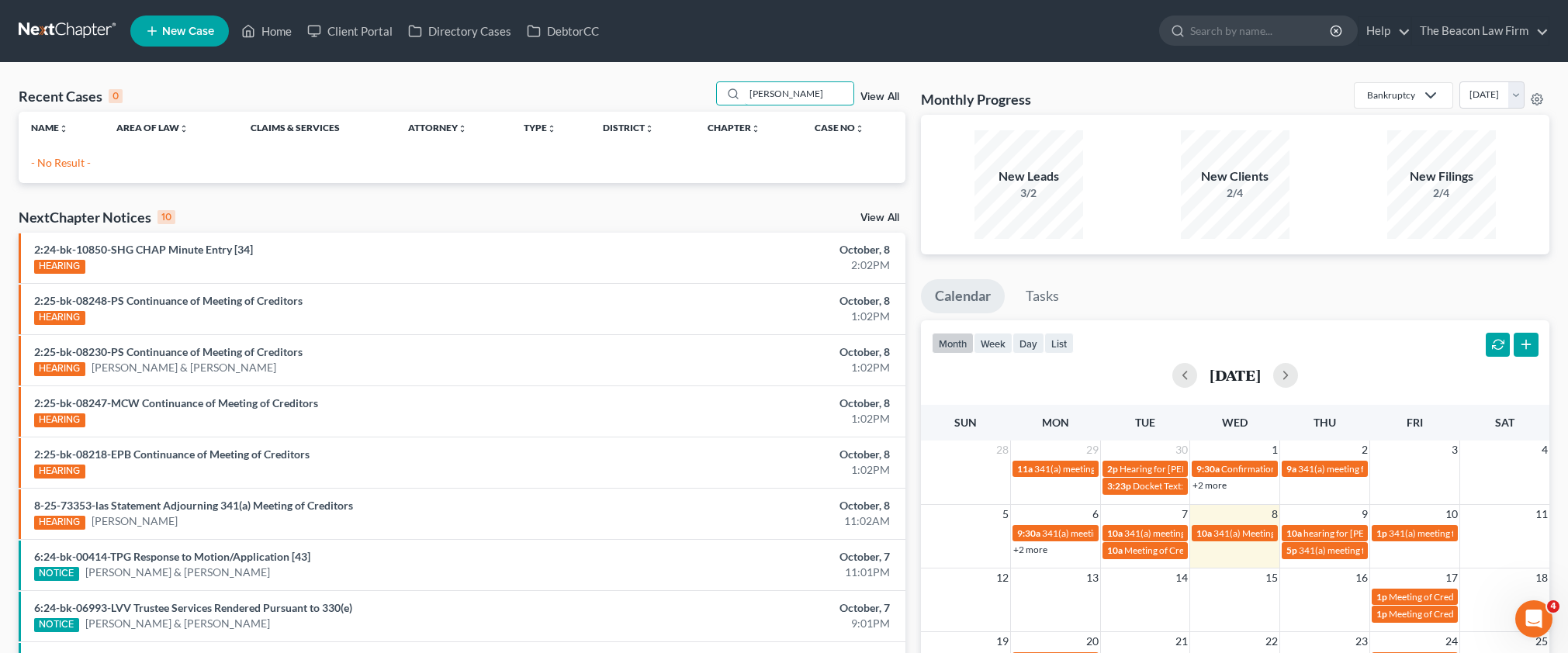
type input "[PERSON_NAME]"
click at [206, 25] on span "New Case" at bounding box center [187, 31] width 52 height 12
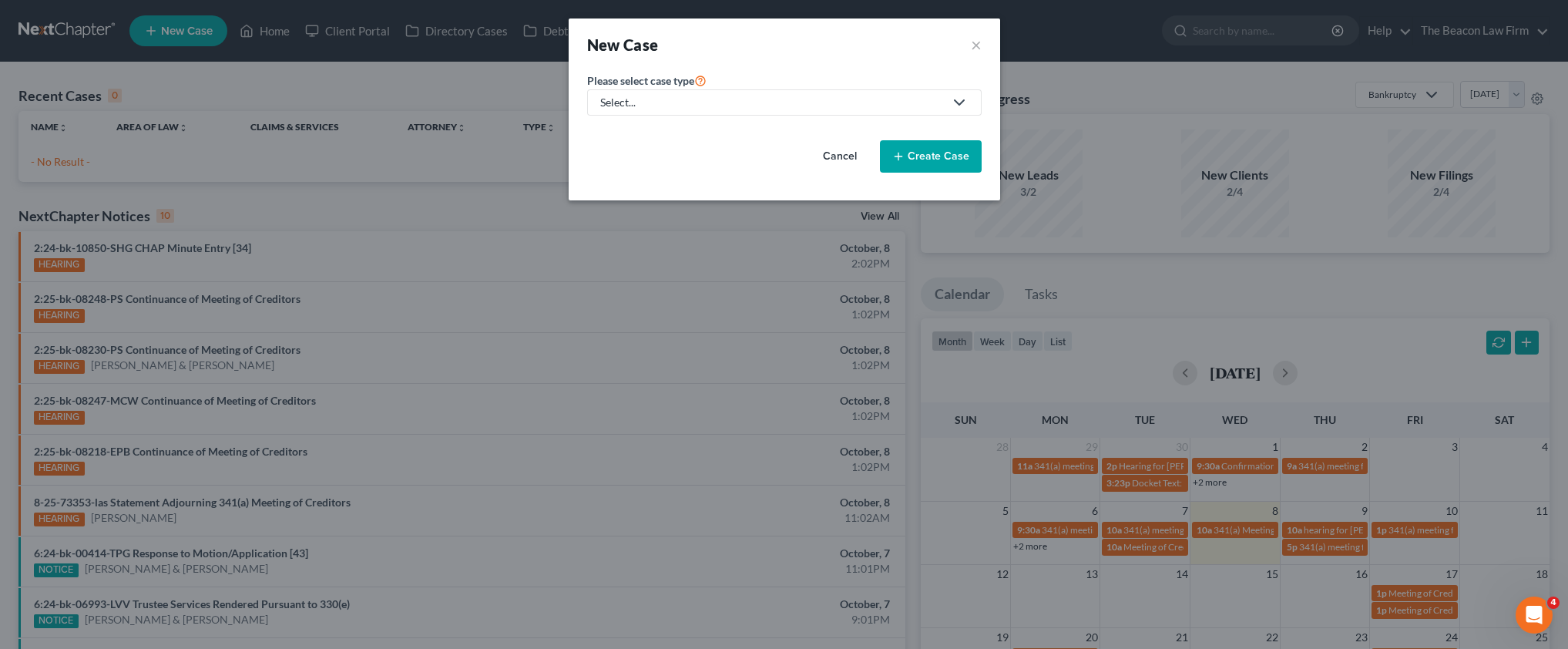
drag, startPoint x: 652, startPoint y: 100, endPoint x: 640, endPoint y: 122, distance: 25.1
click at [652, 100] on div "Select..." at bounding box center [772, 103] width 344 height 15
click at [635, 130] on div "Bankruptcy" at bounding box center [629, 134] width 55 height 15
select select "15"
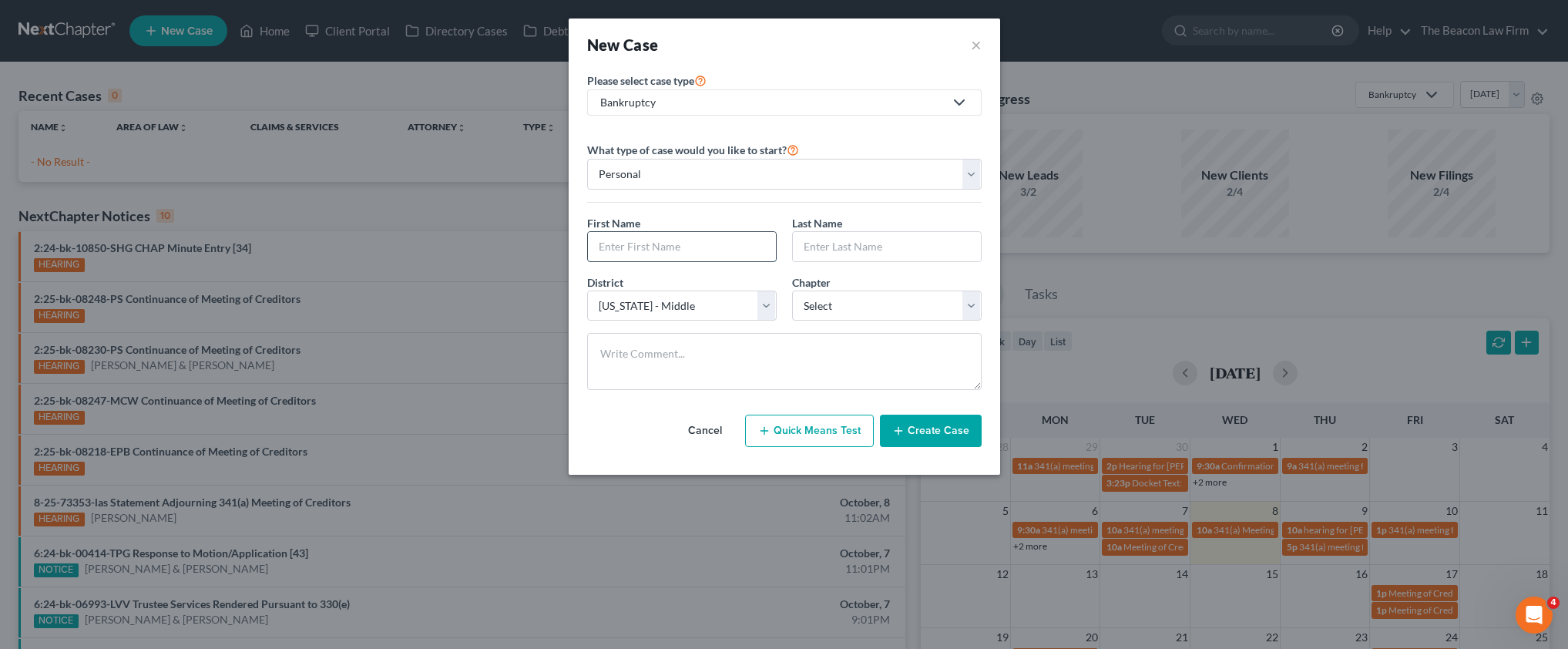
paste input "[PERSON_NAME]"
type input "[PERSON_NAME]"
click at [861, 265] on div "First Name * [PERSON_NAME] Last Name *" at bounding box center [784, 244] width 410 height 59
paste input "[PERSON_NAME]"
click at [839, 243] on input "[PERSON_NAME]" at bounding box center [887, 246] width 188 height 29
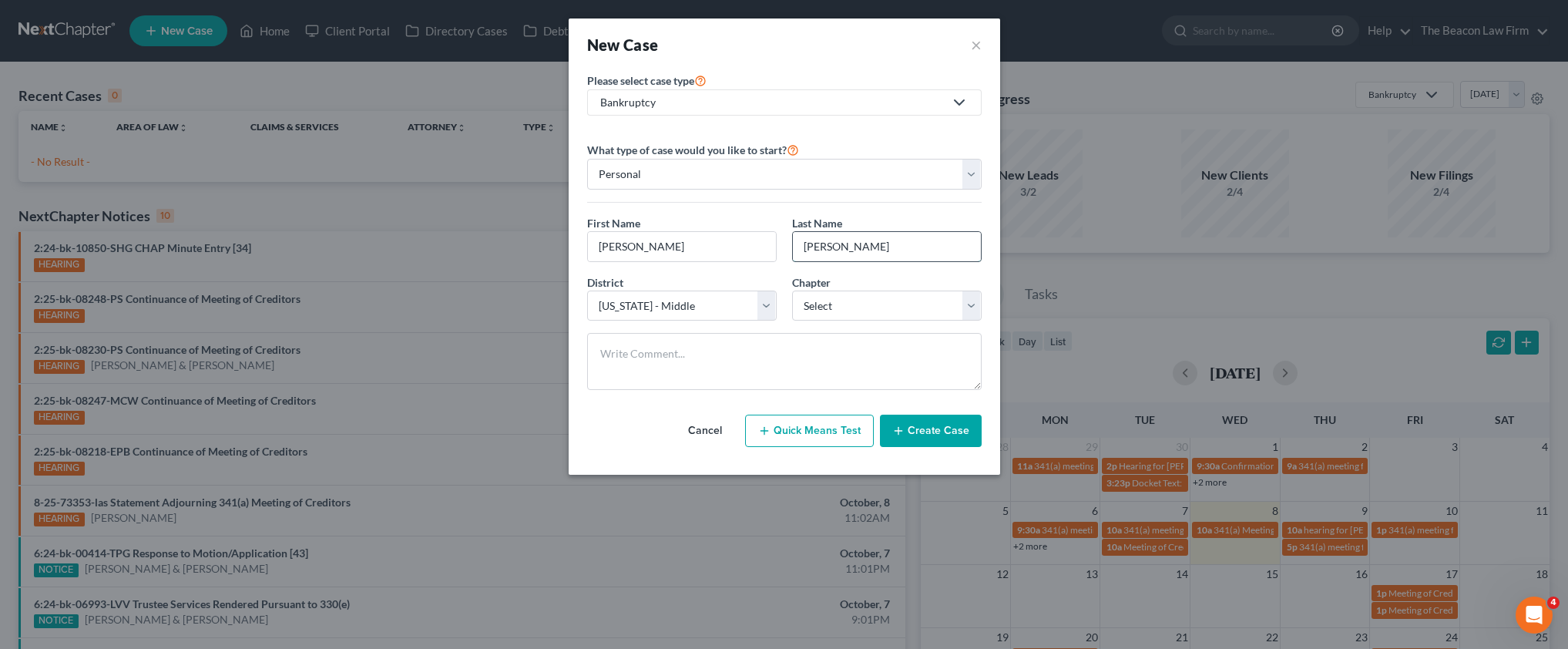
click at [839, 245] on input "[PERSON_NAME]" at bounding box center [887, 246] width 188 height 29
type input "[PERSON_NAME]"
drag, startPoint x: 704, startPoint y: 252, endPoint x: 628, endPoint y: 247, distance: 76.2
click at [628, 247] on input "[PERSON_NAME]" at bounding box center [682, 246] width 188 height 29
drag, startPoint x: 629, startPoint y: 245, endPoint x: 575, endPoint y: 248, distance: 54.1
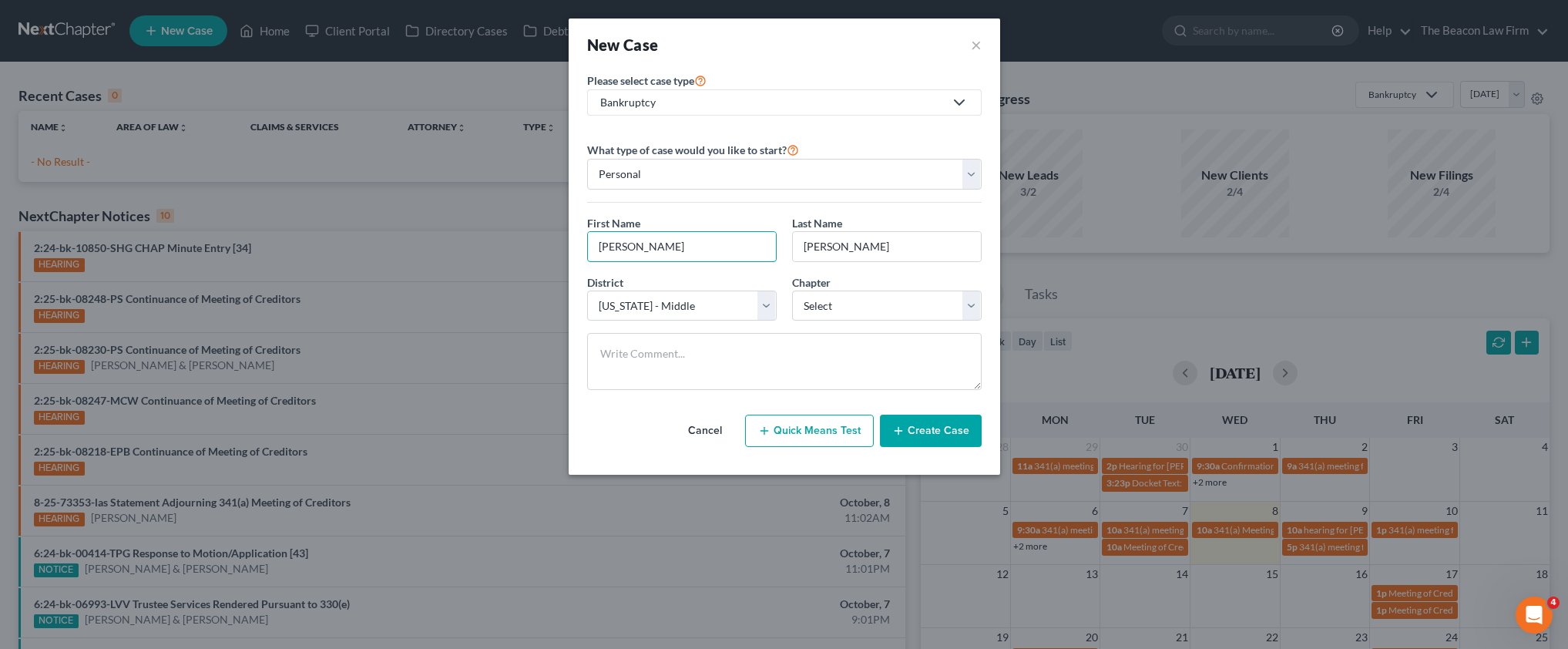
click at [576, 249] on div "Please select case type * Bankruptcy Bankruptcy Other What type of case would y…" at bounding box center [784, 272] width 432 height 404
paste input "mes [PERSON_NAME]"
drag, startPoint x: 630, startPoint y: 244, endPoint x: 693, endPoint y: 235, distance: 63.6
click at [688, 243] on input "[PERSON_NAME]" at bounding box center [682, 246] width 188 height 29
type input "[PERSON_NAME]"
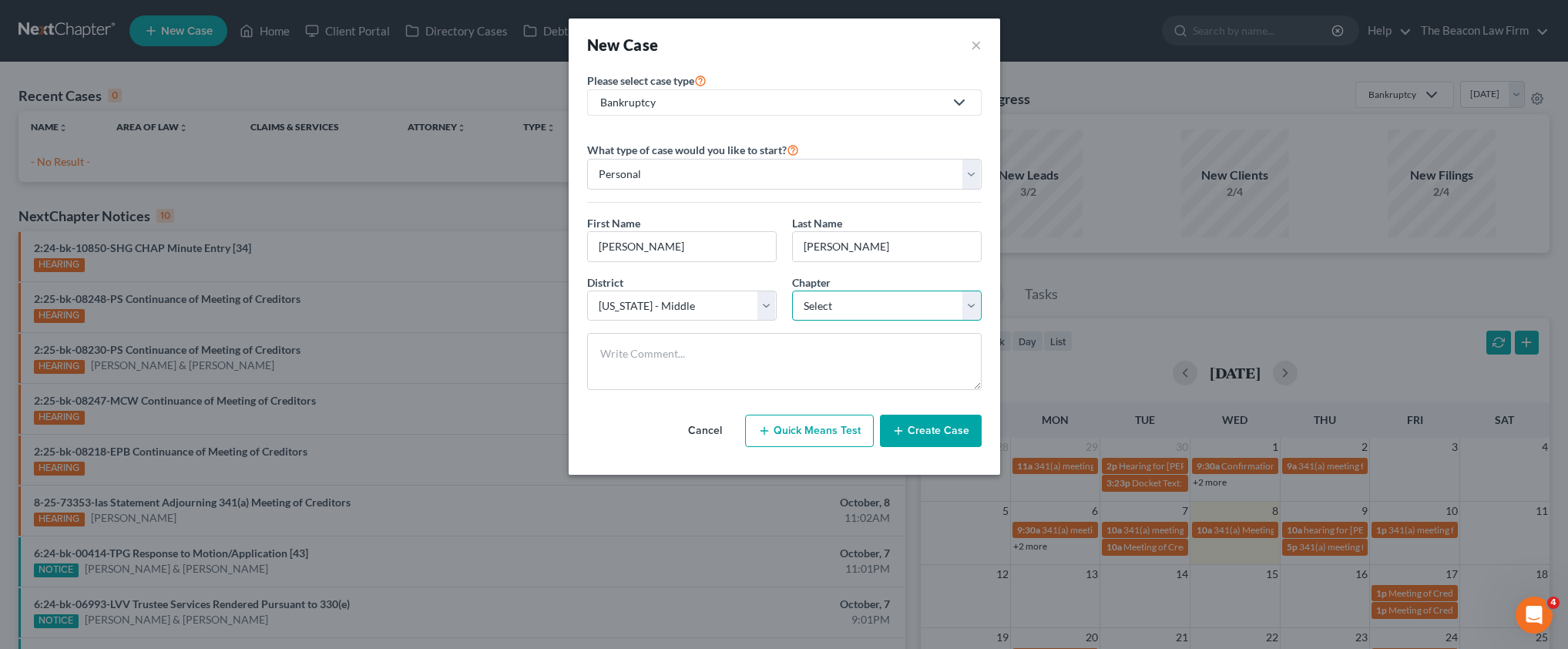
select select "0"
click at [937, 424] on button "Create Case" at bounding box center [931, 430] width 102 height 32
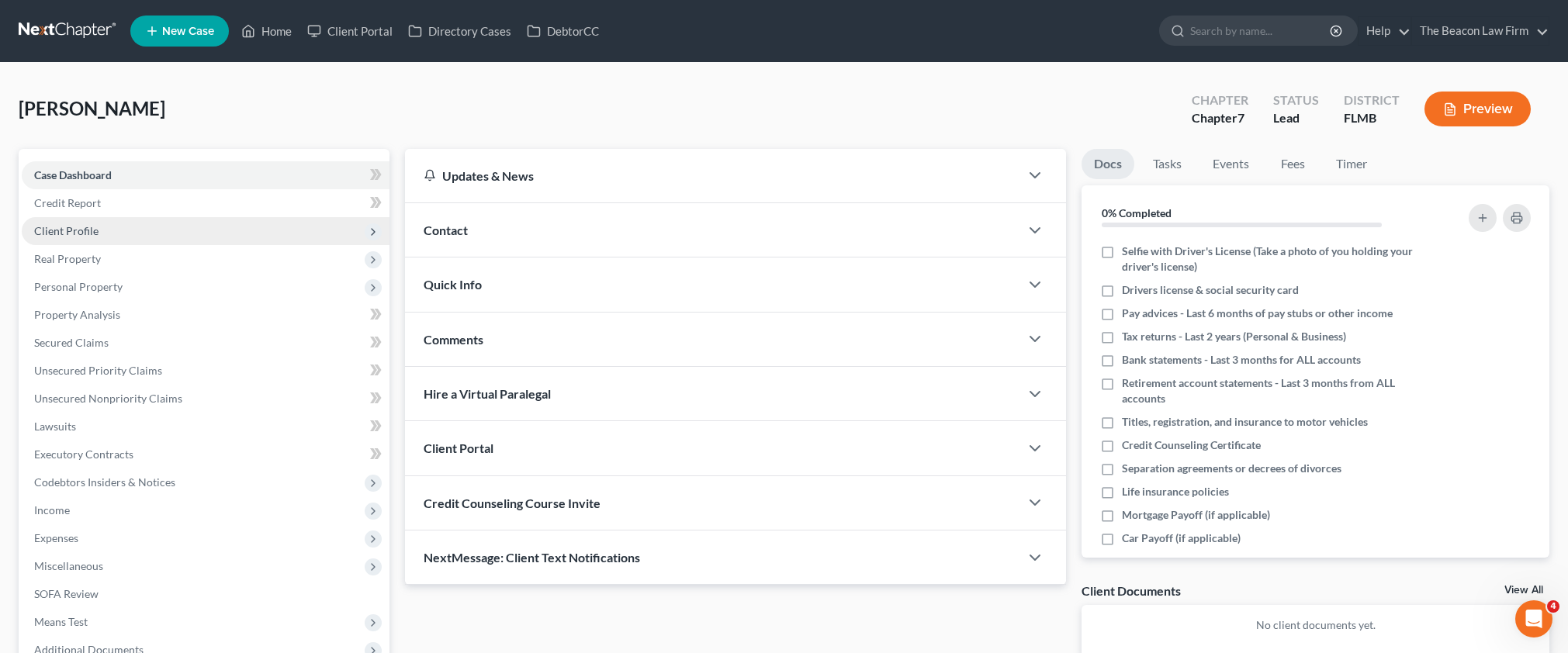
click at [61, 235] on span "Client Profile" at bounding box center [66, 231] width 64 height 14
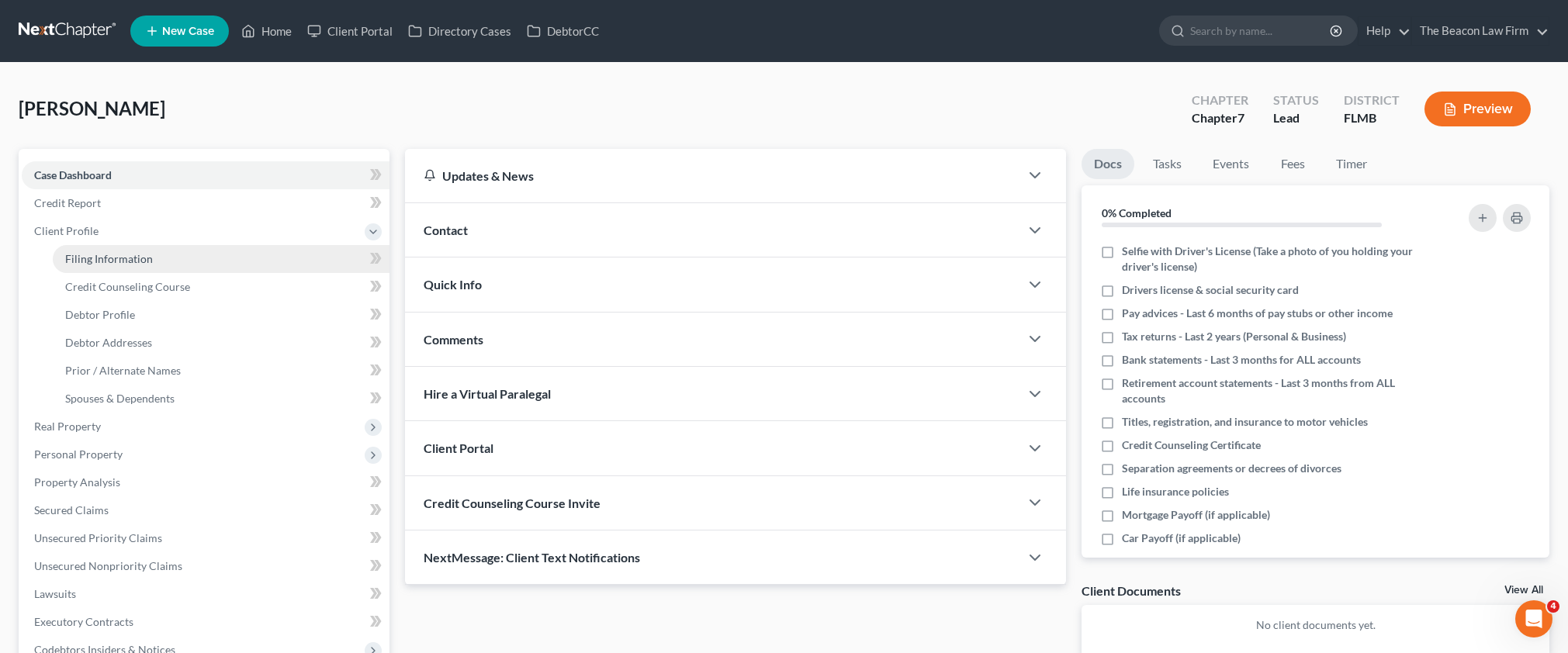
drag, startPoint x: 76, startPoint y: 254, endPoint x: 85, endPoint y: 253, distance: 9.1
click at [76, 254] on span "Filing Information" at bounding box center [109, 259] width 88 height 14
select select "1"
select select "0"
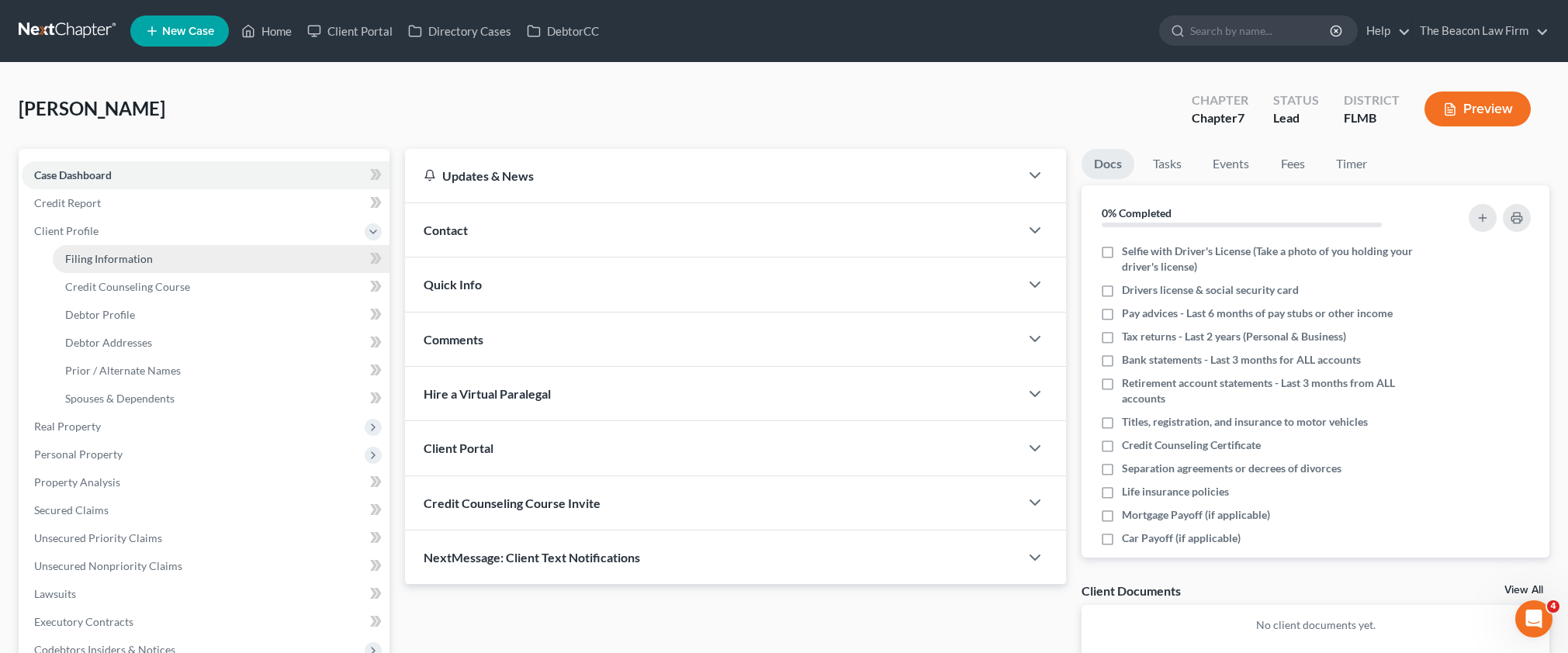
select select "15"
select select "9"
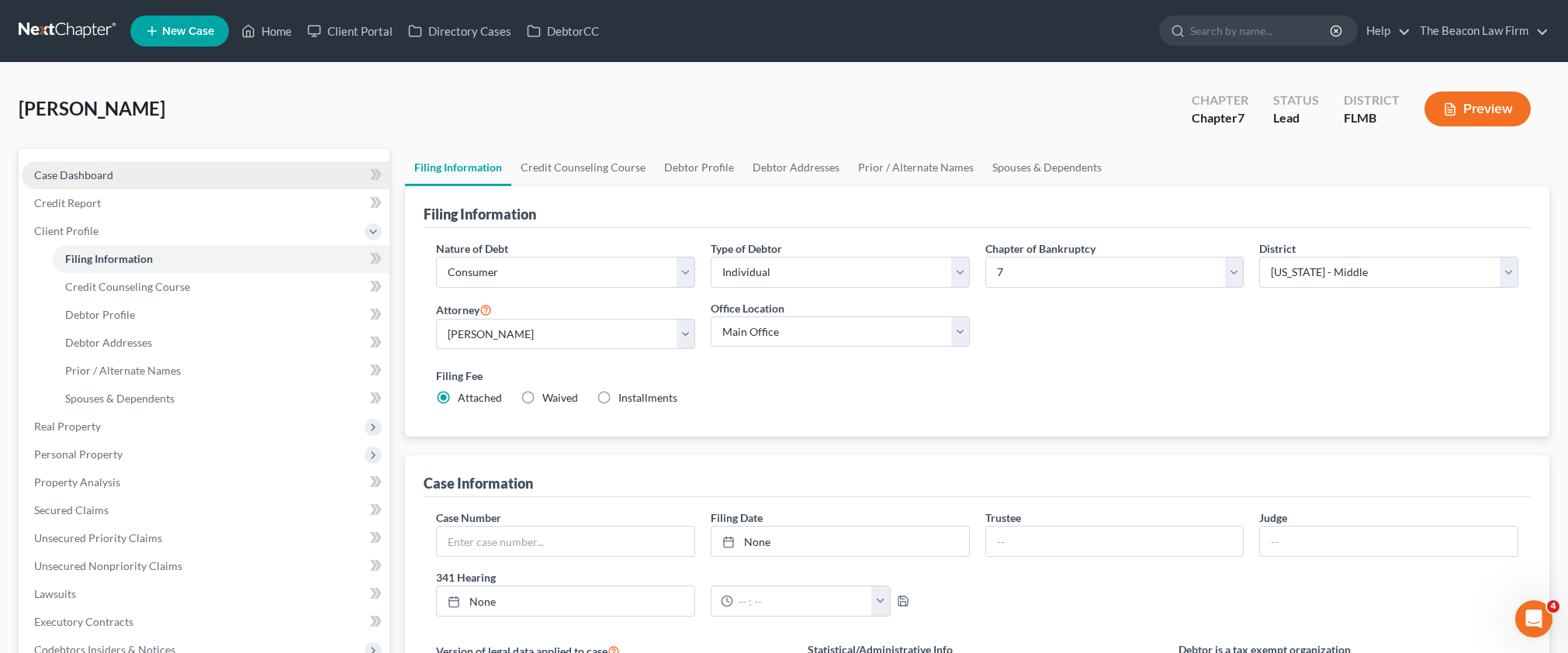
click at [86, 180] on span "Case Dashboard" at bounding box center [73, 175] width 79 height 14
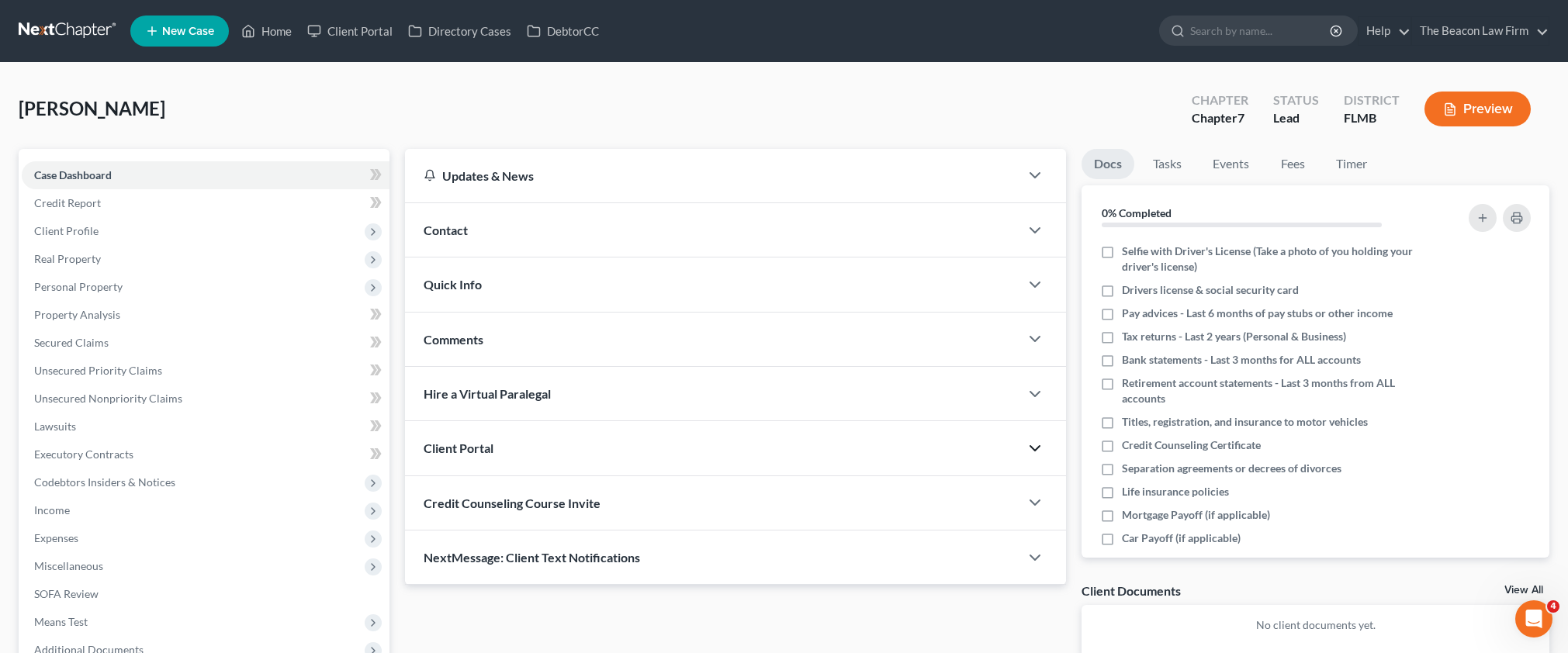
click at [1035, 442] on icon "button" at bounding box center [1035, 447] width 19 height 19
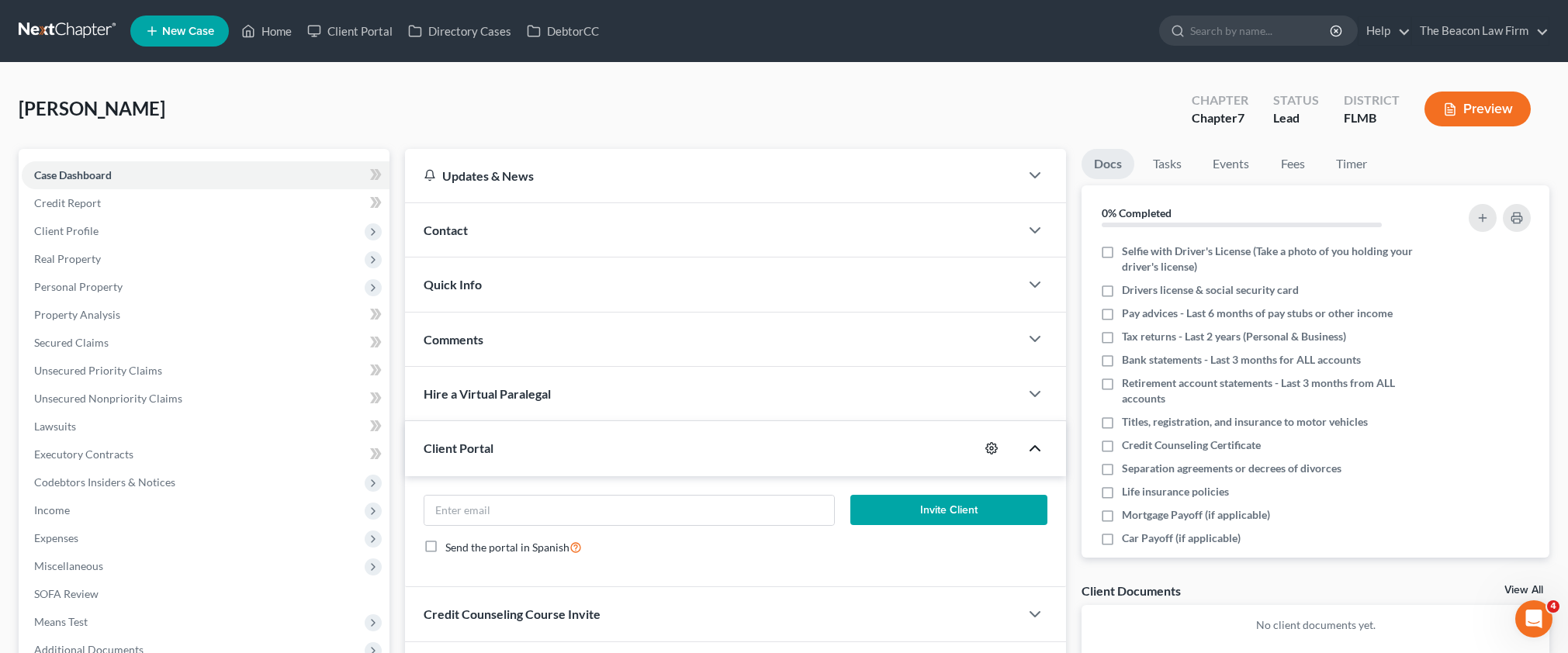
click at [986, 442] on icon "button" at bounding box center [991, 447] width 13 height 13
select select "2"
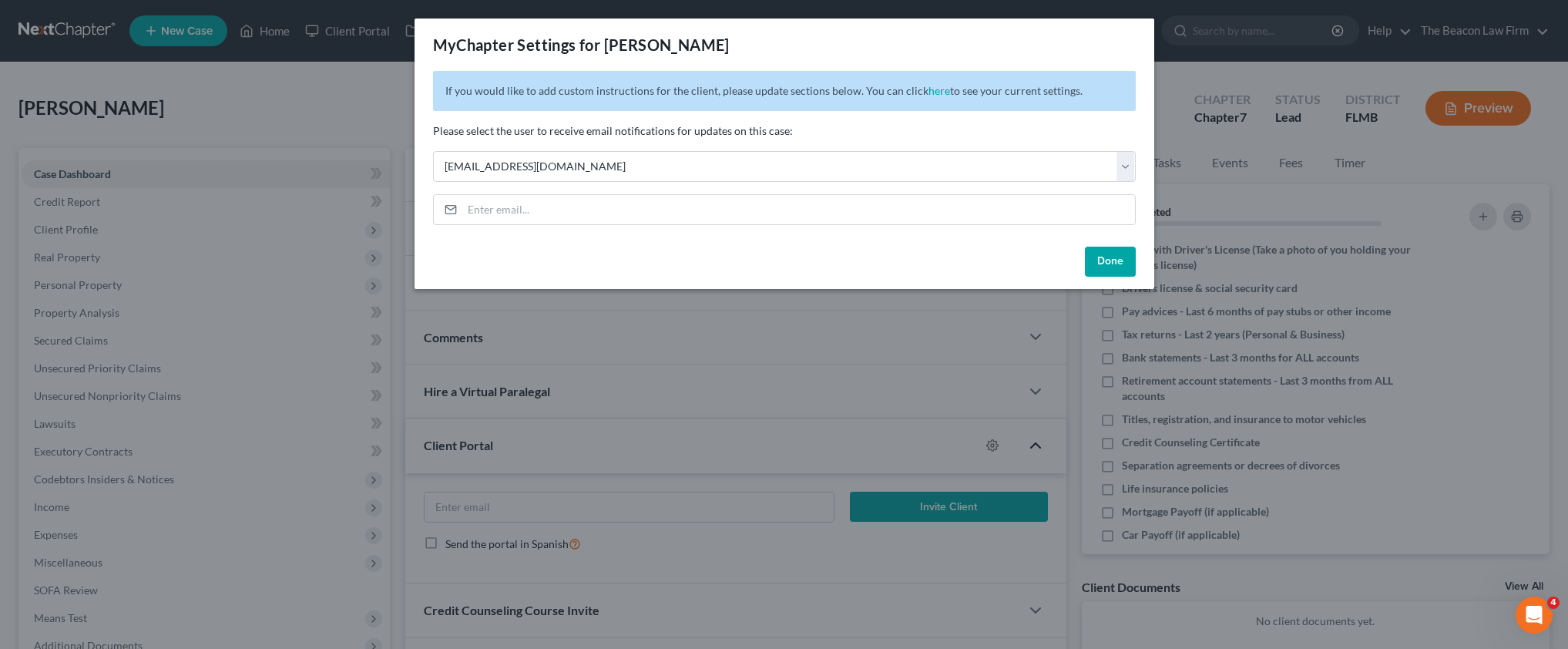
click at [1100, 254] on button "Done" at bounding box center [1110, 263] width 51 height 31
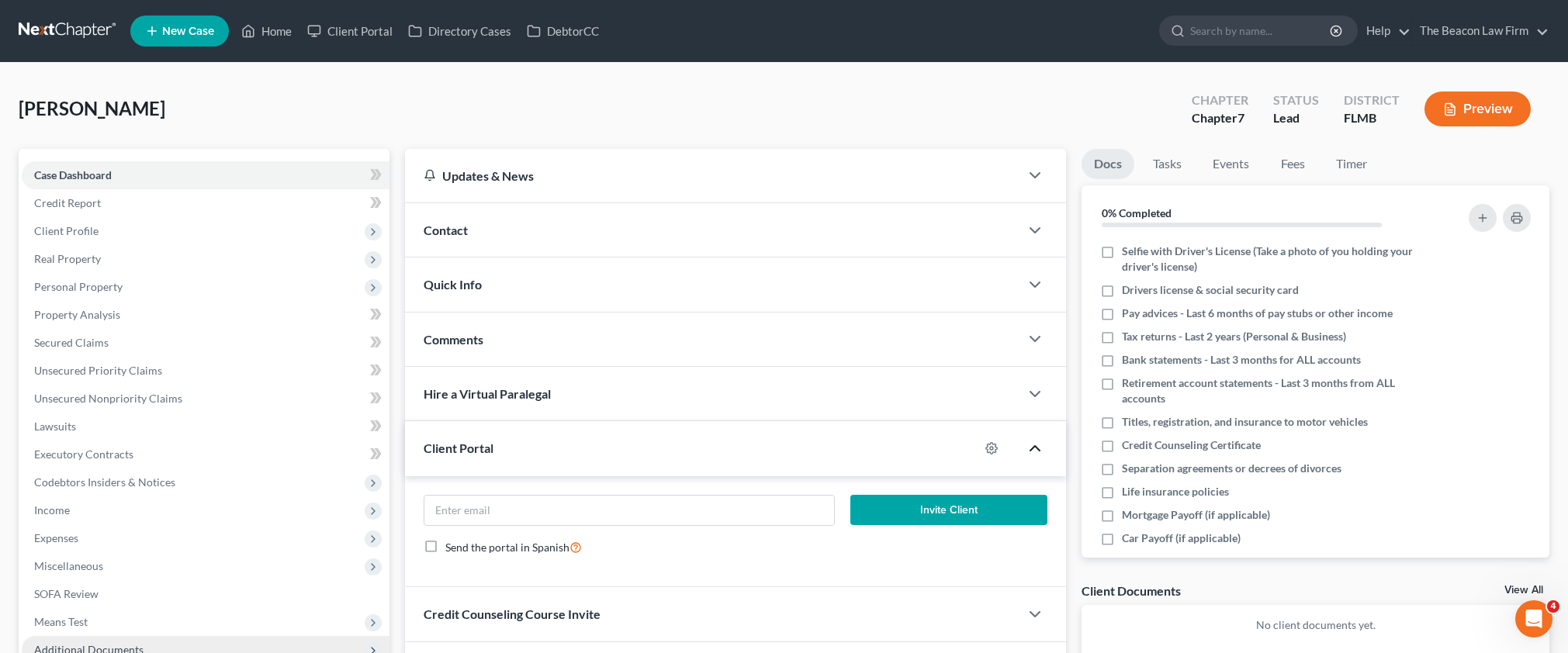
click at [129, 643] on span "Additional Documents" at bounding box center [89, 650] width 109 height 14
drag, startPoint x: 137, startPoint y: 534, endPoint x: 216, endPoint y: 530, distance: 79.1
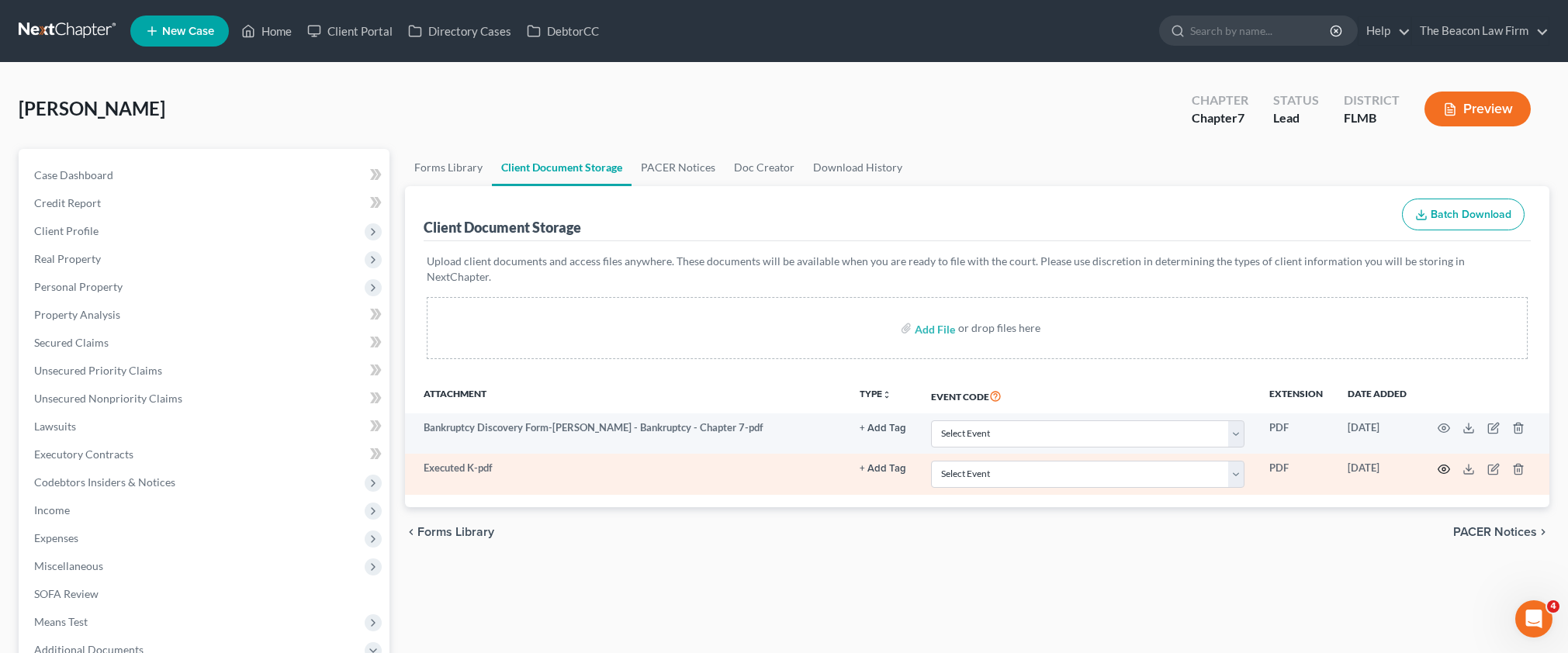
click at [1443, 468] on circle "button" at bounding box center [1443, 469] width 3 height 3
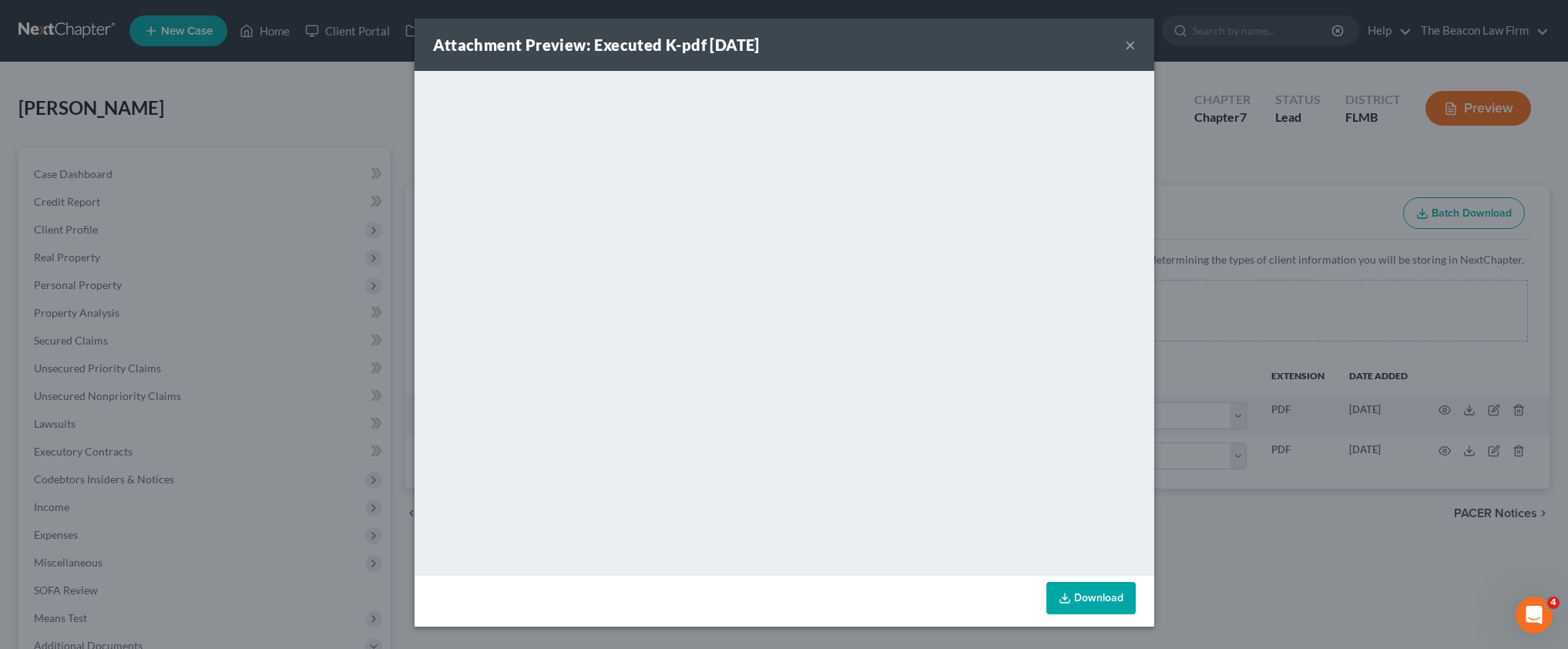
click at [1131, 47] on button "×" at bounding box center [1130, 45] width 11 height 18
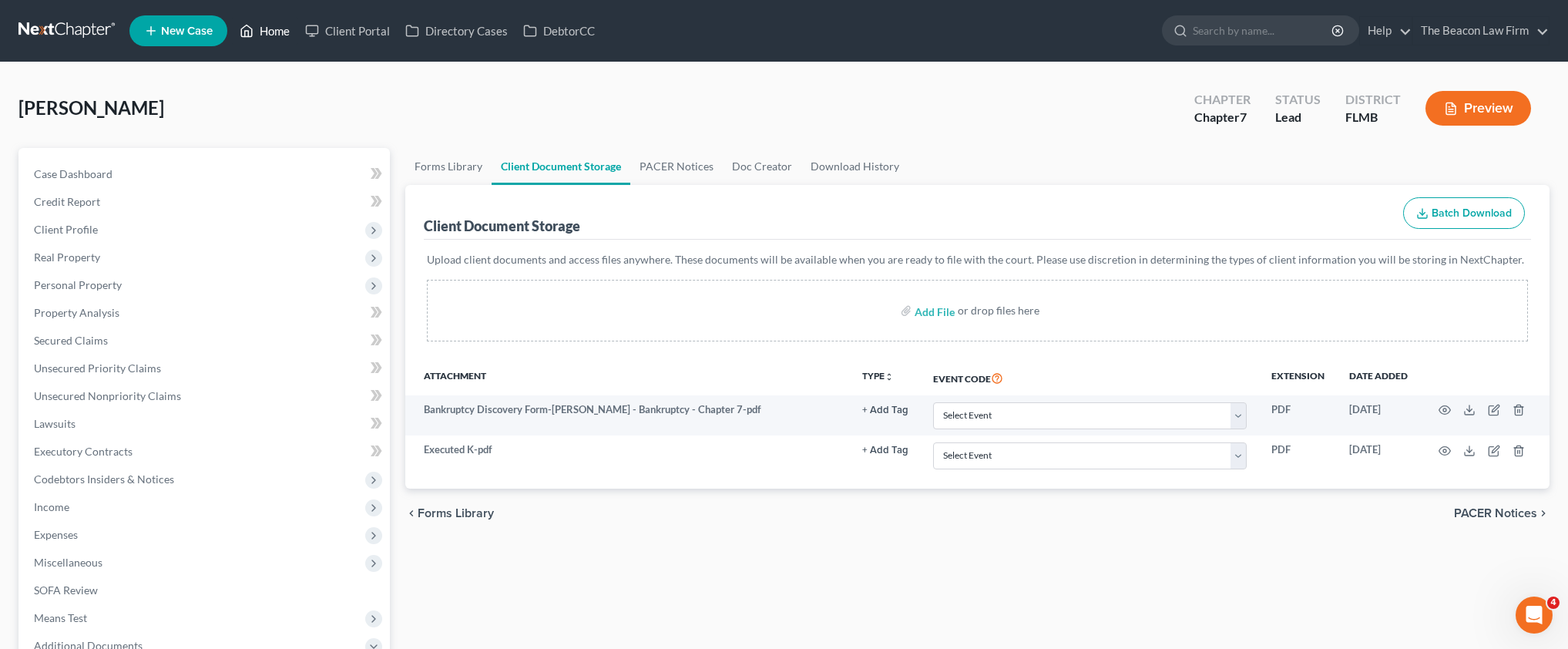
click at [259, 36] on link "Home" at bounding box center [264, 31] width 66 height 28
click at [269, 32] on link "Home" at bounding box center [264, 31] width 66 height 28
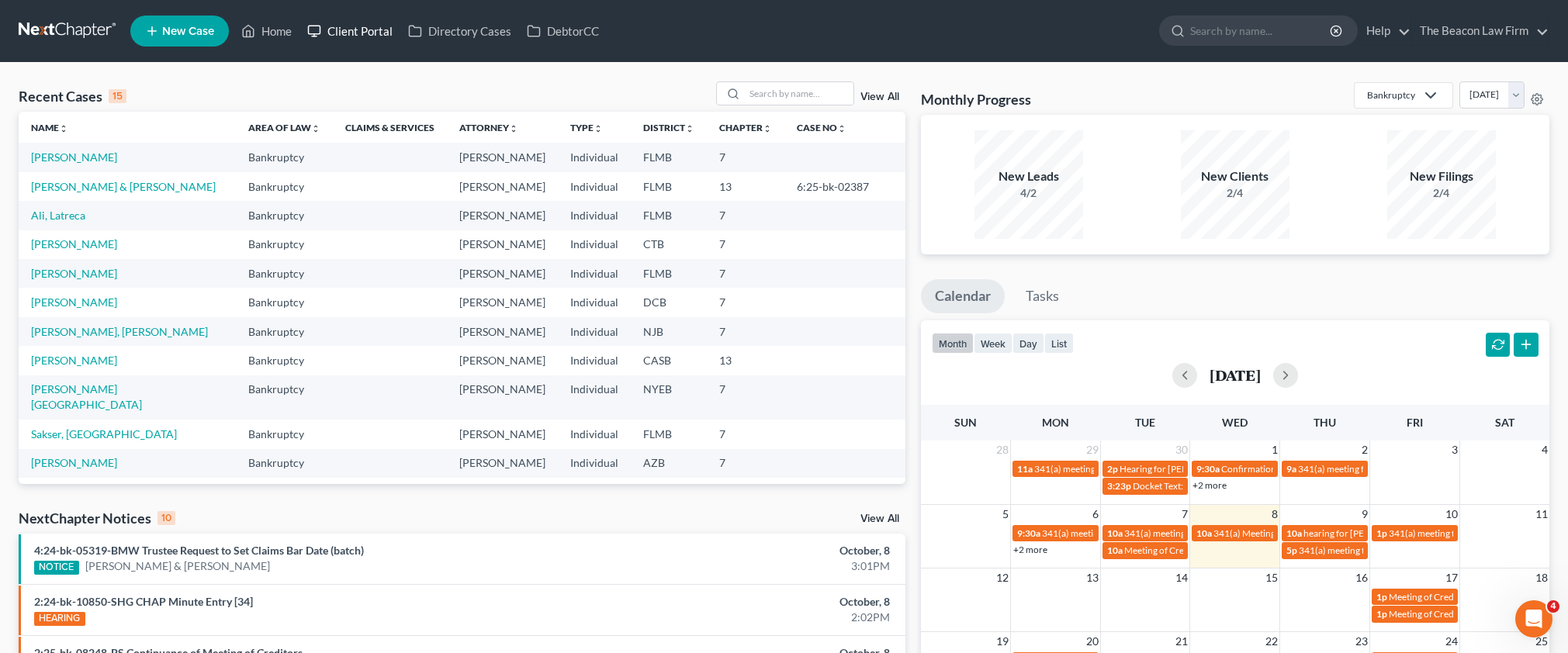
click at [355, 31] on link "Client Portal" at bounding box center [349, 31] width 100 height 28
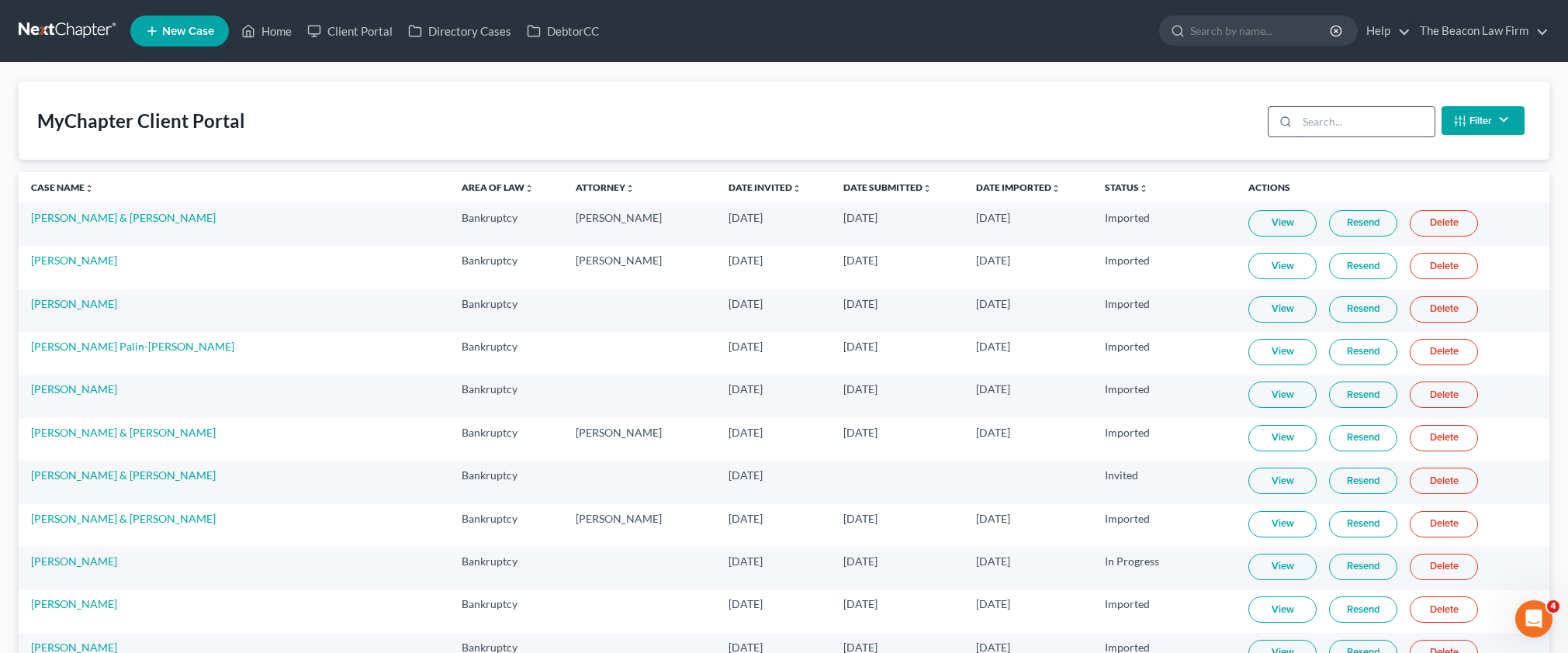
click at [1338, 127] on input "search" at bounding box center [1365, 122] width 137 height 29
paste input "[PERSON_NAME]"
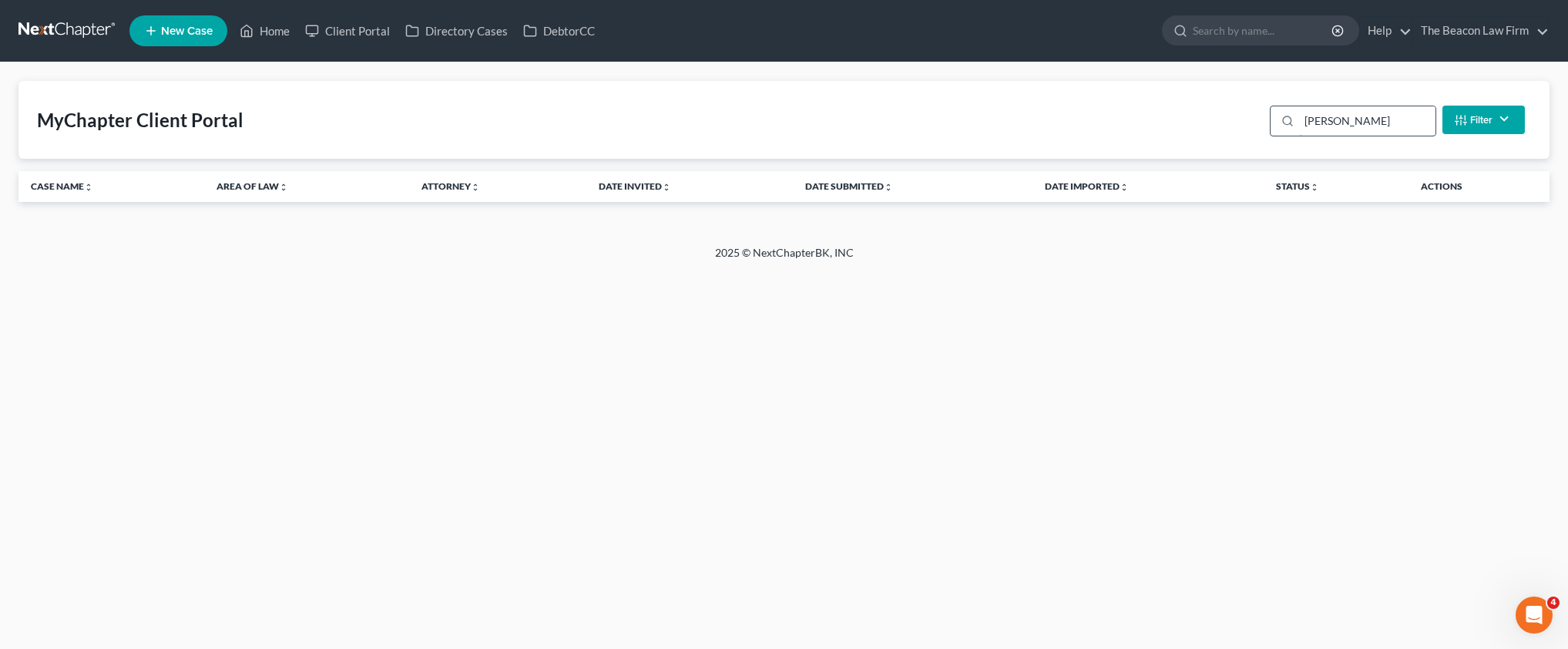
click at [1377, 131] on input "[PERSON_NAME]" at bounding box center [1367, 121] width 137 height 29
drag, startPoint x: 1376, startPoint y: 123, endPoint x: 1299, endPoint y: 115, distance: 77.4
click at [1268, 117] on div "[PERSON_NAME] Filter Status Filter... Invited In Progress Ready To Review Revie…" at bounding box center [1398, 120] width 267 height 41
paste input "Sivanthong"
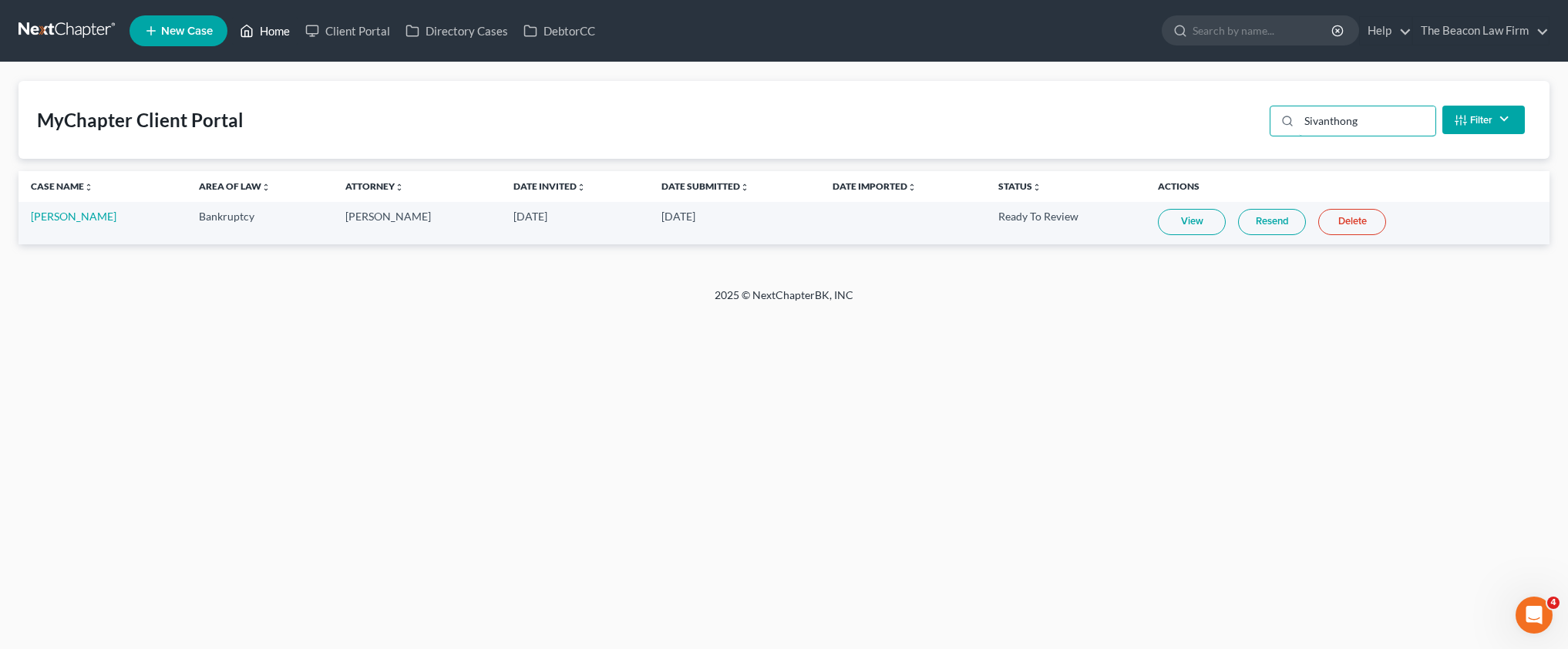
type input "Sivanthong"
click at [275, 40] on link "Home" at bounding box center [265, 31] width 66 height 28
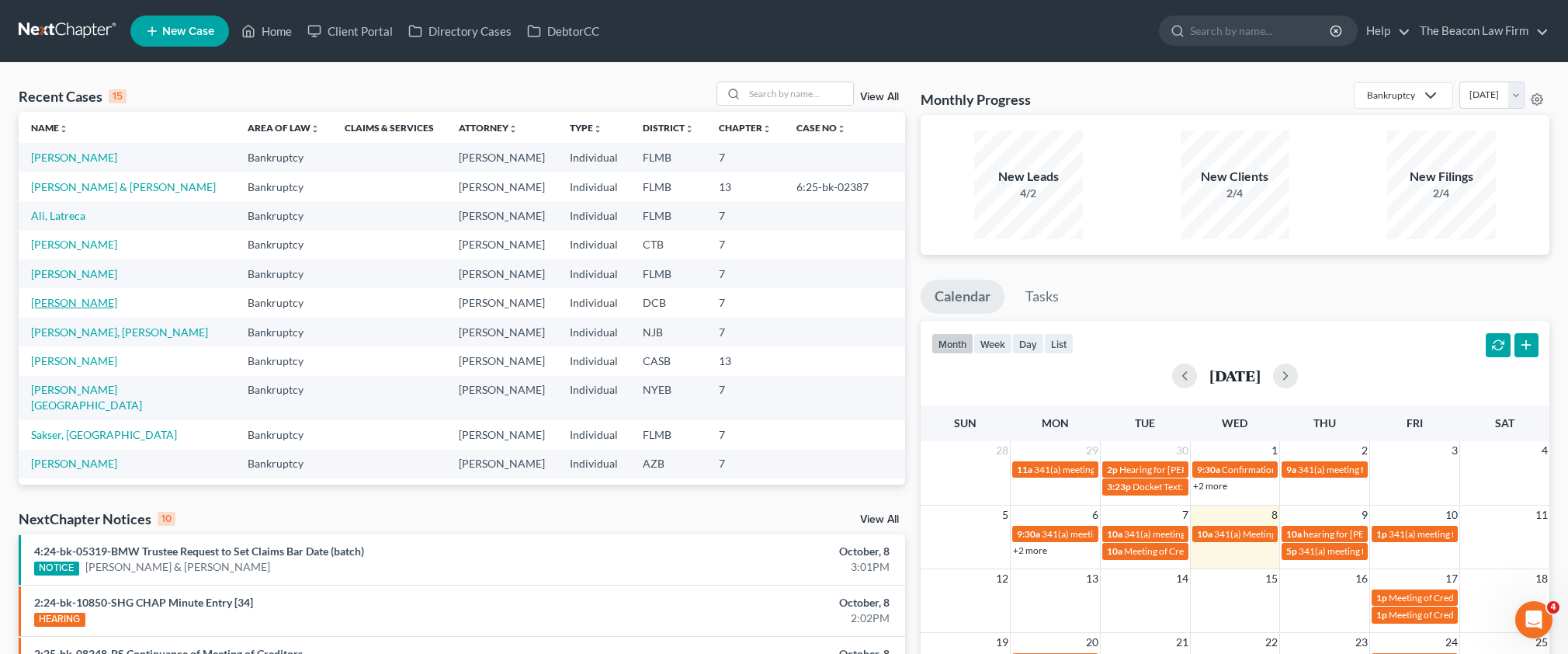
click at [88, 303] on link "[PERSON_NAME]" at bounding box center [74, 303] width 86 height 14
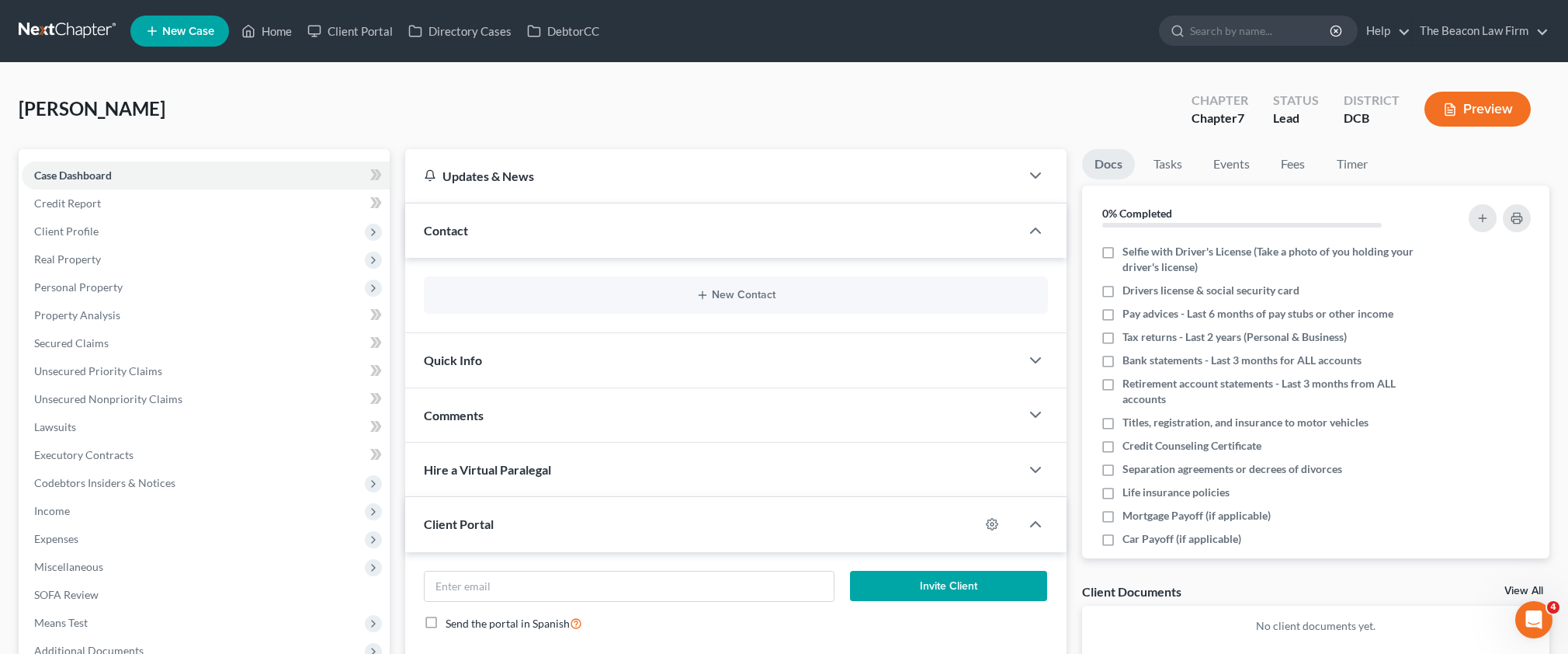
scroll to position [176, 0]
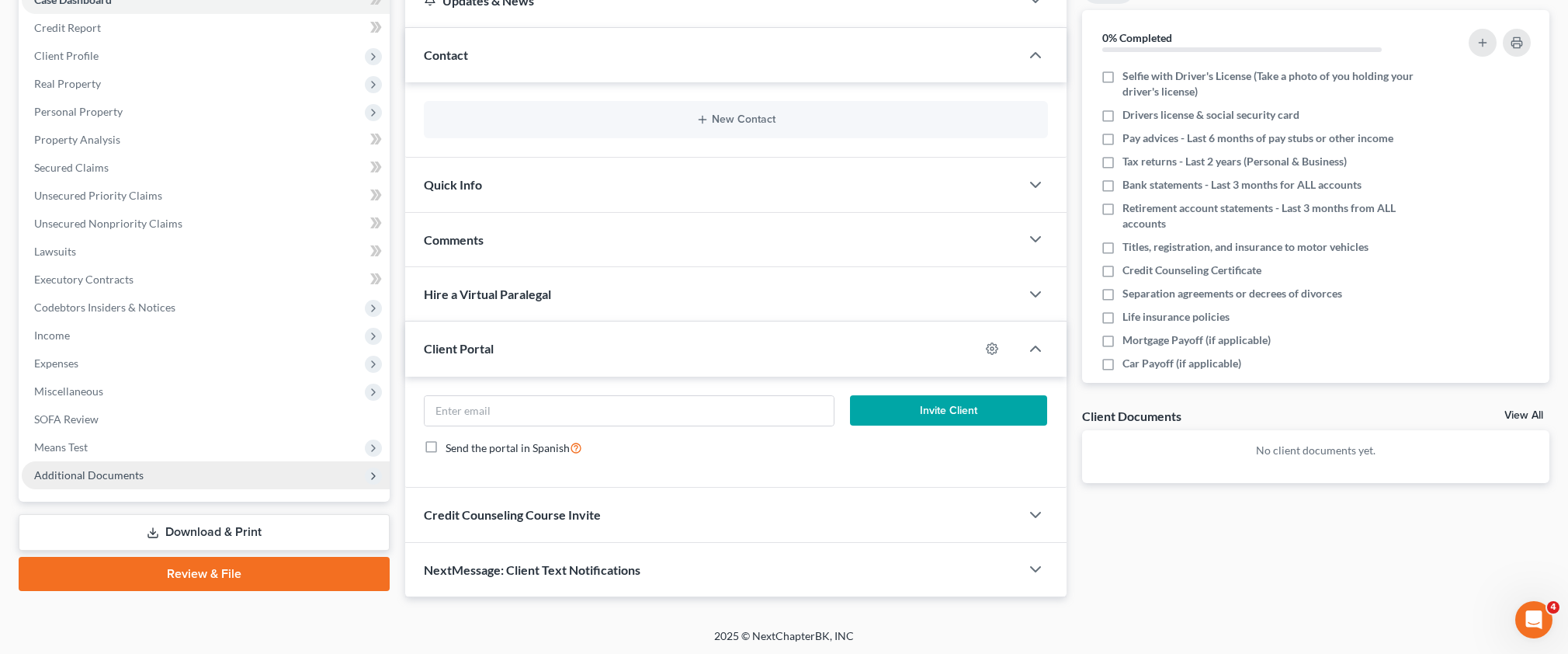
click at [116, 466] on span "Additional Documents" at bounding box center [205, 475] width 368 height 28
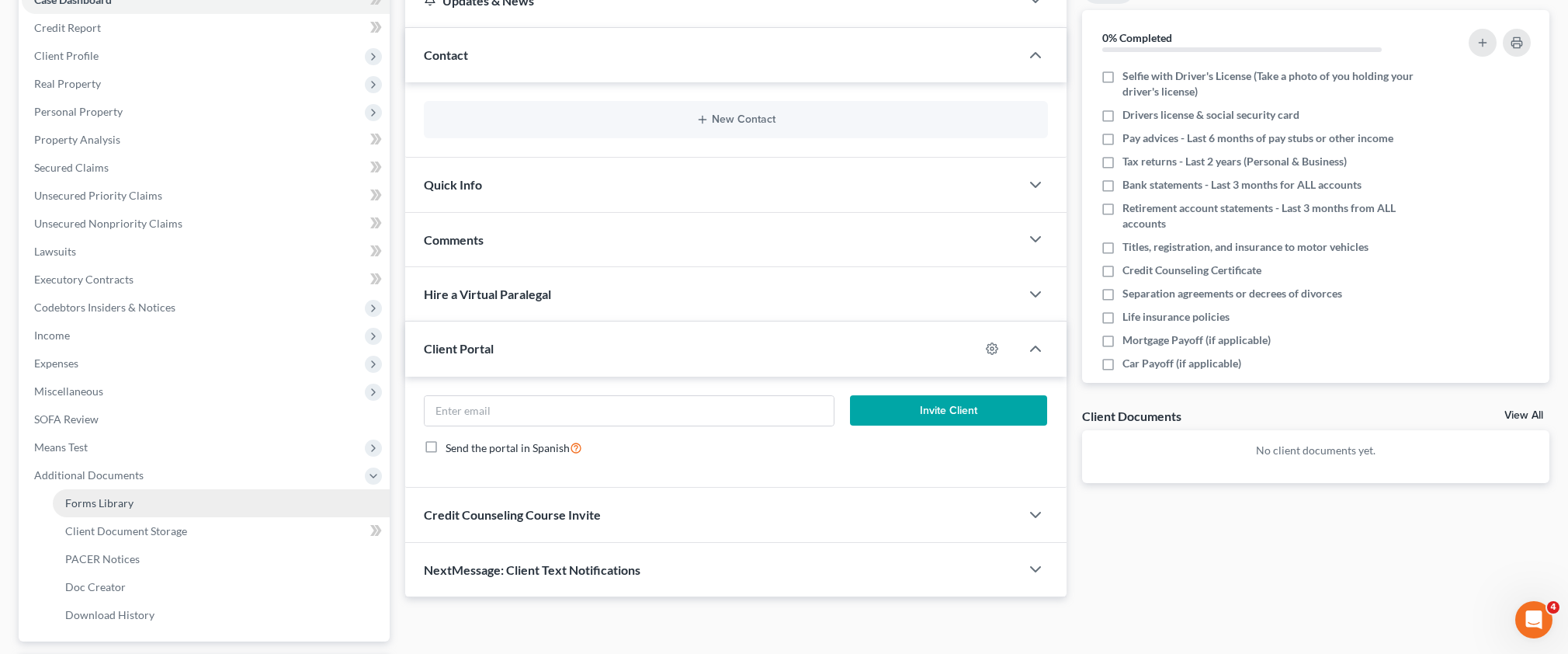
drag, startPoint x: 134, startPoint y: 530, endPoint x: 260, endPoint y: 511, distance: 127.4
click at [135, 530] on span "Client Document Storage" at bounding box center [126, 531] width 122 height 14
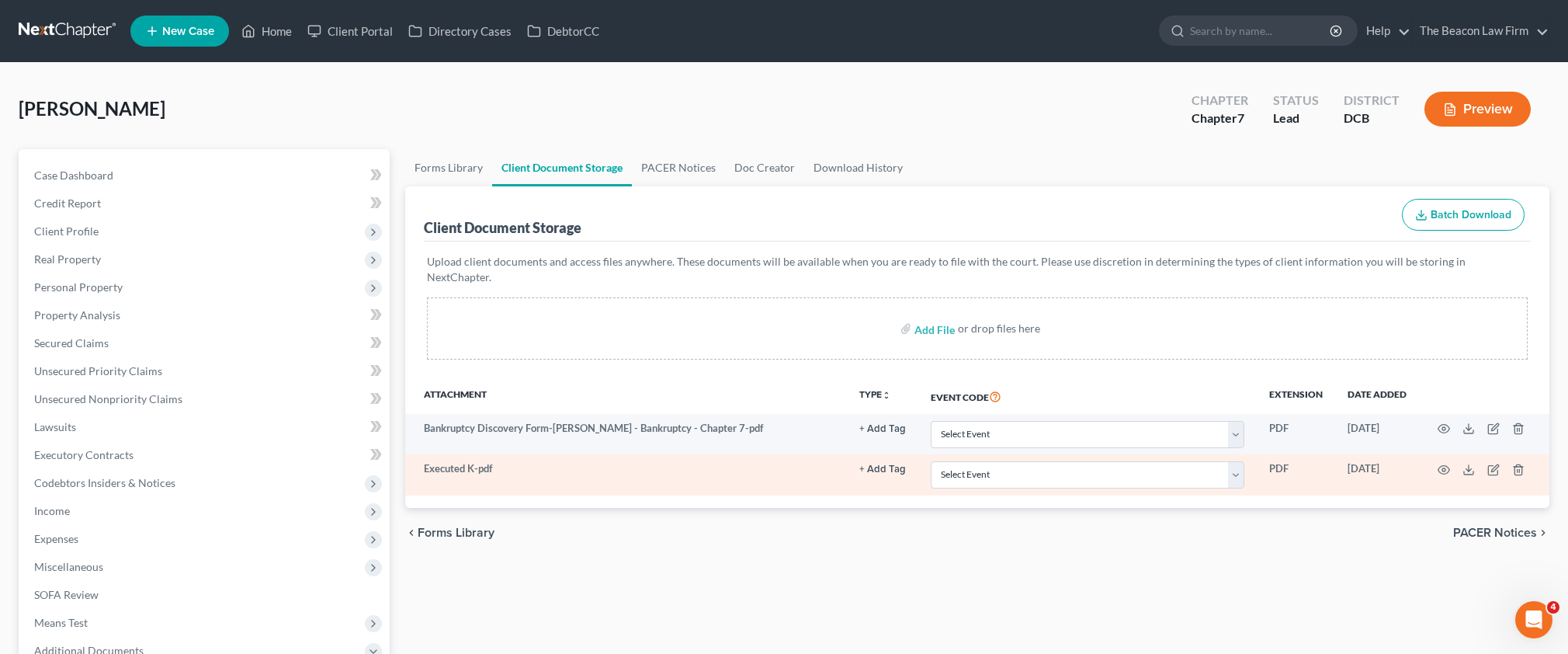
drag, startPoint x: 1433, startPoint y: 456, endPoint x: 1452, endPoint y: 452, distance: 19.4
click at [1437, 454] on td at bounding box center [1484, 473] width 131 height 40
click at [1448, 464] on icon "button" at bounding box center [1443, 470] width 13 height 13
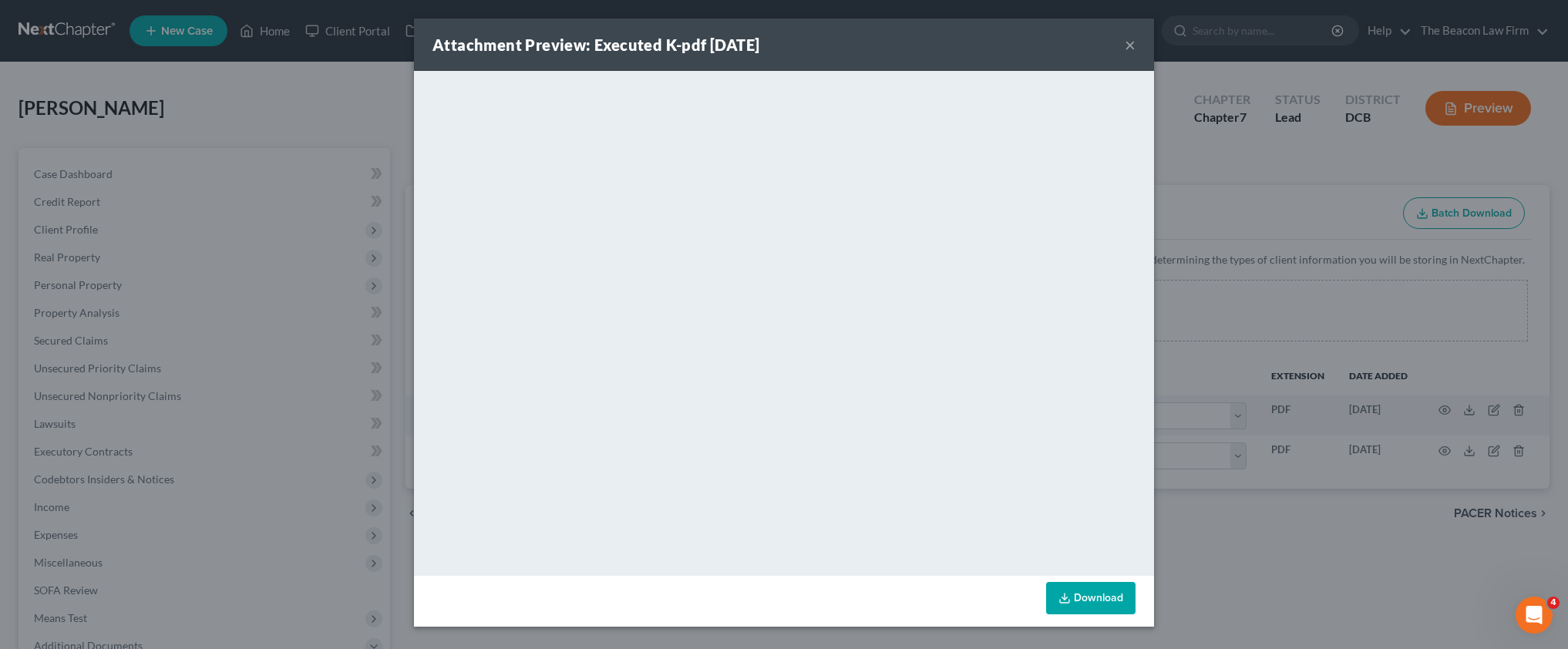
click at [1132, 48] on button "×" at bounding box center [1130, 45] width 11 height 18
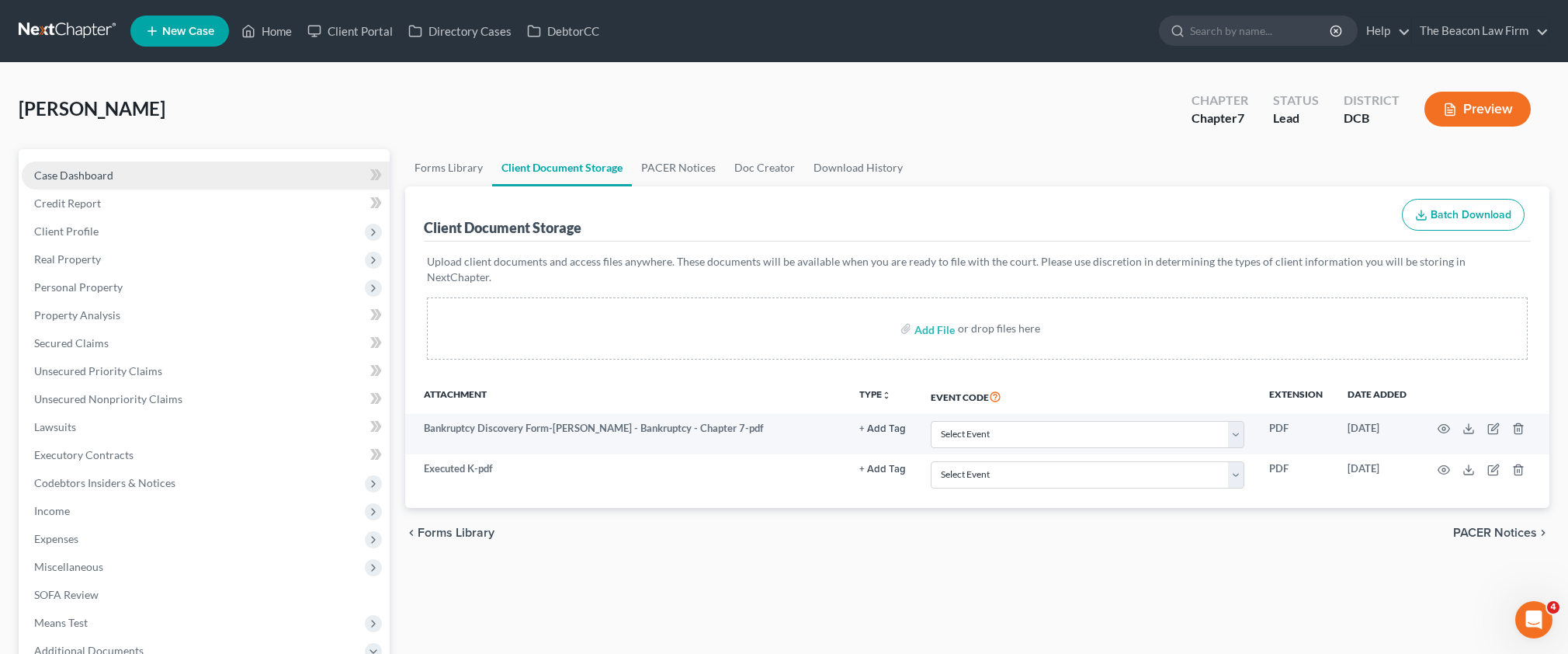
click at [95, 176] on span "Case Dashboard" at bounding box center [73, 176] width 79 height 14
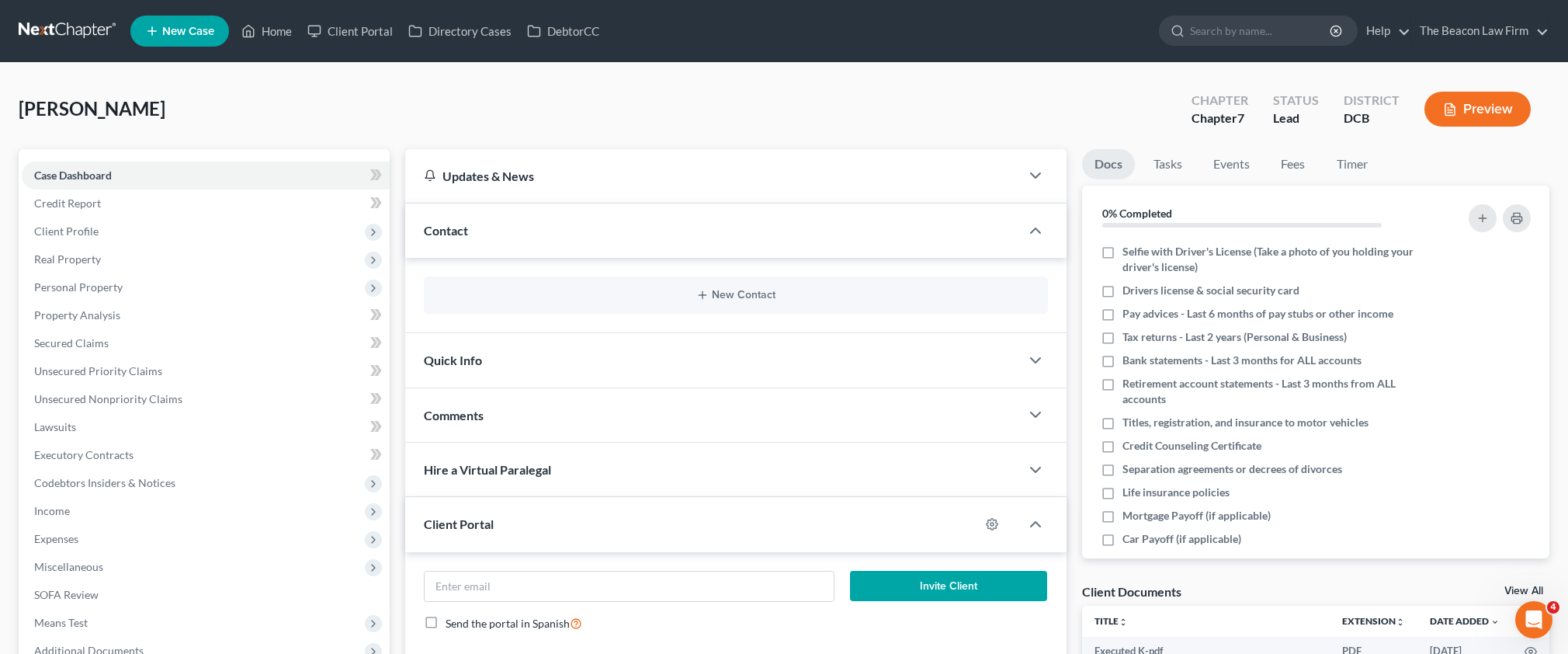
scroll to position [176, 0]
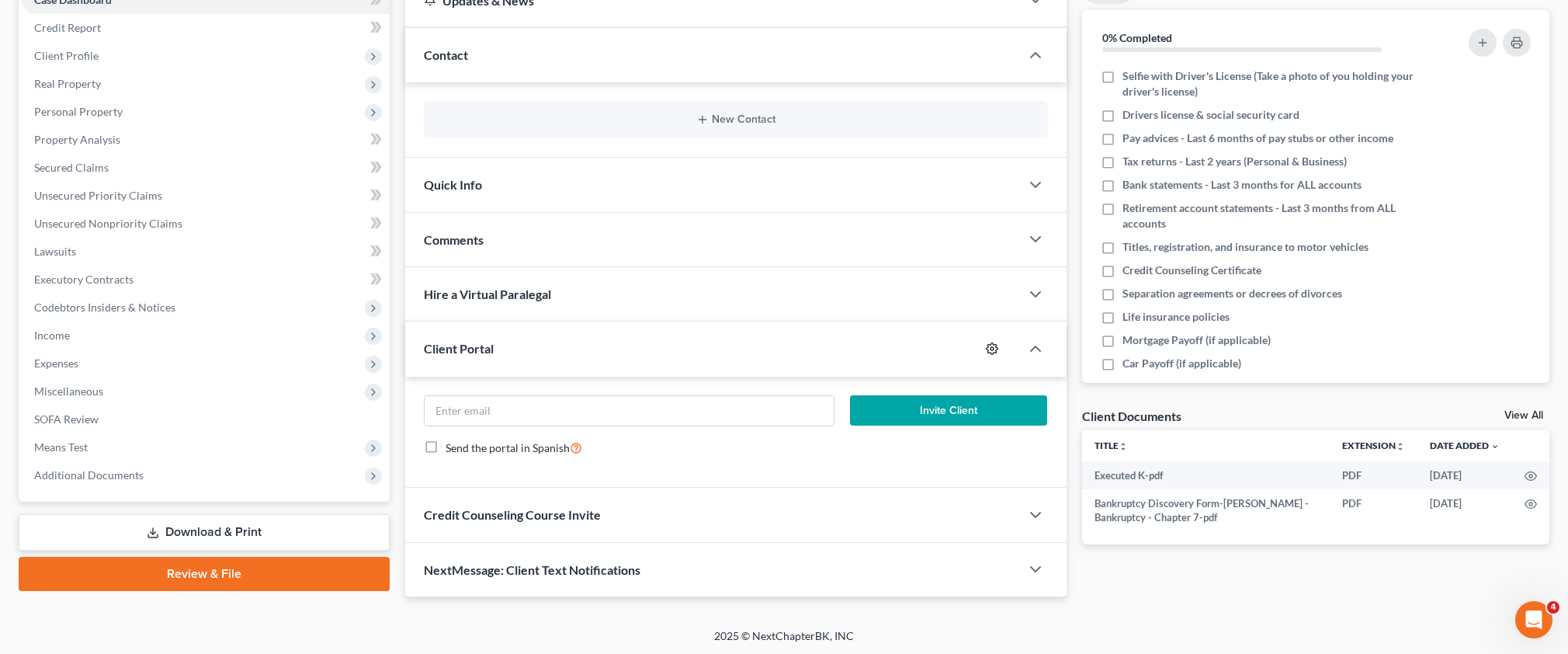
click at [988, 347] on icon "button" at bounding box center [991, 348] width 13 height 13
select select "2"
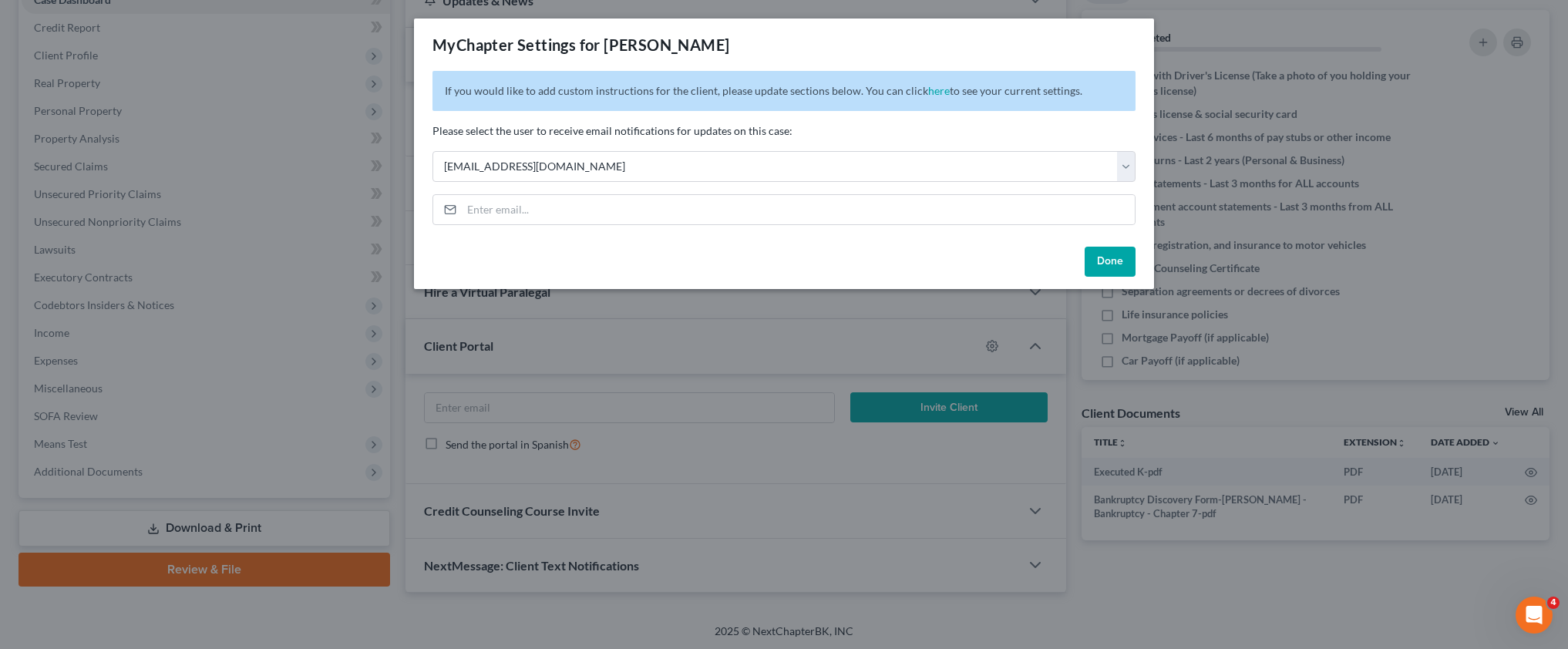
click at [1105, 267] on button "Done" at bounding box center [1110, 263] width 51 height 31
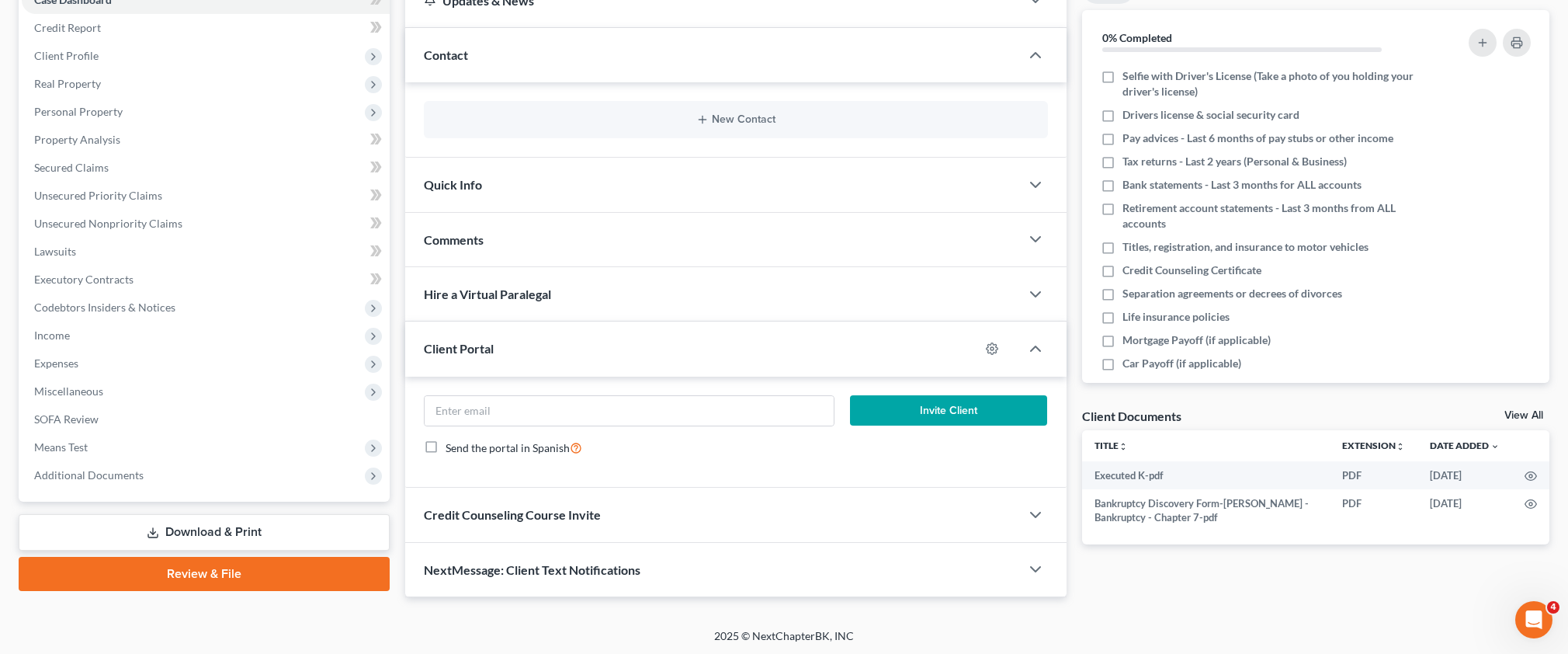
scroll to position [14, 0]
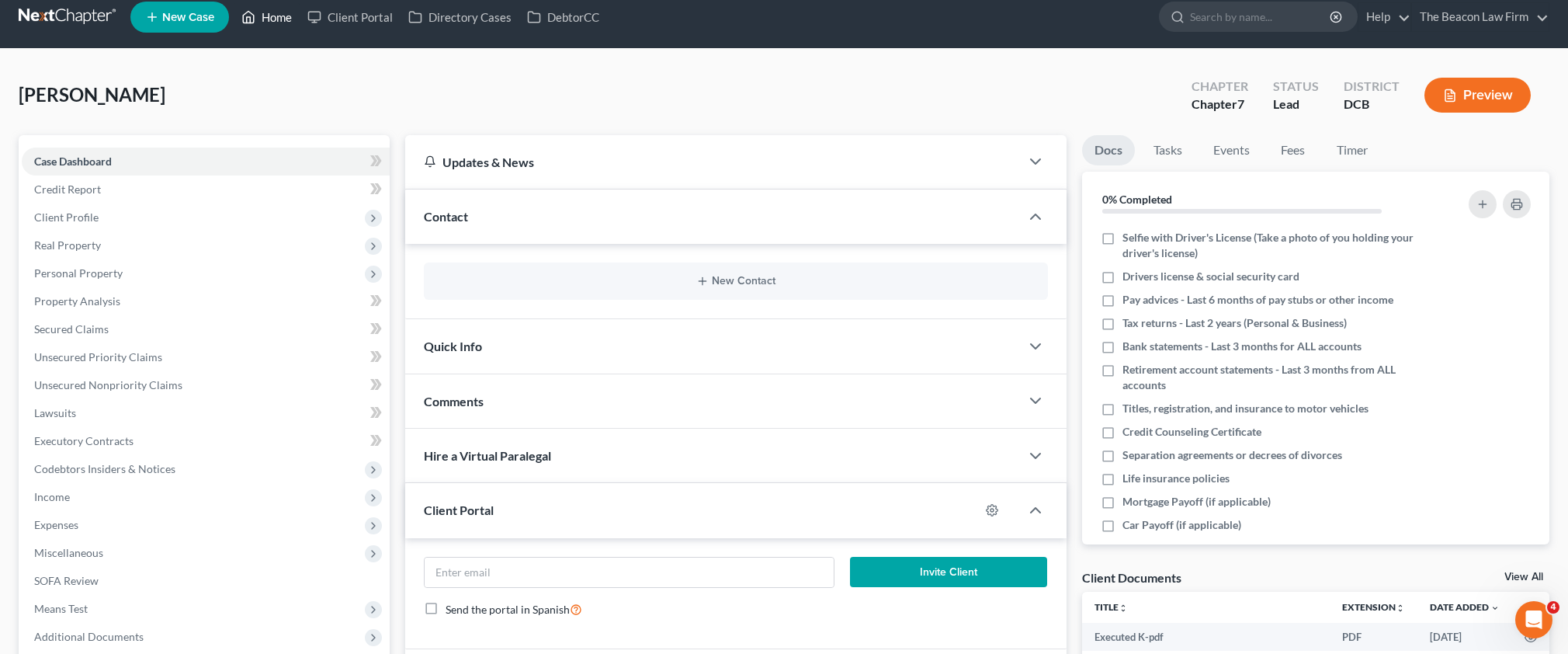
click at [293, 31] on link "Home" at bounding box center [266, 17] width 66 height 28
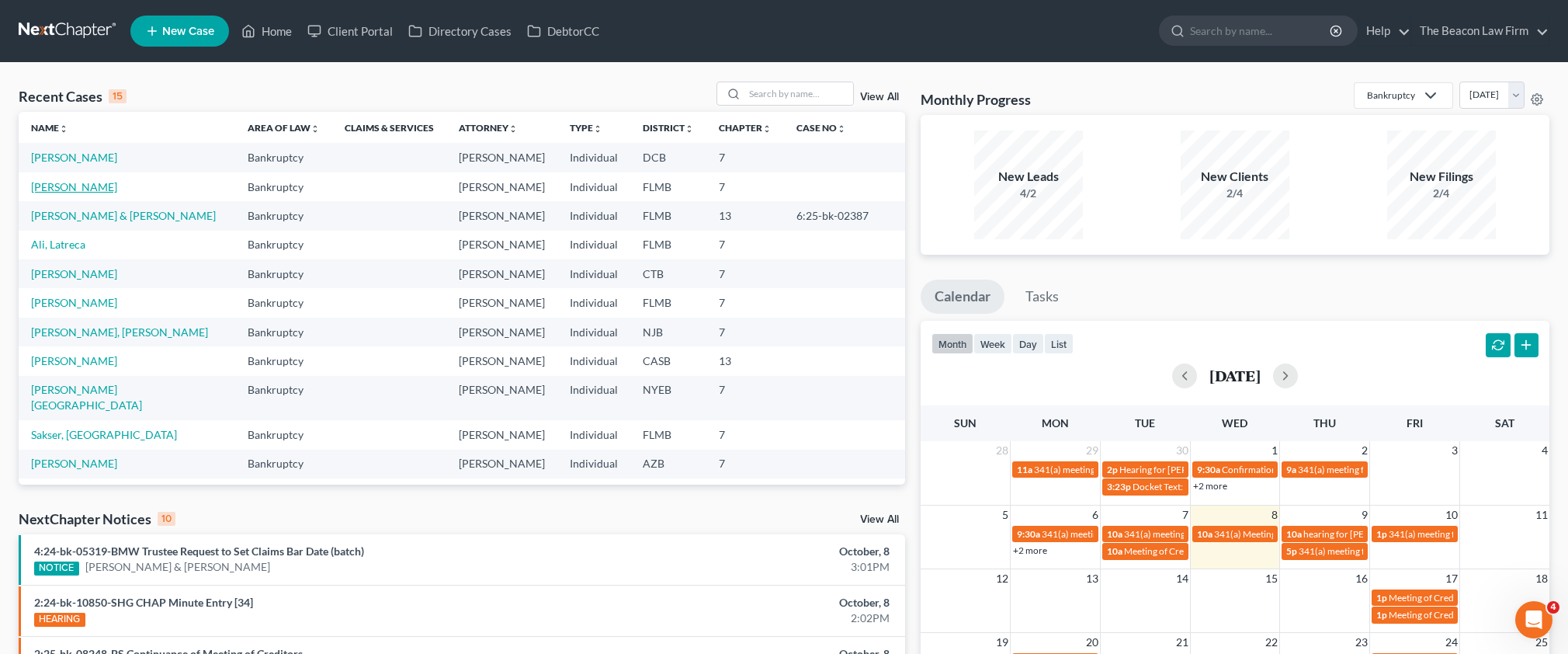
click at [82, 189] on link "[PERSON_NAME]" at bounding box center [74, 187] width 86 height 14
click at [78, 189] on link "[PERSON_NAME]" at bounding box center [74, 187] width 86 height 14
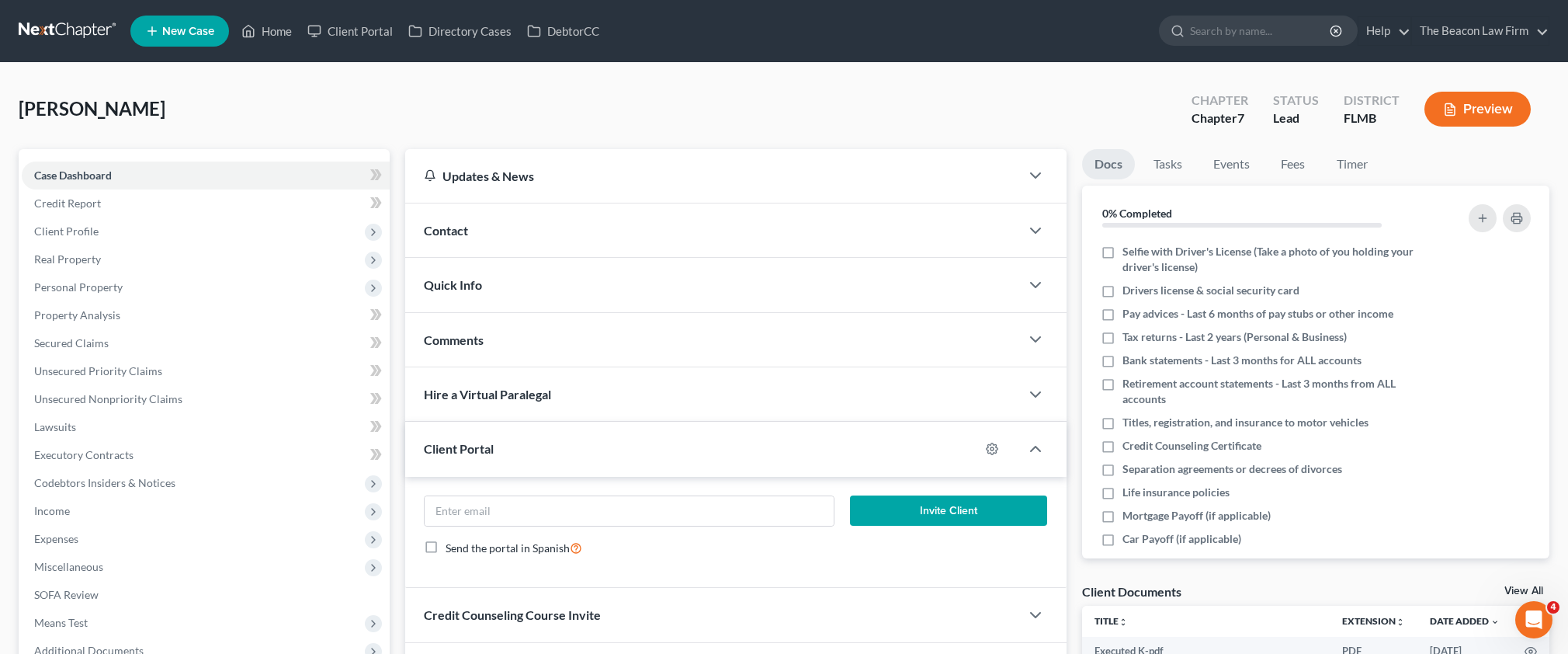
scroll to position [168, 0]
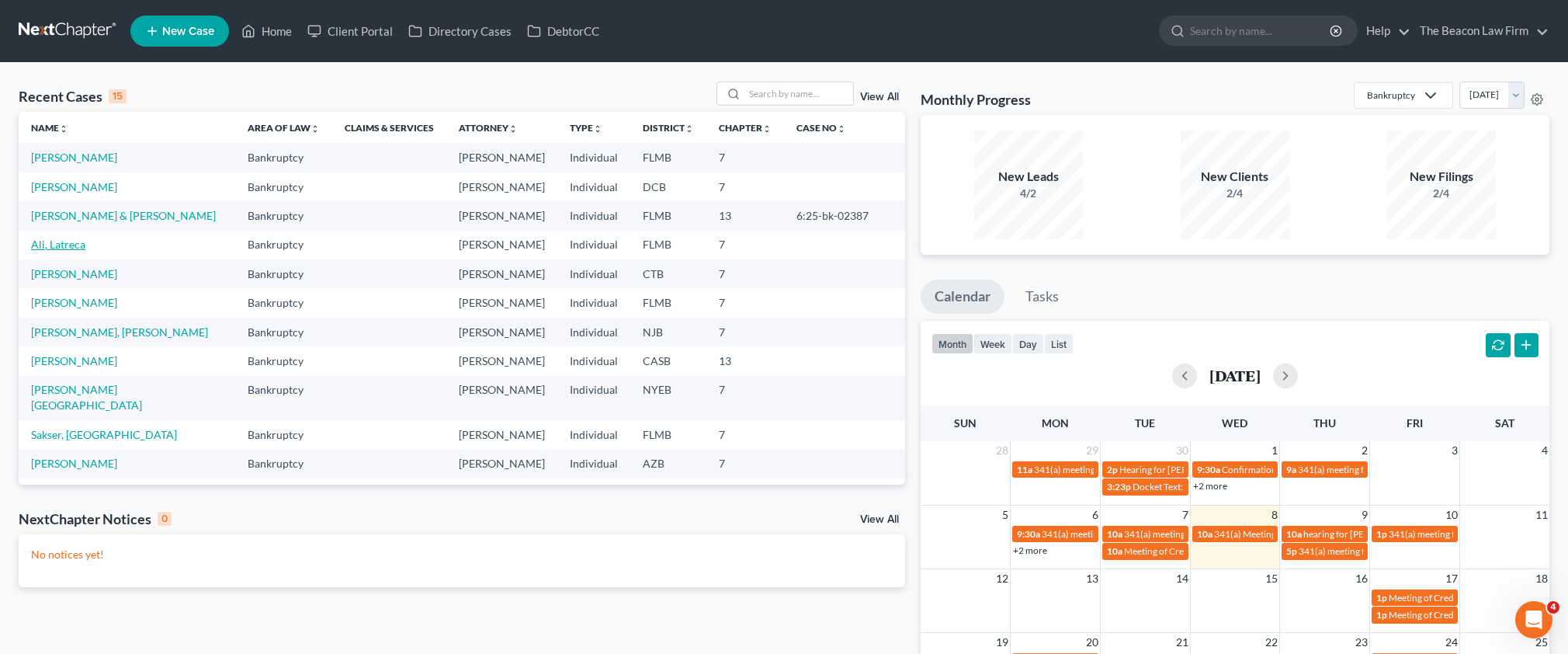
click at [66, 242] on link "Ali, Latreca" at bounding box center [59, 244] width 55 height 14
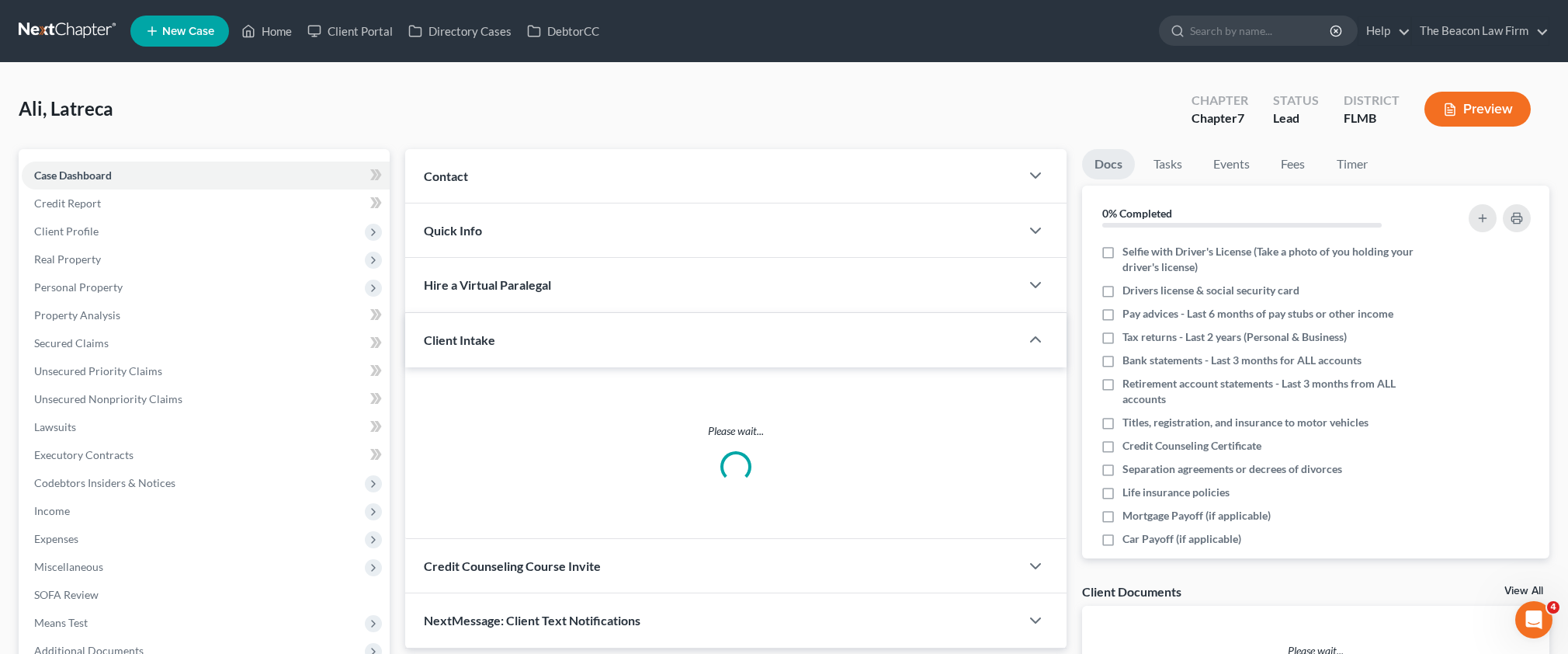
scroll to position [128, 0]
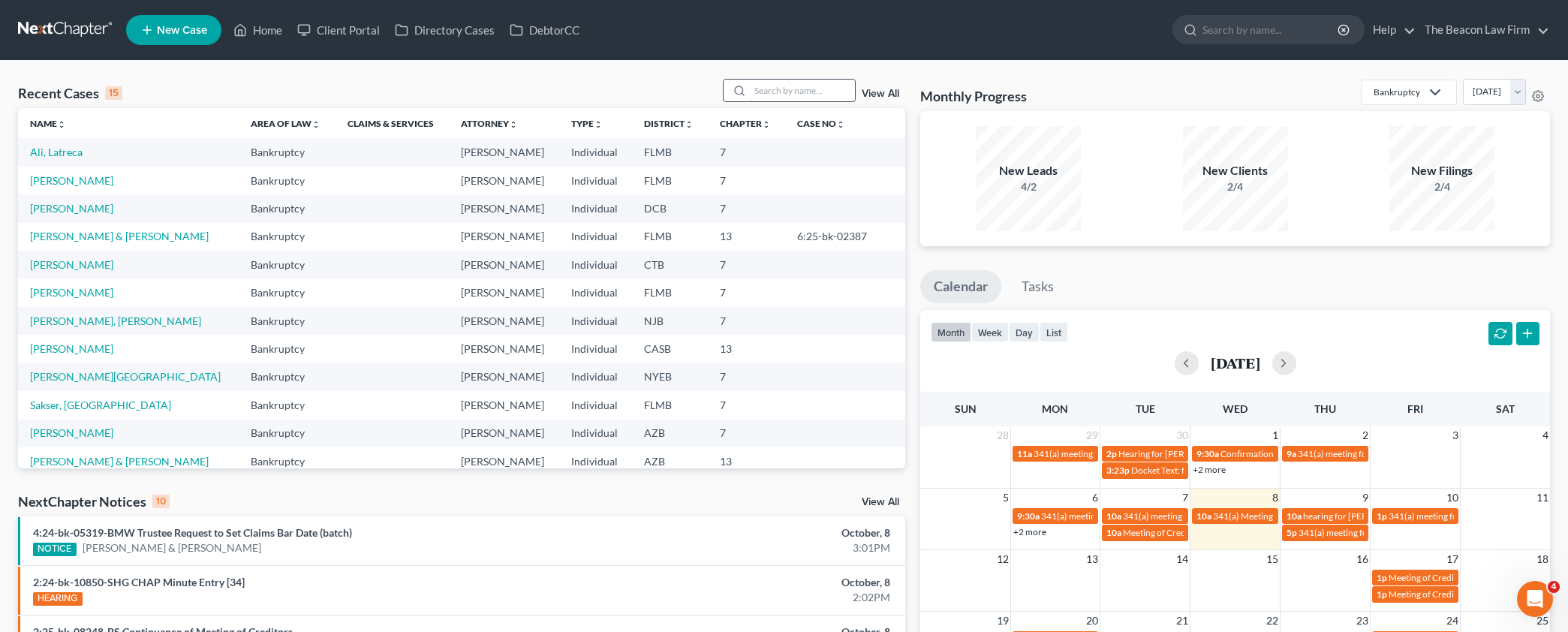
drag, startPoint x: 755, startPoint y: 92, endPoint x: 770, endPoint y: 90, distance: 15.1
click at [761, 90] on input "search" at bounding box center [802, 90] width 105 height 22
click at [791, 90] on input "search" at bounding box center [802, 90] width 105 height 22
paste input "[DEMOGRAPHIC_DATA][PERSON_NAME] (MD)"
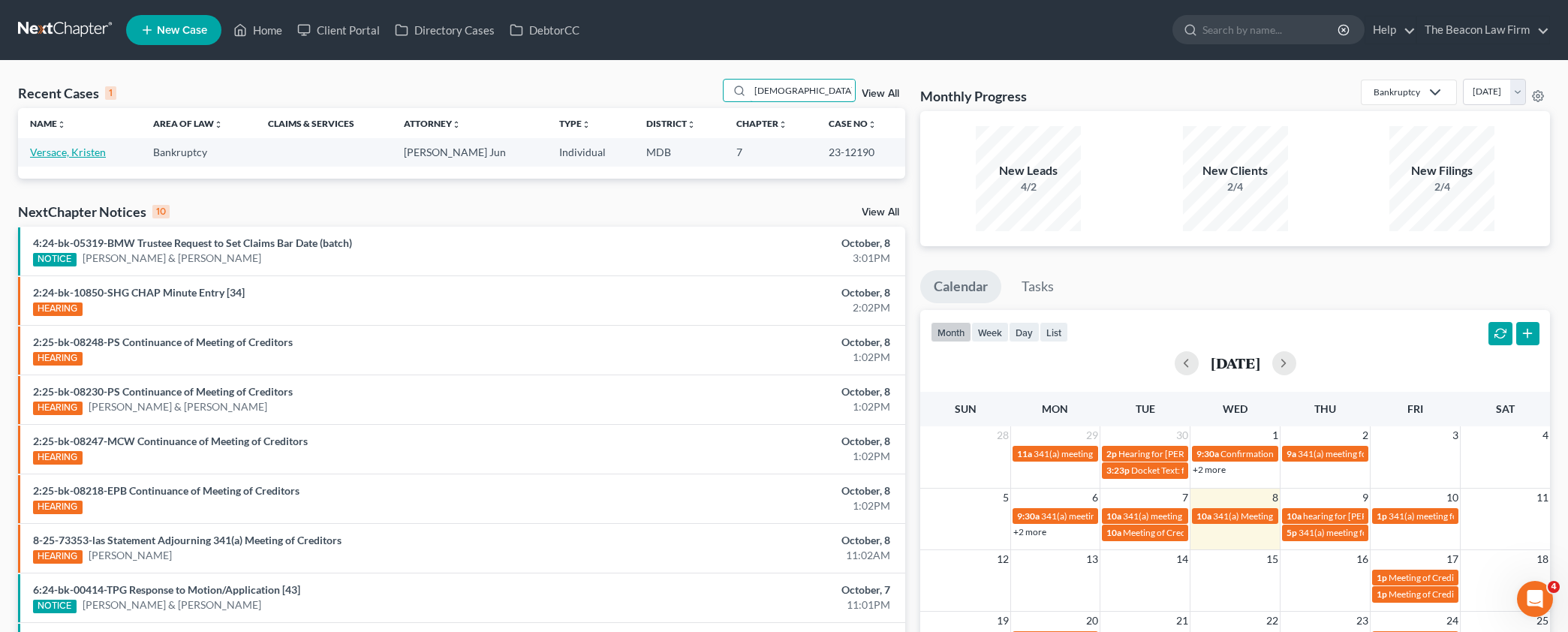
type input "[DEMOGRAPHIC_DATA][PERSON_NAME]"
click at [76, 153] on link "Versace, Kristen" at bounding box center [68, 152] width 75 height 13
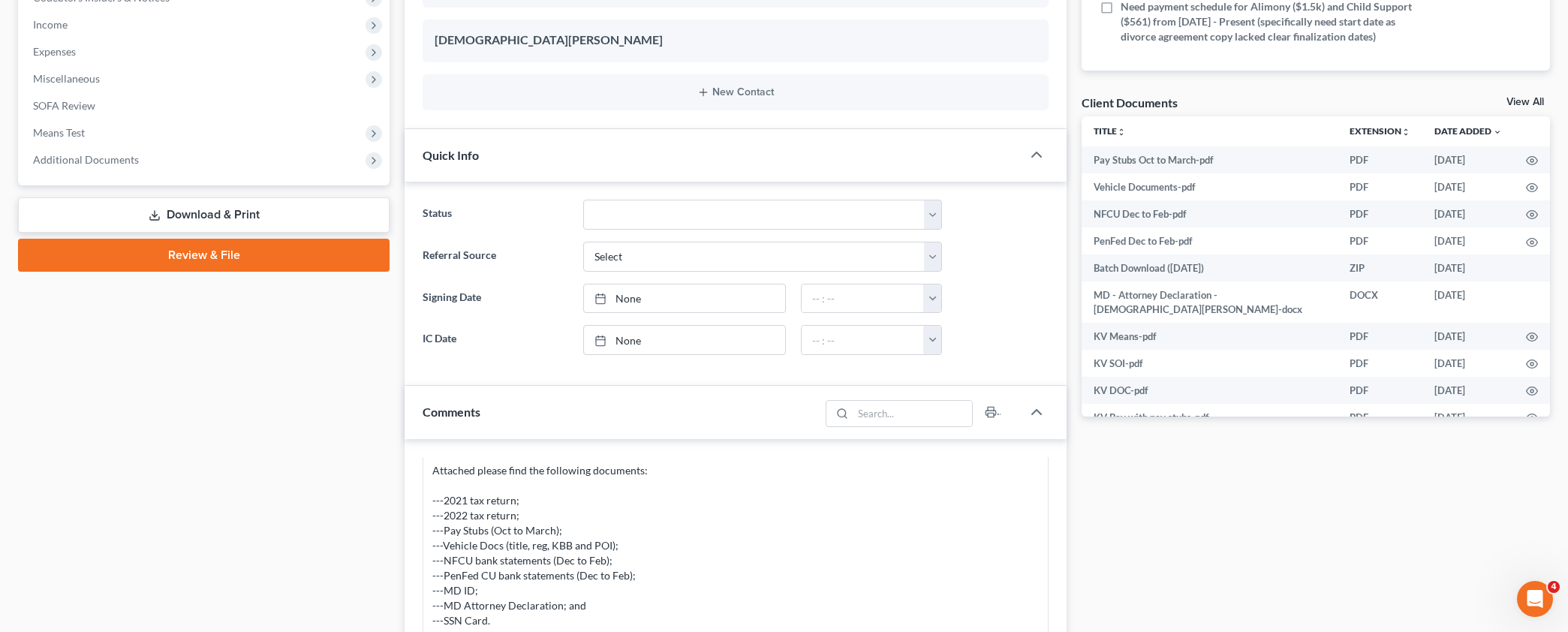
scroll to position [463, 0]
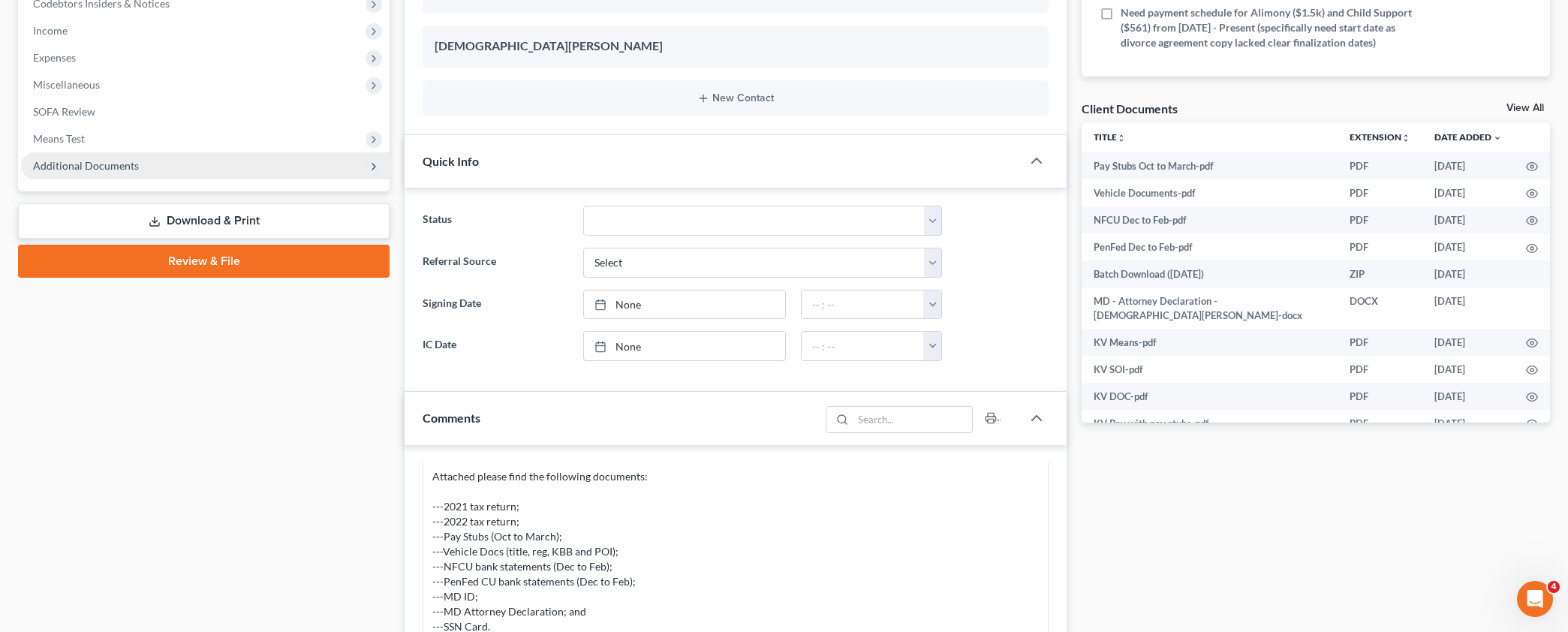
click at [102, 162] on span "Additional Documents" at bounding box center [86, 166] width 106 height 13
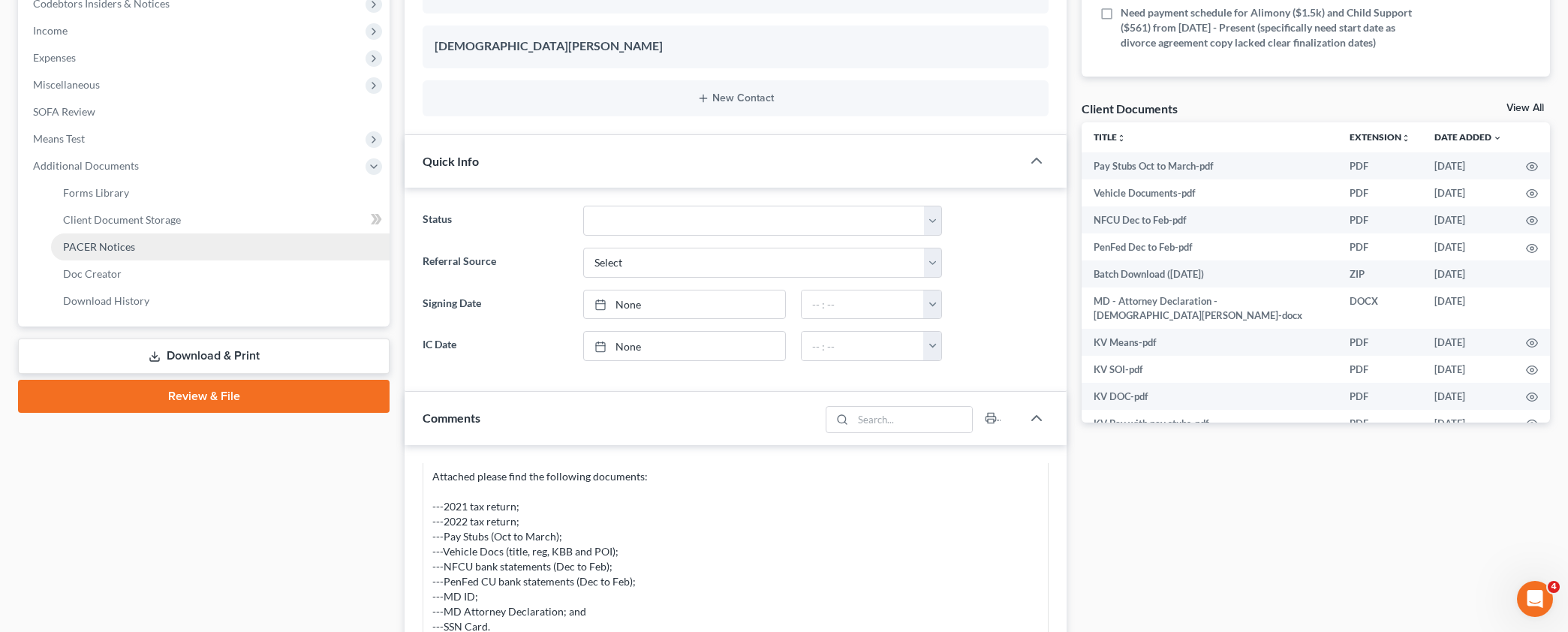
click at [123, 244] on span "PACER Notices" at bounding box center [99, 247] width 72 height 13
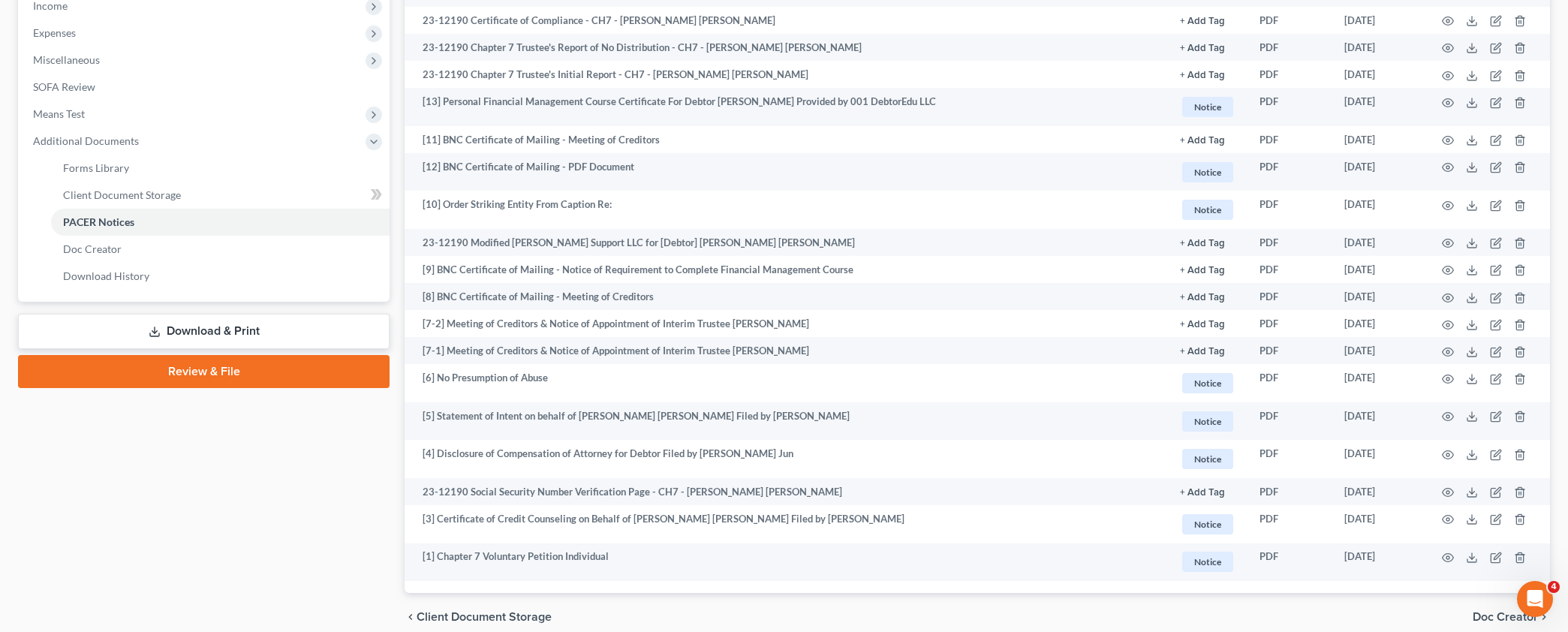
scroll to position [2, 0]
